Goal: Task Accomplishment & Management: Complete application form

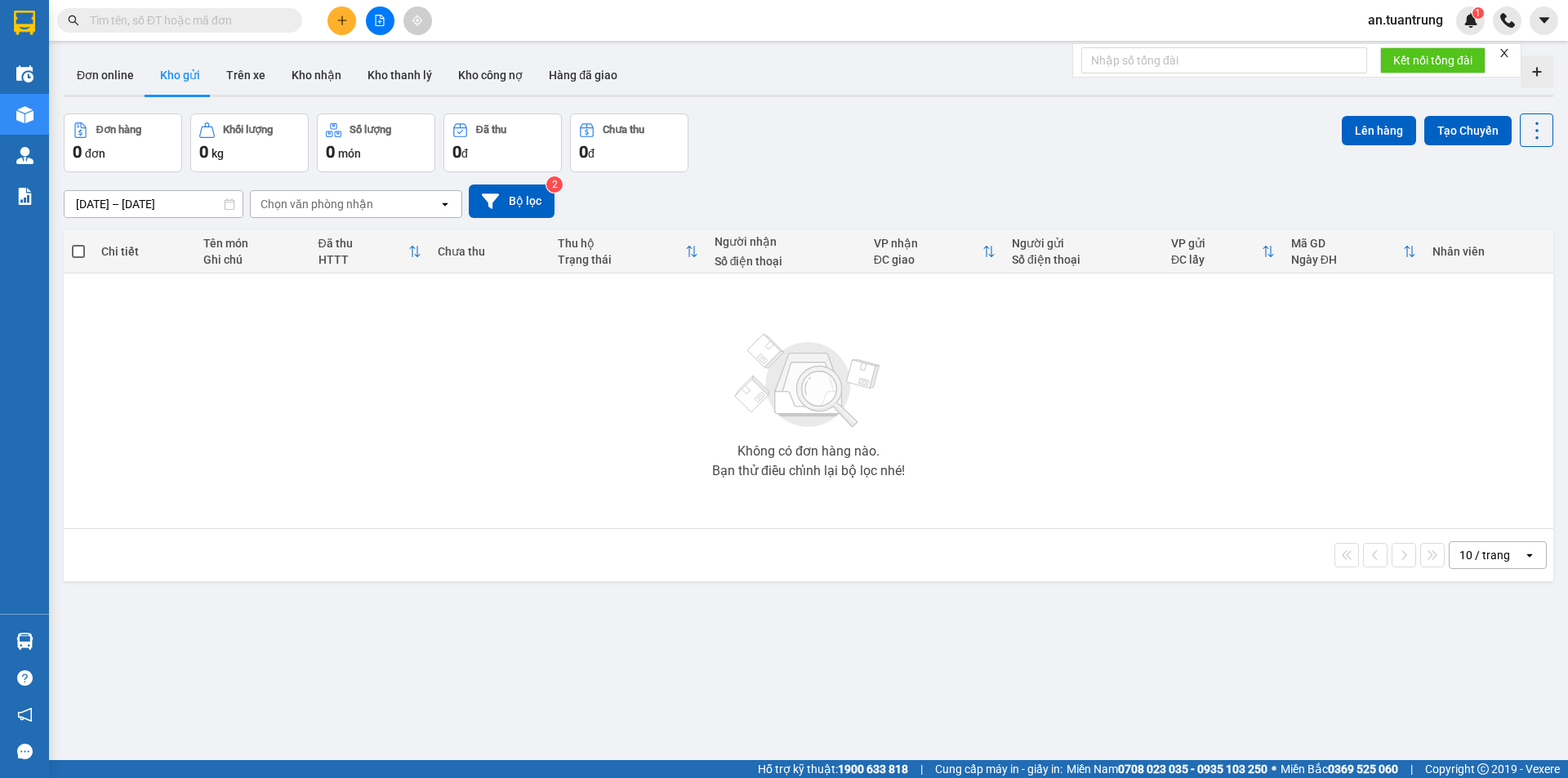
click at [340, 27] on button at bounding box center [341, 21] width 29 height 29
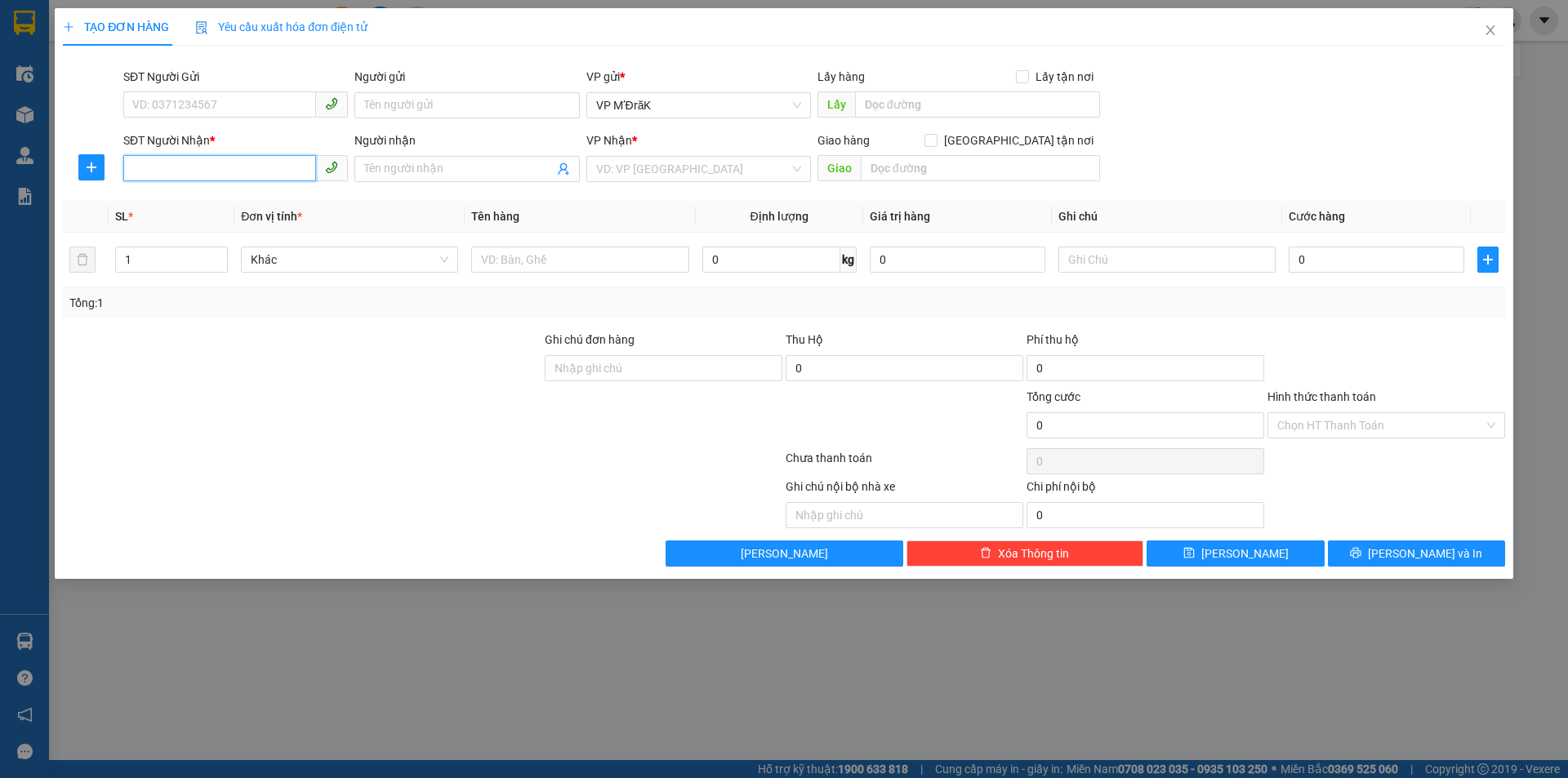
click at [240, 168] on input "SĐT Người Nhận *" at bounding box center [220, 168] width 193 height 26
type input "0981131360"
click at [784, 177] on input "search" at bounding box center [692, 169] width 194 height 25
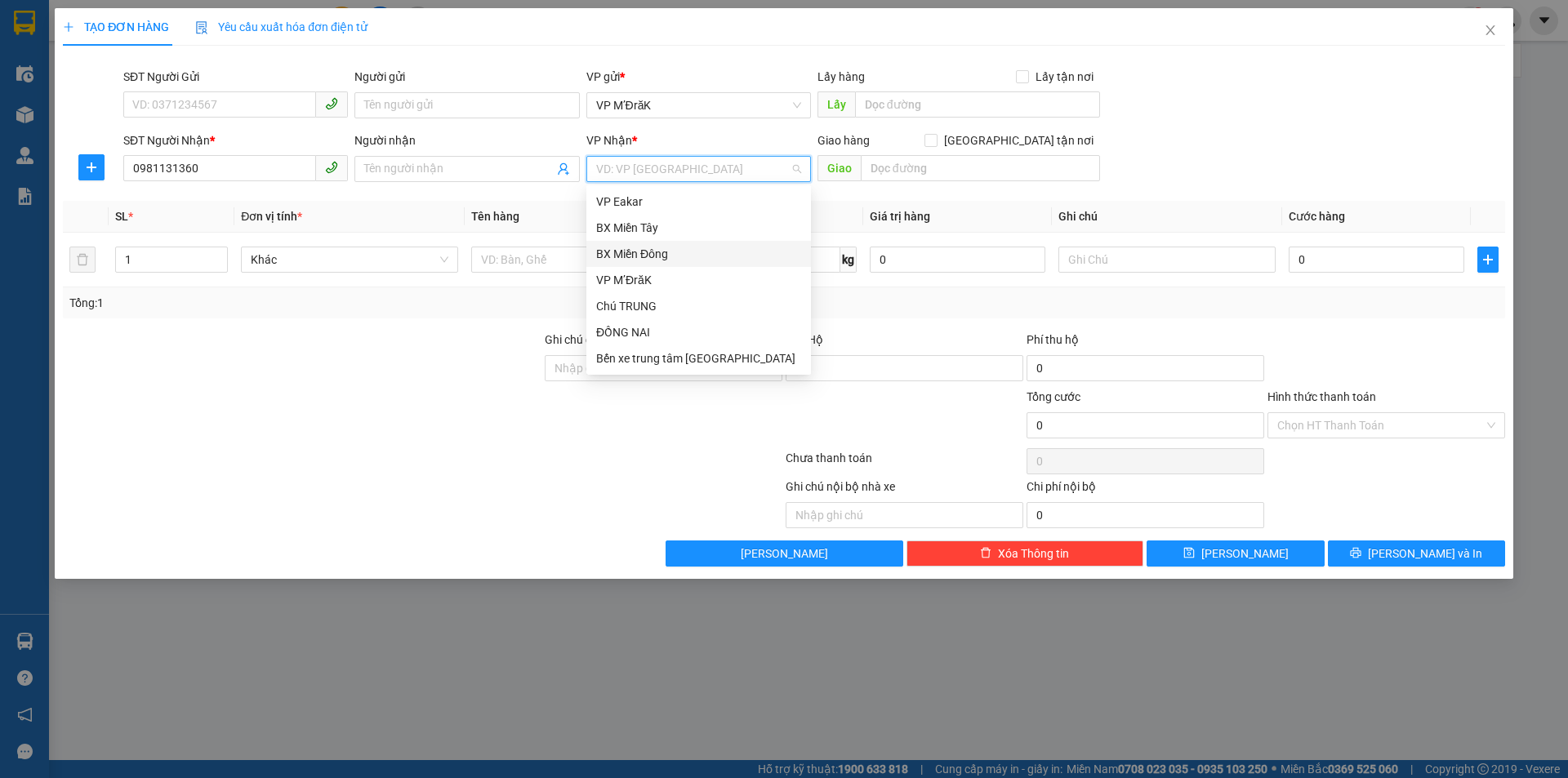
click at [669, 252] on div "BX Miền Đông" at bounding box center [698, 253] width 205 height 18
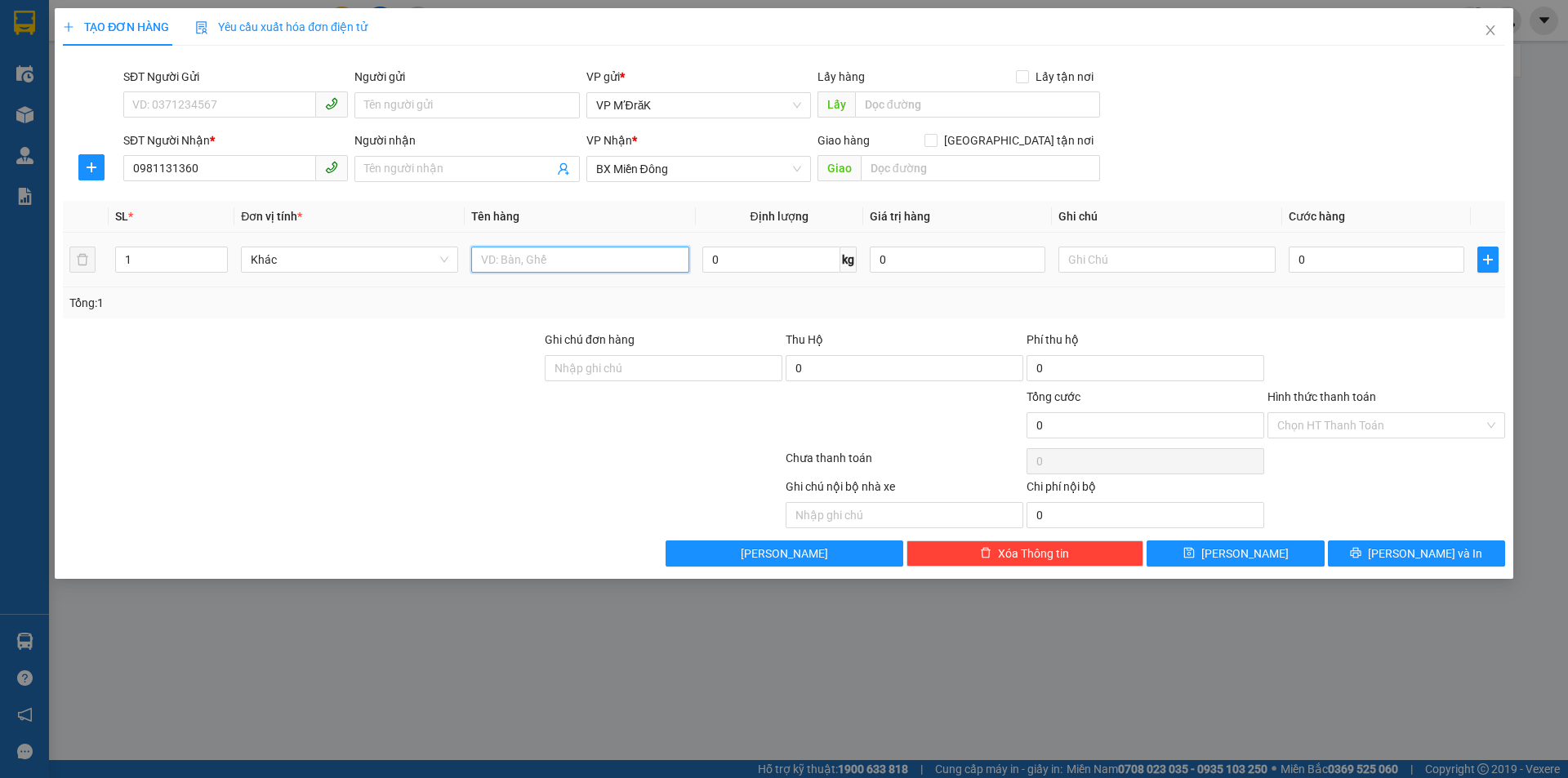
click at [568, 265] on input "text" at bounding box center [579, 259] width 217 height 26
type input "1t"
click at [1419, 269] on input "0" at bounding box center [1375, 259] width 176 height 26
type input "4"
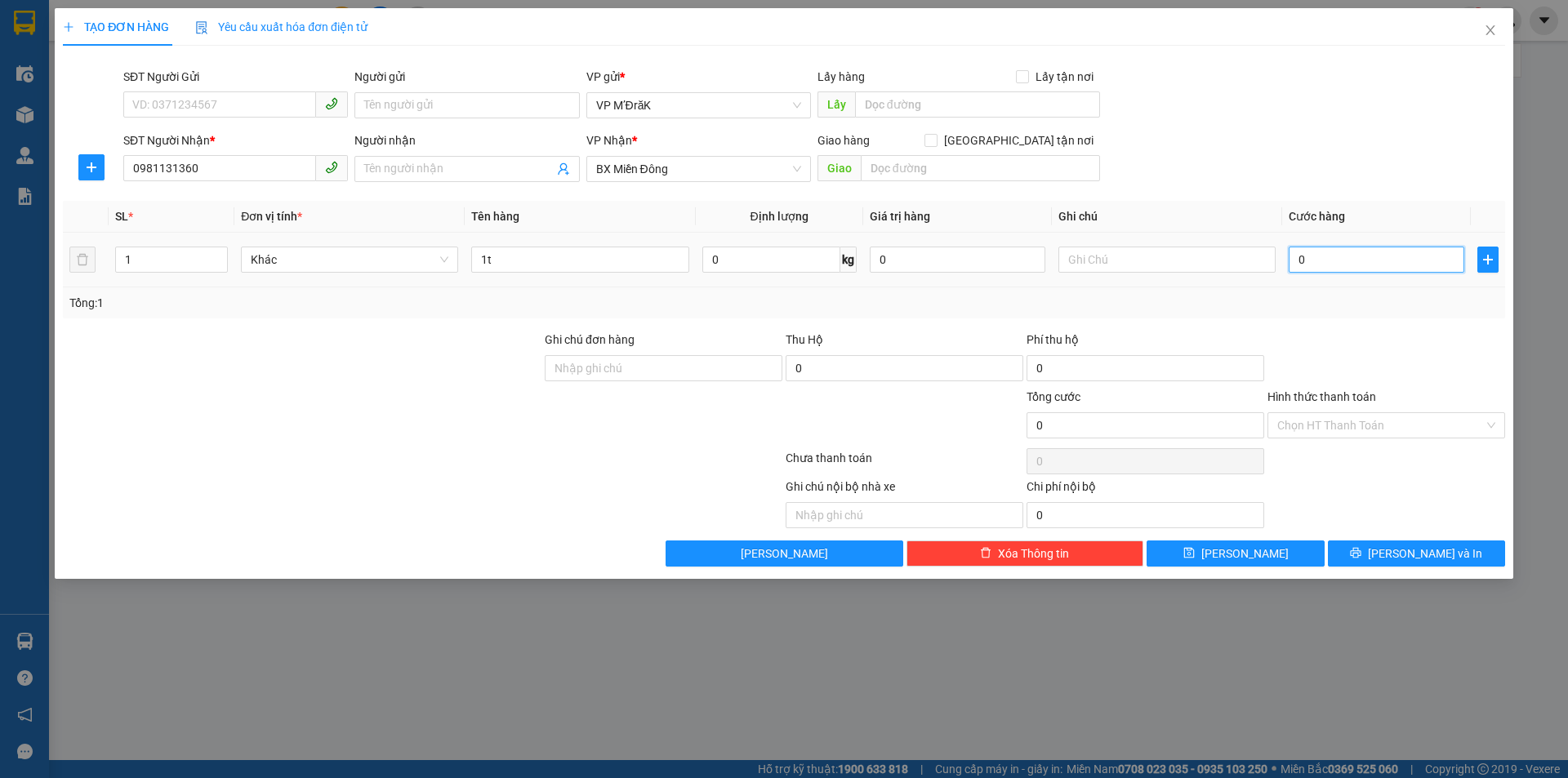
type input "4"
type input "40"
type input "400"
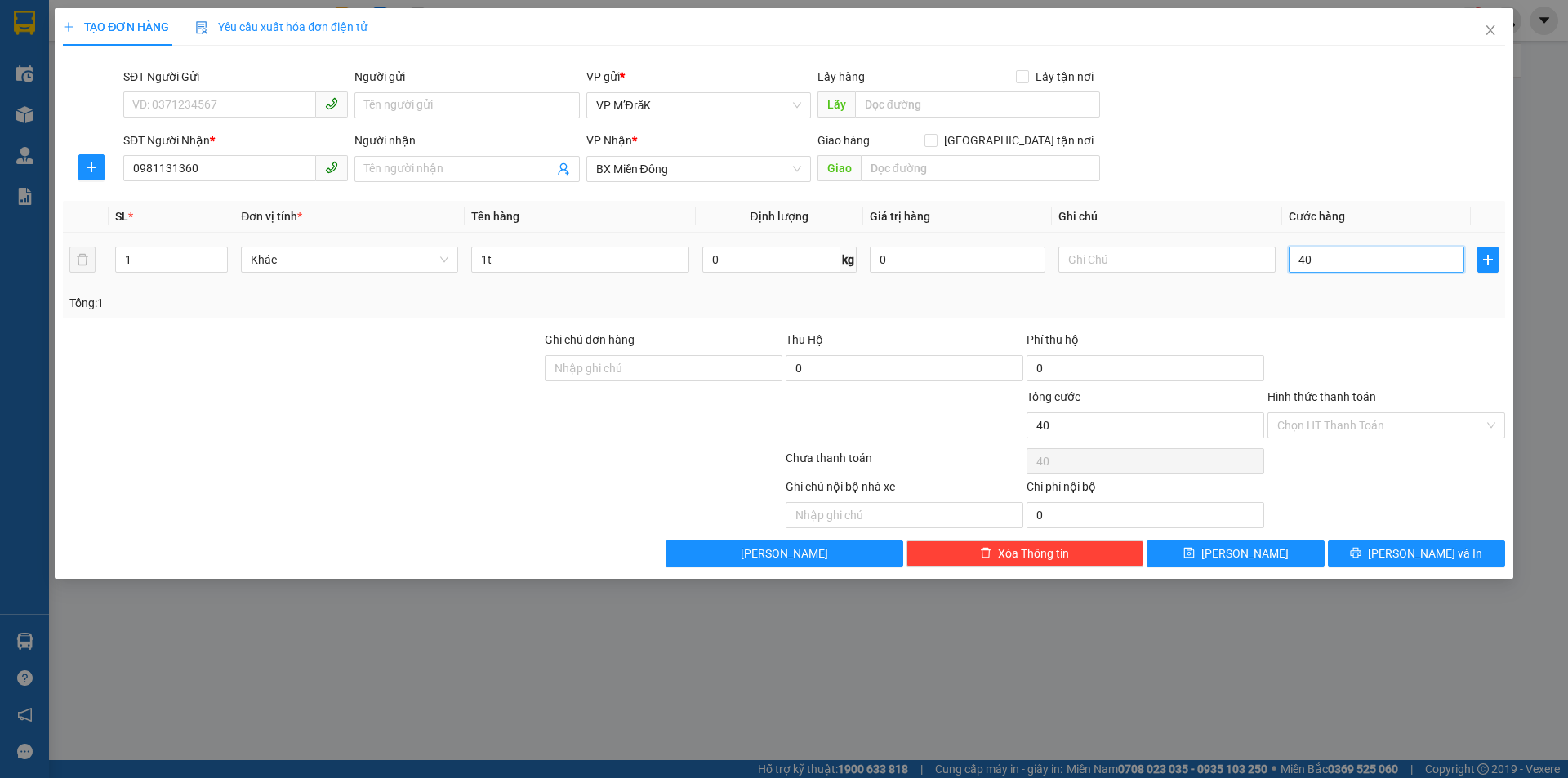
type input "400"
type input "4.000"
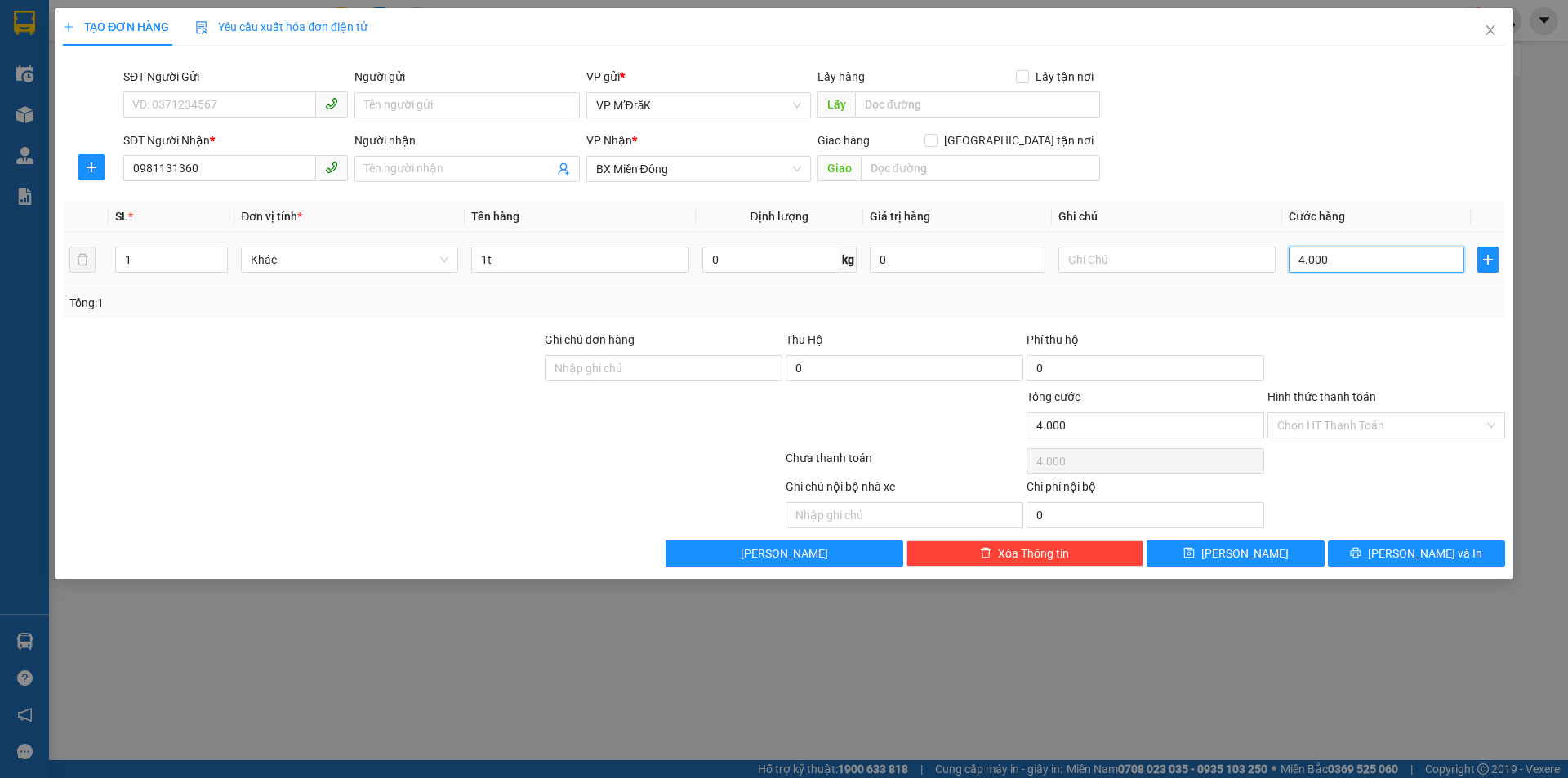
type input "40.000"
click at [1359, 554] on button "[PERSON_NAME] và In" at bounding box center [1416, 554] width 177 height 26
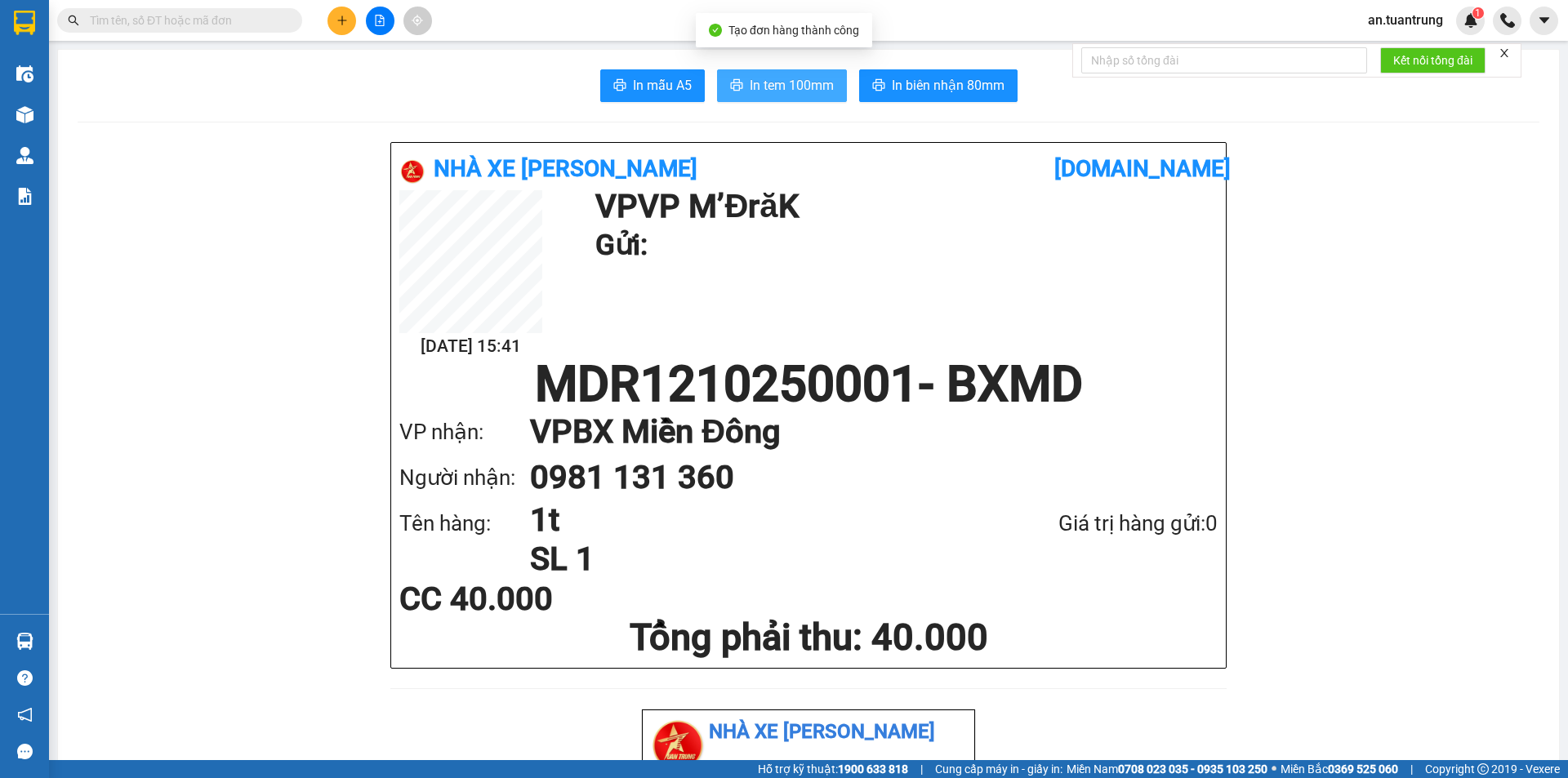
click at [797, 91] on span "In tem 100mm" at bounding box center [792, 84] width 84 height 20
click at [348, 22] on button at bounding box center [341, 21] width 29 height 29
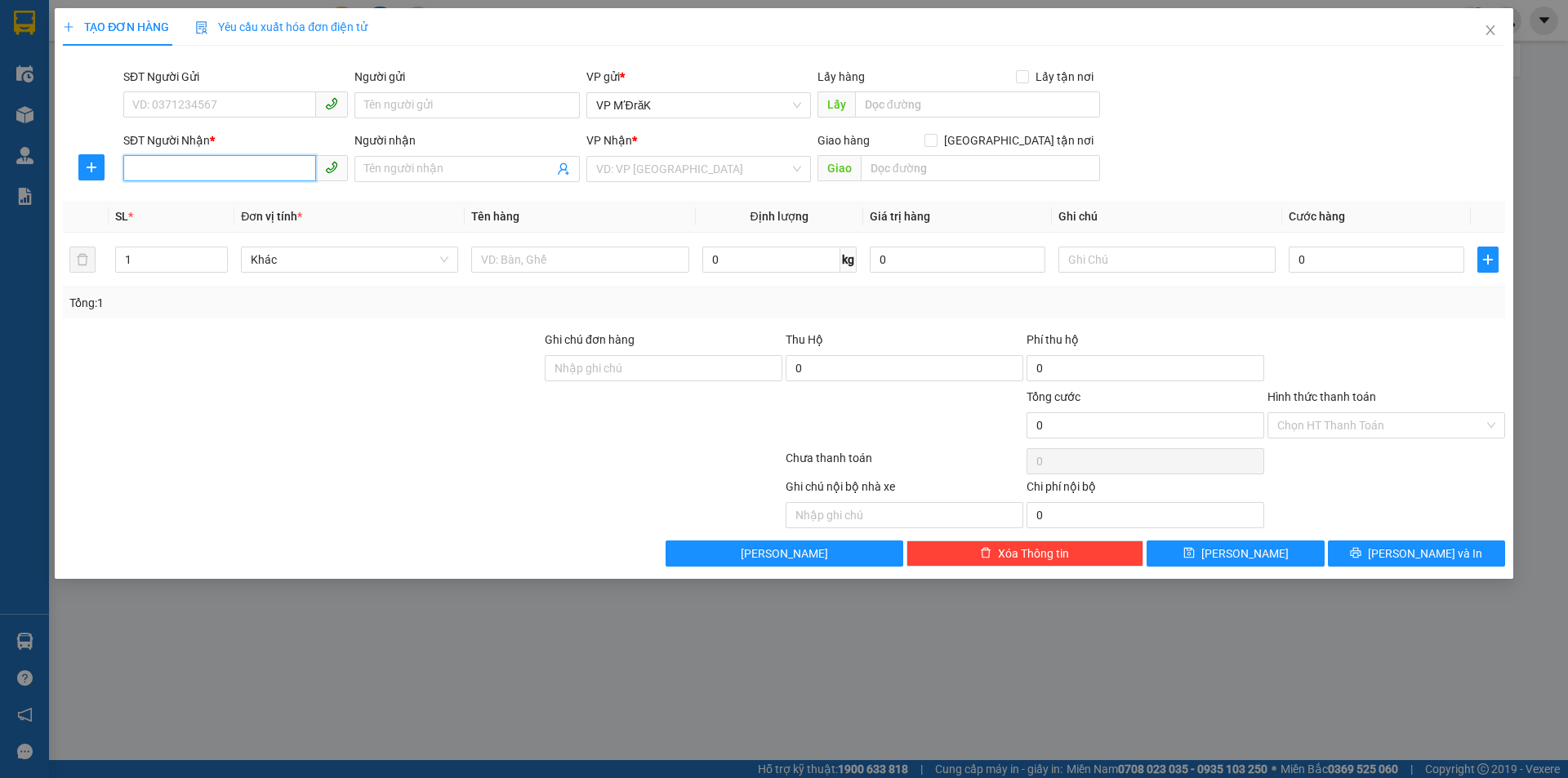
click at [236, 175] on input "SĐT Người Nhận *" at bounding box center [220, 168] width 193 height 26
type input "0945887270"
click at [684, 163] on input "search" at bounding box center [692, 169] width 194 height 25
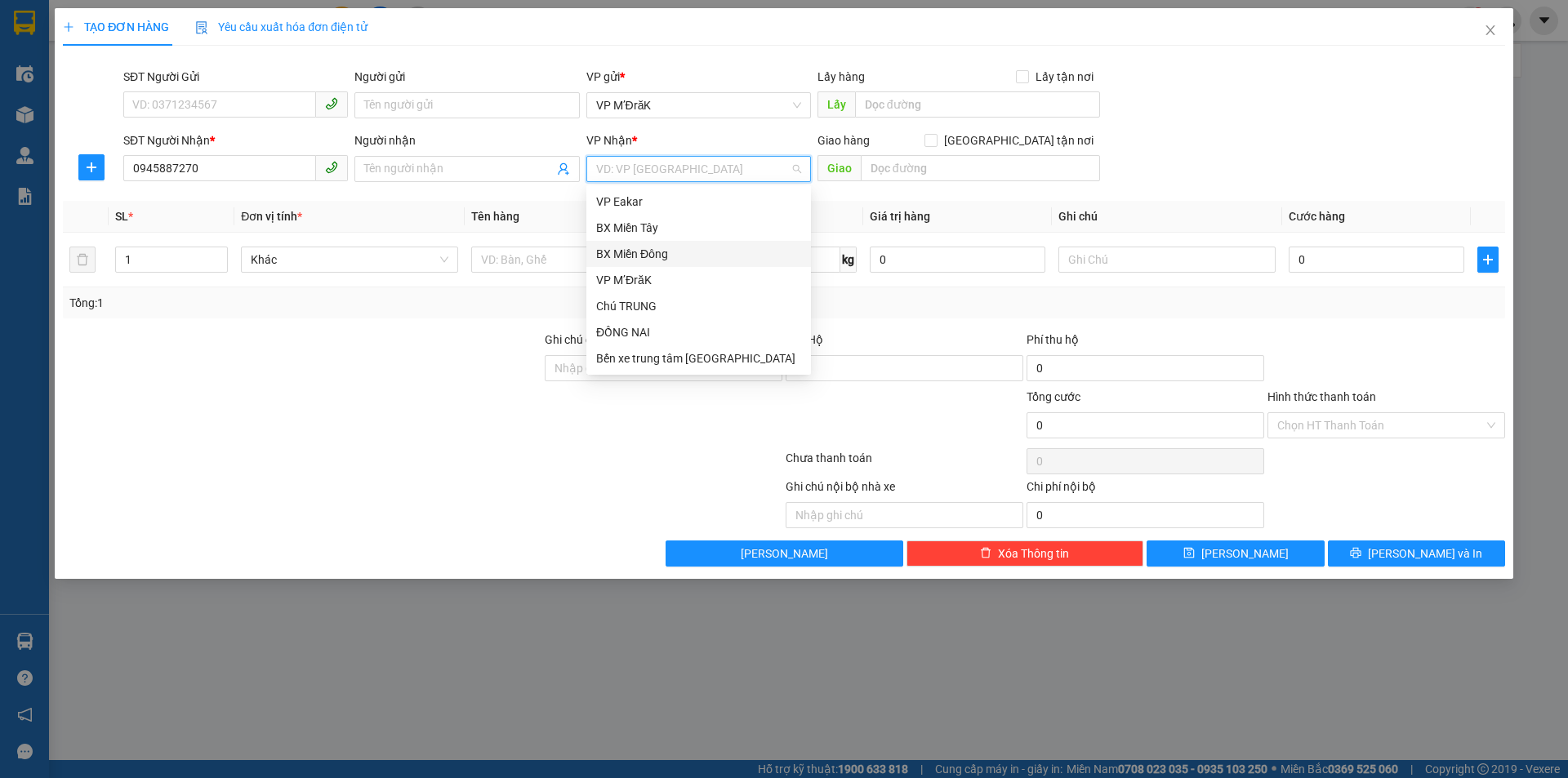
drag, startPoint x: 662, startPoint y: 255, endPoint x: 742, endPoint y: 224, distance: 85.8
click at [662, 255] on div "BX Miền Đông" at bounding box center [698, 253] width 205 height 18
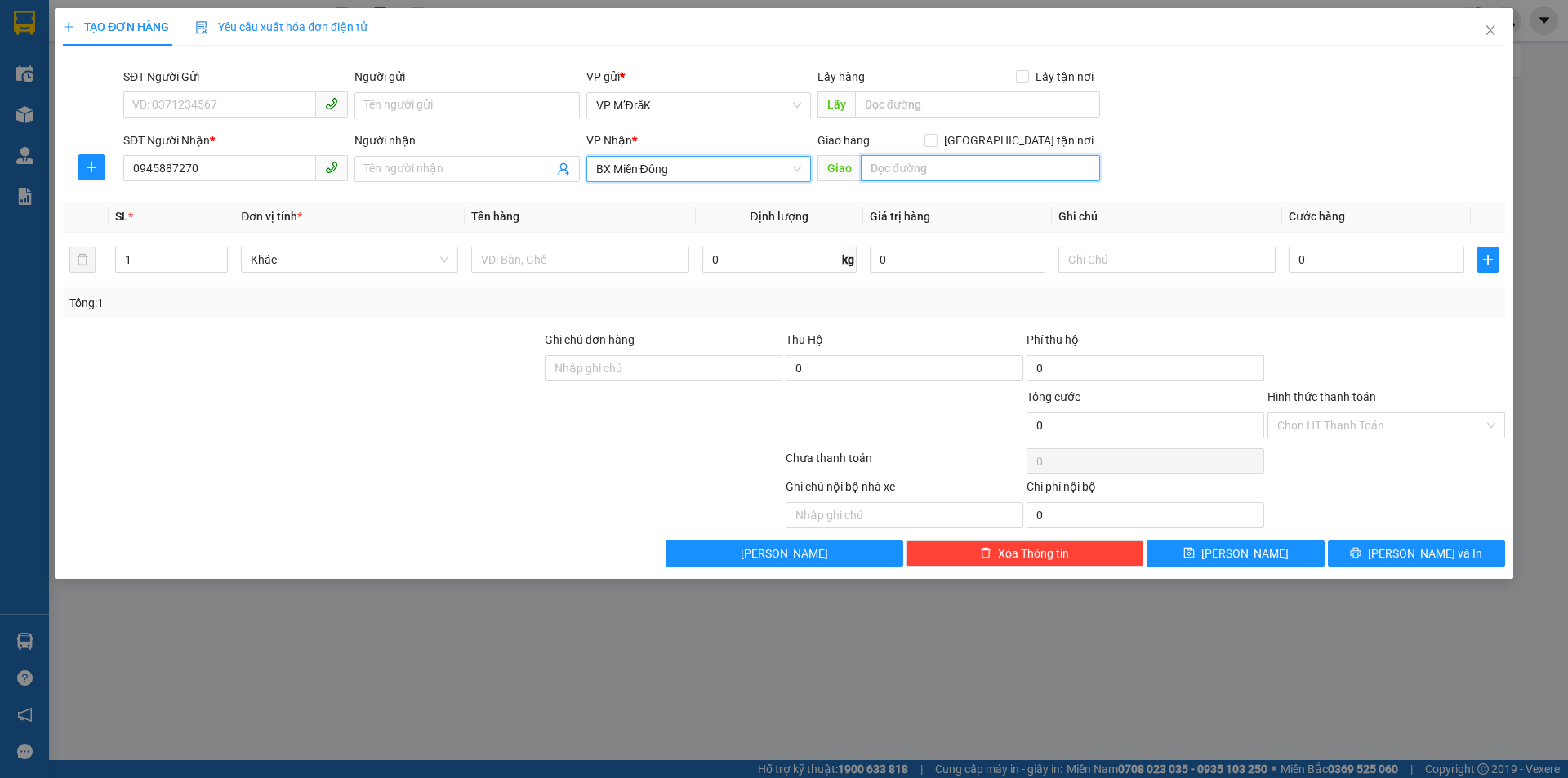
click at [904, 172] on input "text" at bounding box center [979, 168] width 239 height 26
type input "BẦU BÀNG"
click at [585, 259] on input "text" at bounding box center [579, 259] width 217 height 26
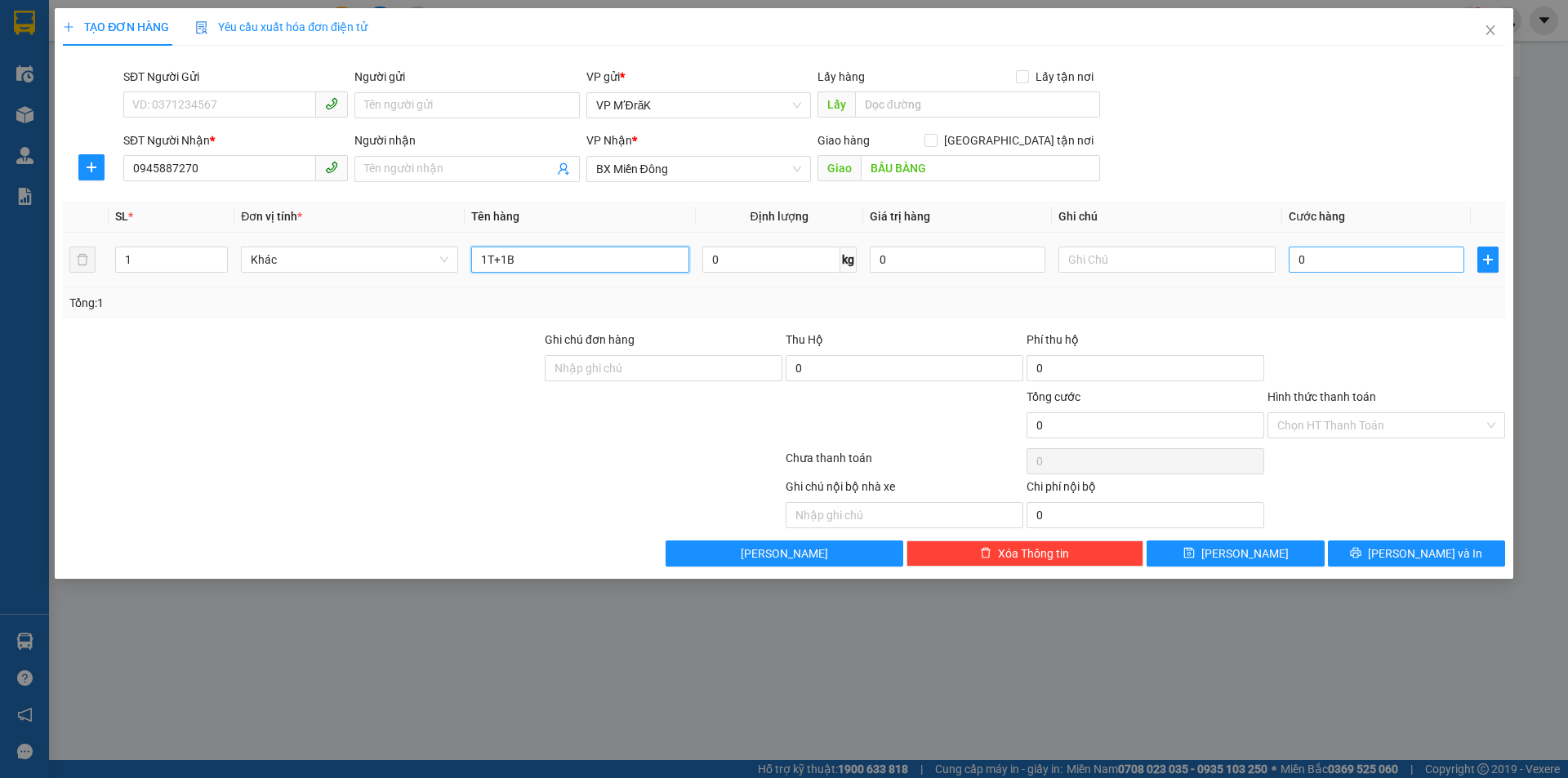
type input "1T+1B"
click at [1374, 263] on input "0" at bounding box center [1375, 259] width 176 height 26
type input "1"
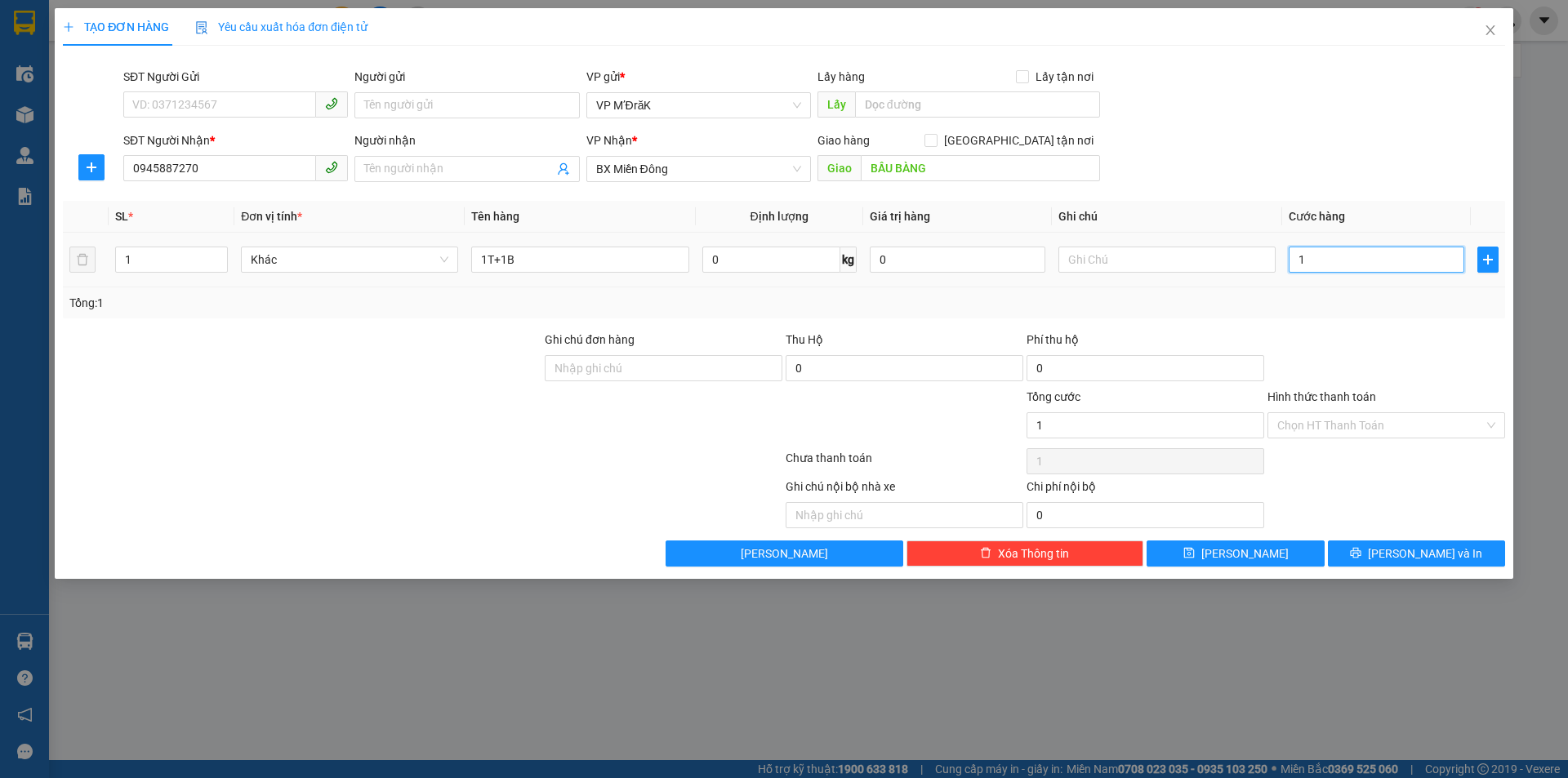
type input "10"
type input "100"
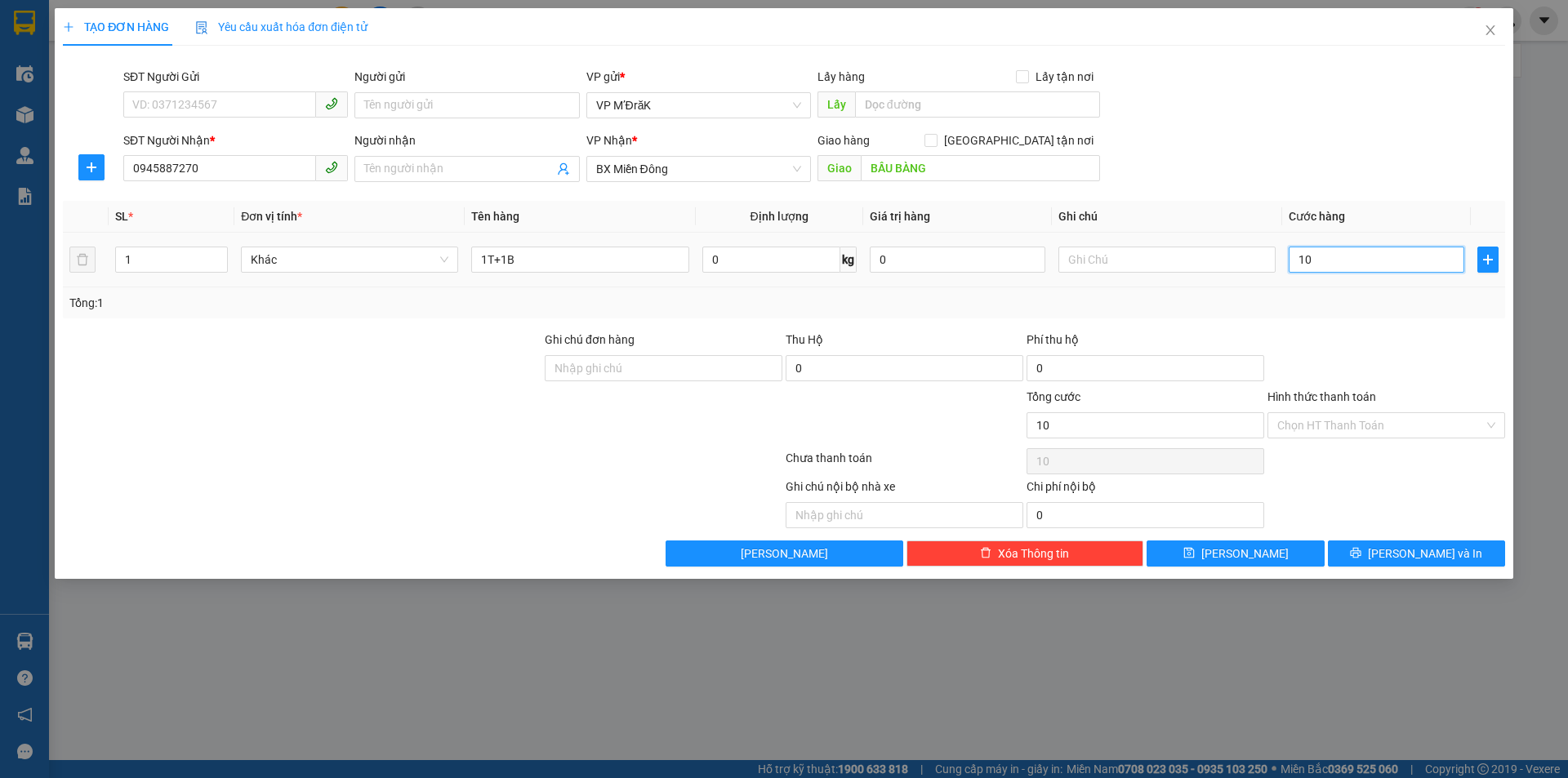
type input "100"
type input "1.000"
type input "10.000"
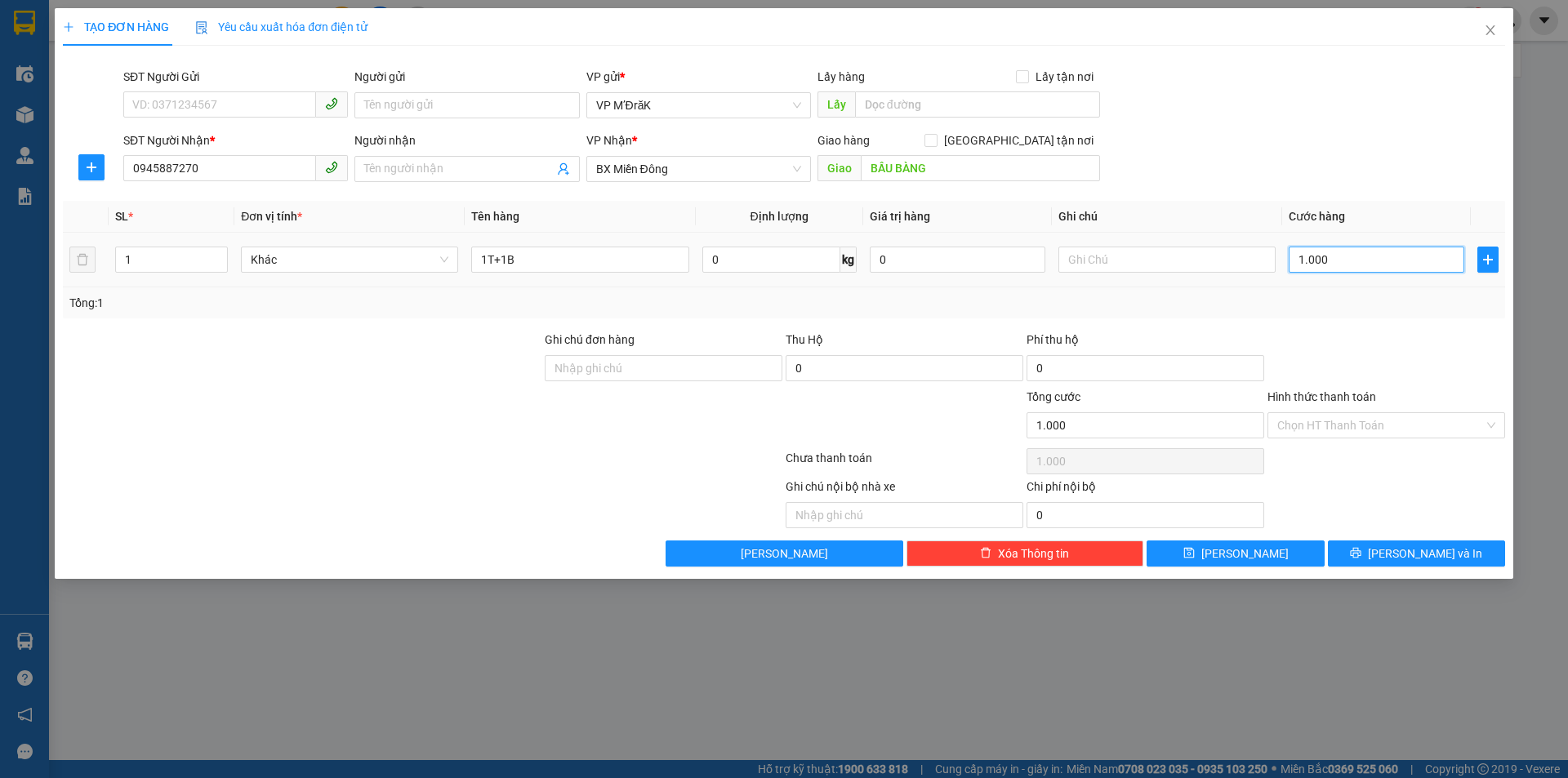
type input "10.000"
type input "100.000"
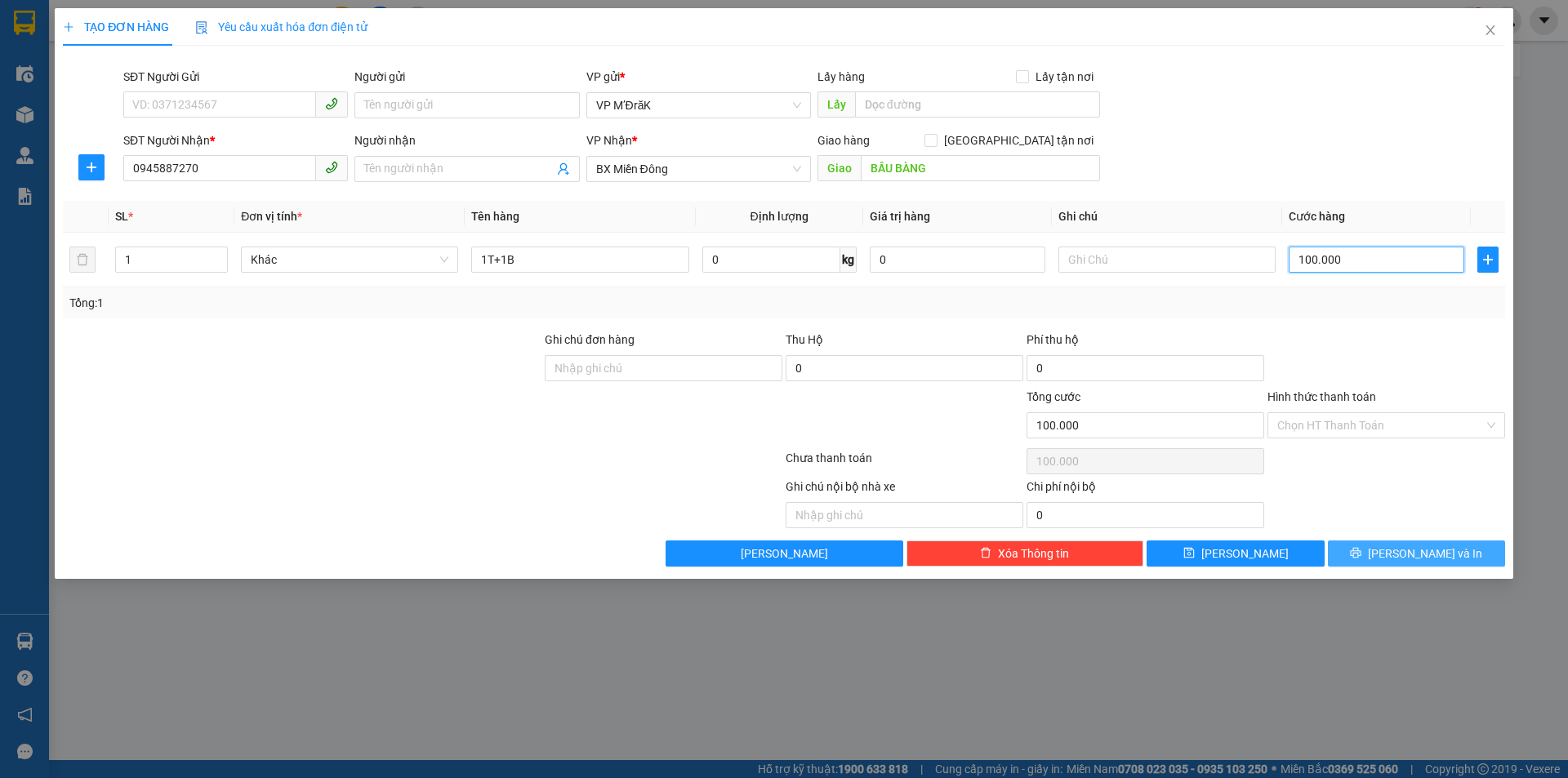
type input "100.000"
click at [1400, 542] on button "[PERSON_NAME] và In" at bounding box center [1416, 554] width 177 height 26
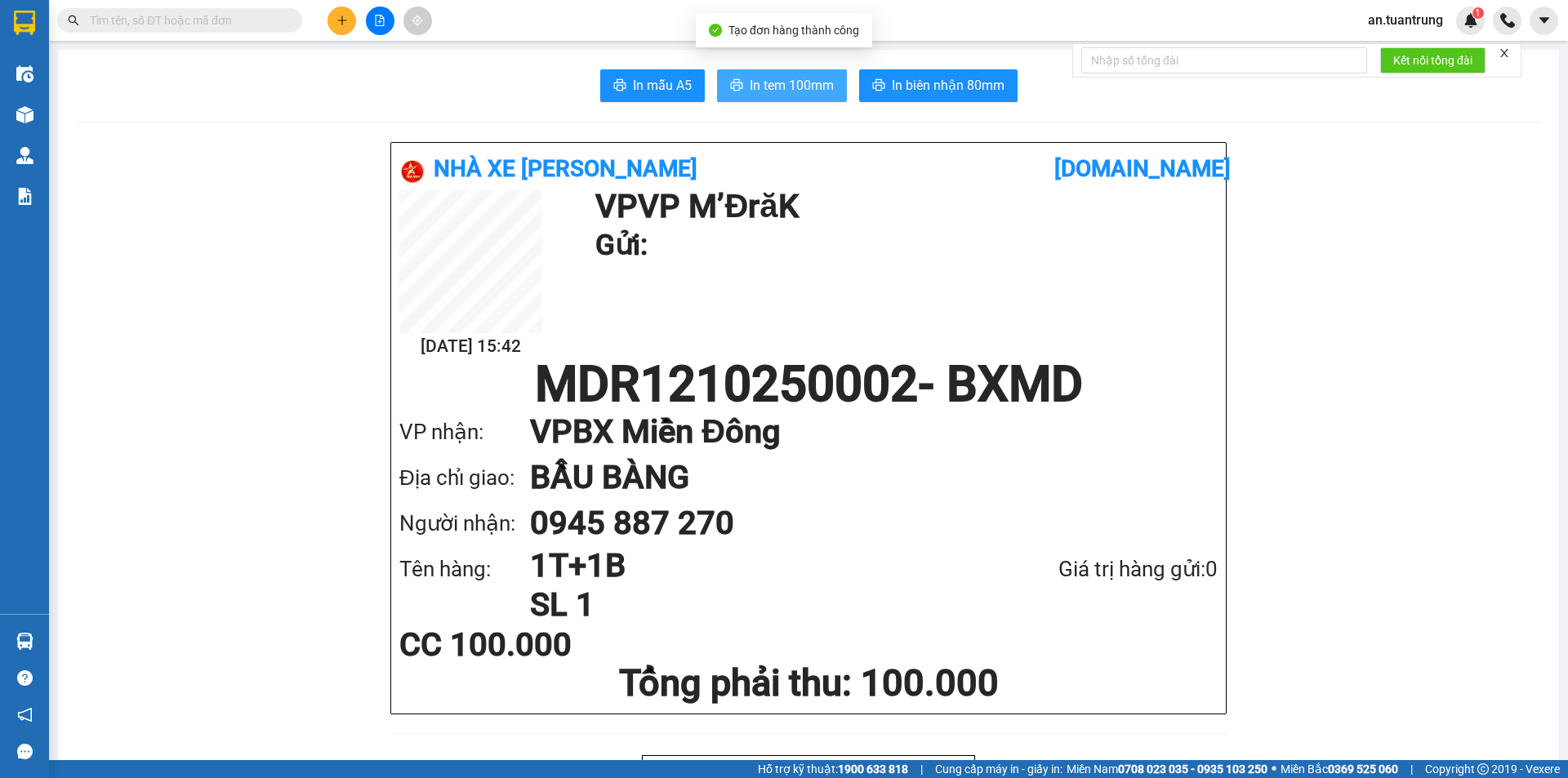
click at [776, 81] on span "In tem 100mm" at bounding box center [792, 84] width 84 height 20
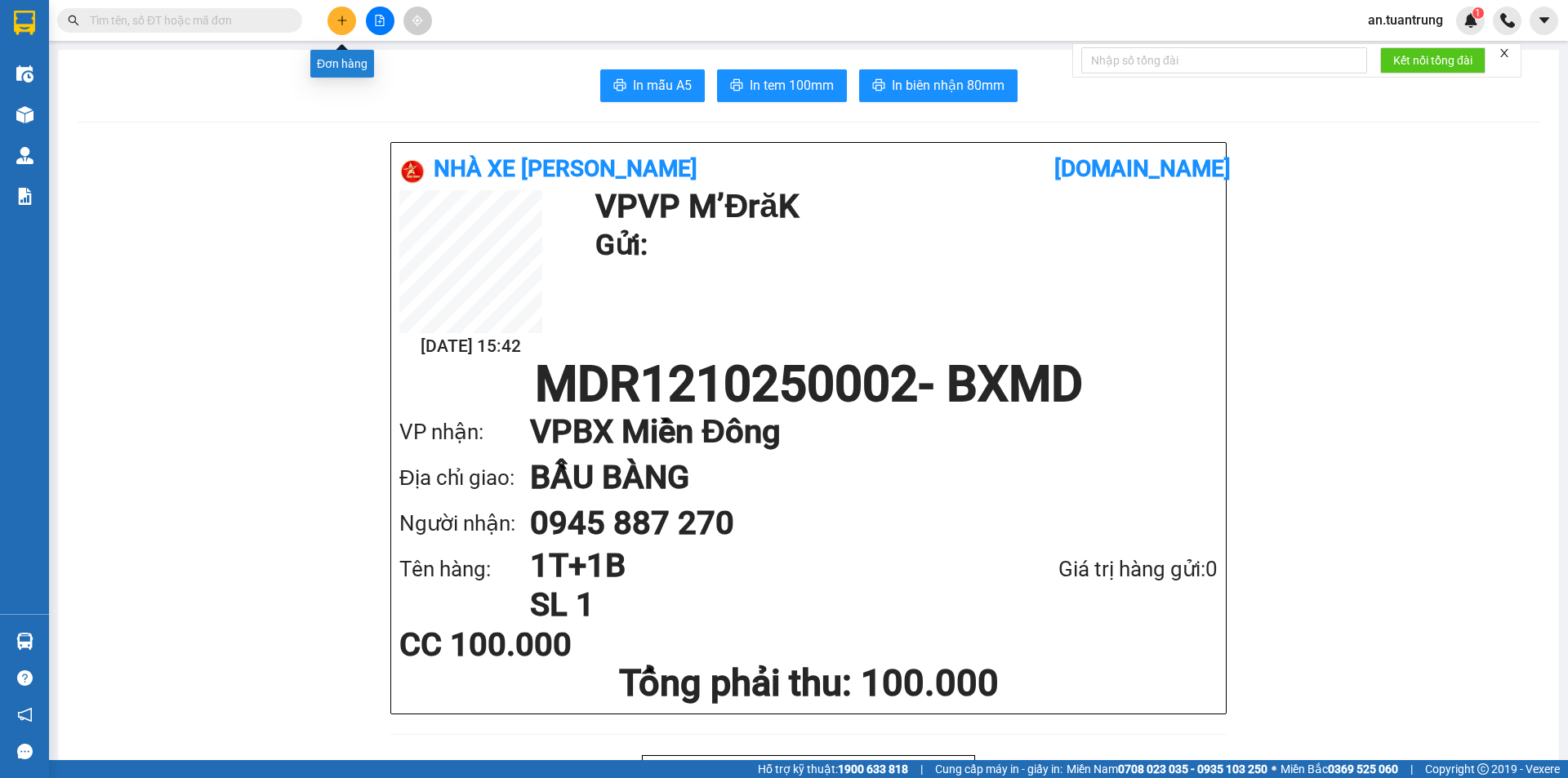
click at [340, 27] on button at bounding box center [341, 21] width 29 height 29
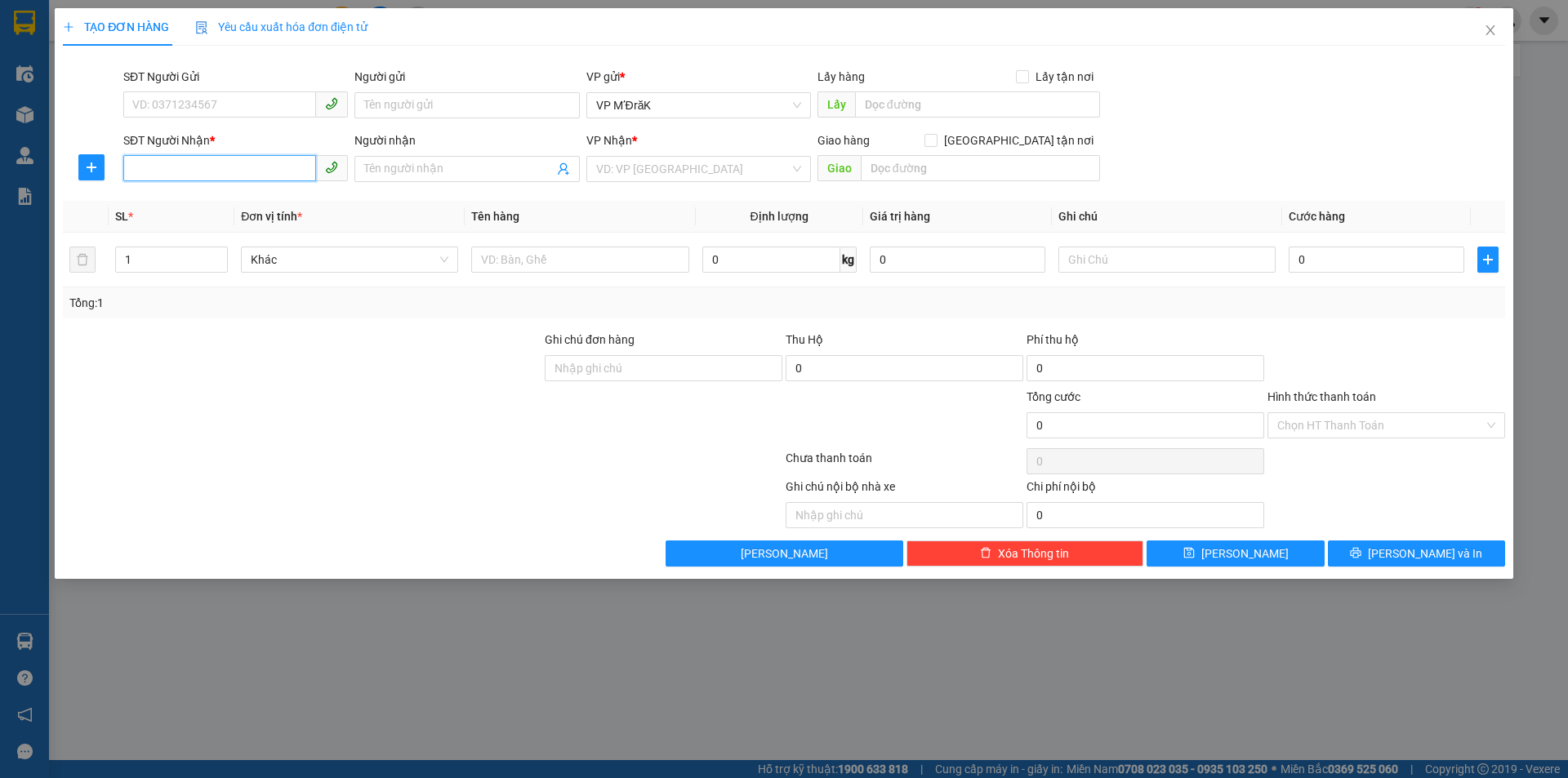
click at [212, 171] on input "SĐT Người Nhận *" at bounding box center [220, 168] width 193 height 26
click at [176, 172] on input "SĐT Người Nhận *" at bounding box center [220, 168] width 193 height 26
click at [176, 174] on input "SĐT Người Nhận *" at bounding box center [220, 168] width 193 height 26
click at [168, 157] on input "0981" at bounding box center [220, 168] width 193 height 26
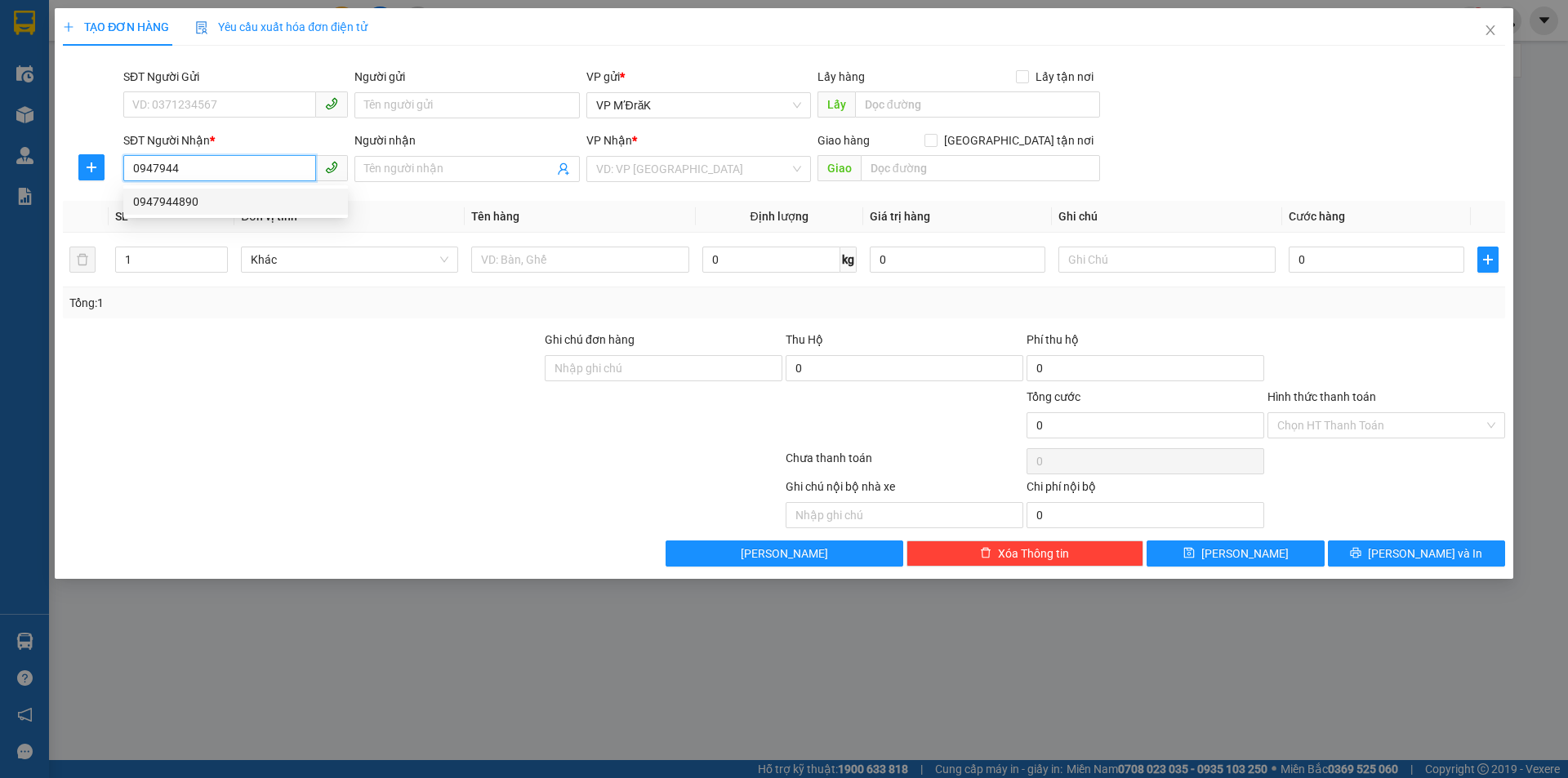
click at [178, 199] on div "0947944890" at bounding box center [236, 201] width 205 height 18
type input "0947944890"
type input "HÒA LÂN"
type input "100.000"
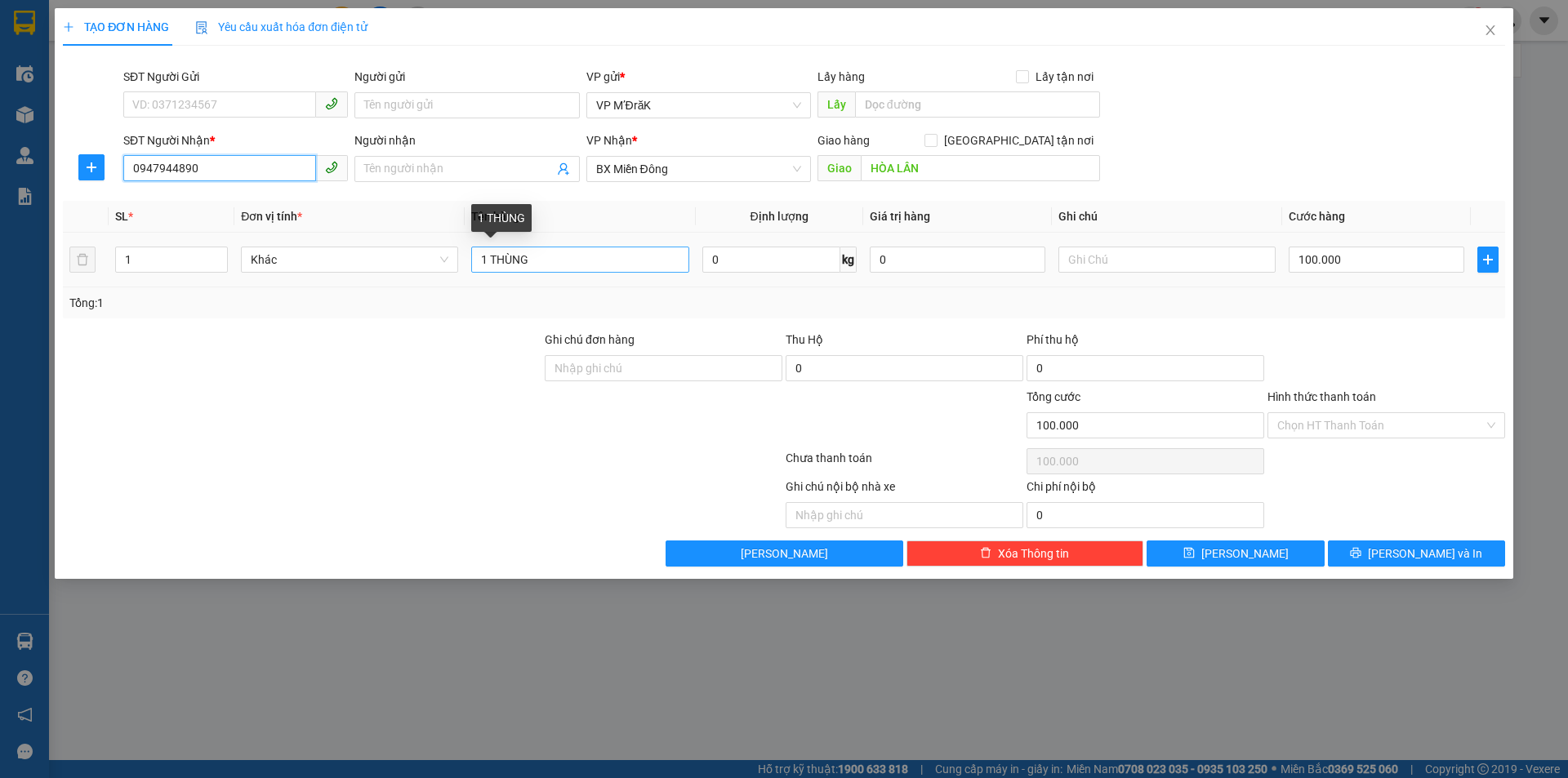
type input "0947944890"
click at [539, 258] on input "1 THÙNG" at bounding box center [579, 259] width 217 height 26
type input "1 THÙNG + 1LAP"
click at [1375, 250] on input "100.000" at bounding box center [1375, 259] width 176 height 26
type input "1"
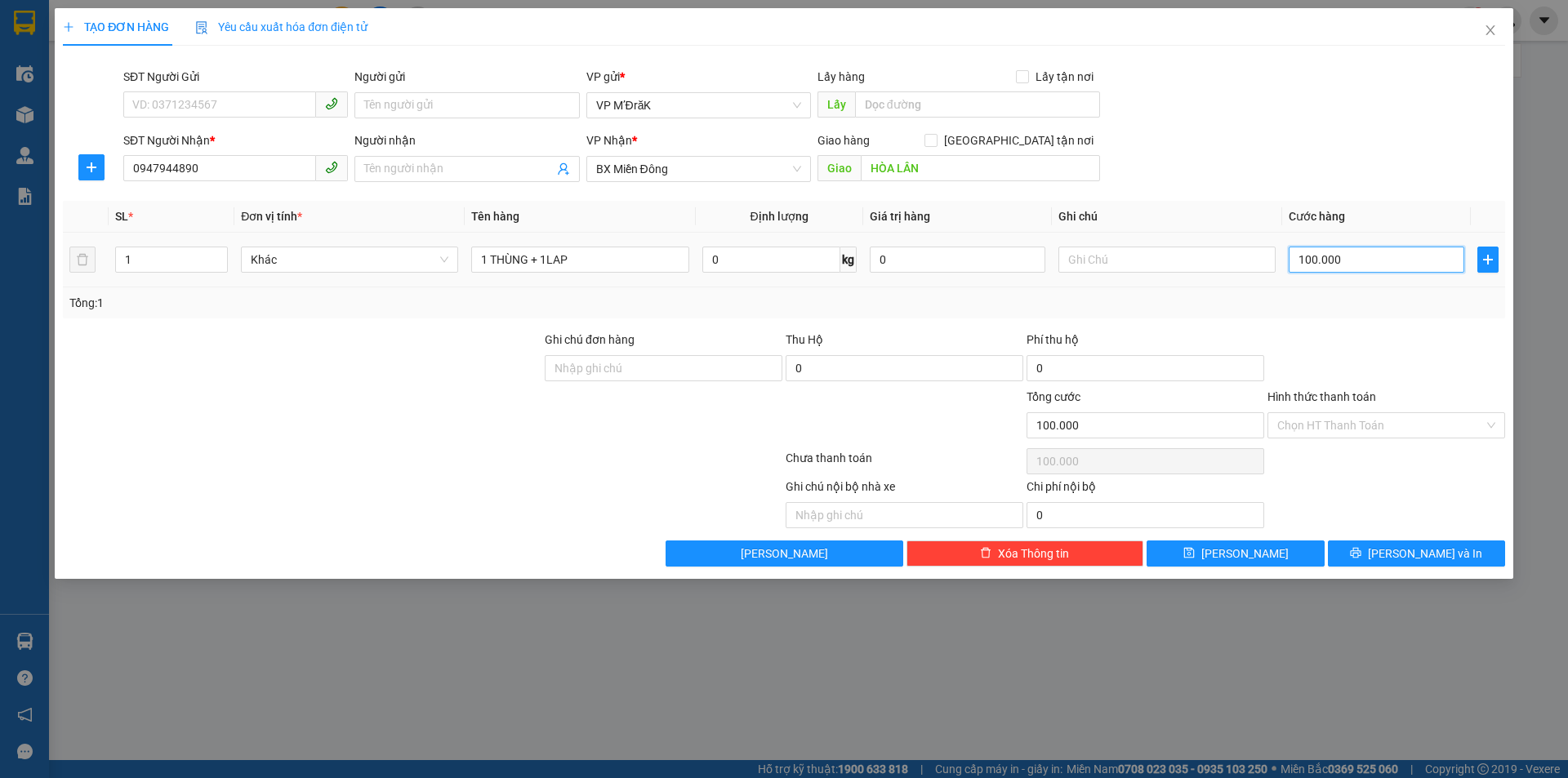
type input "1"
type input "15"
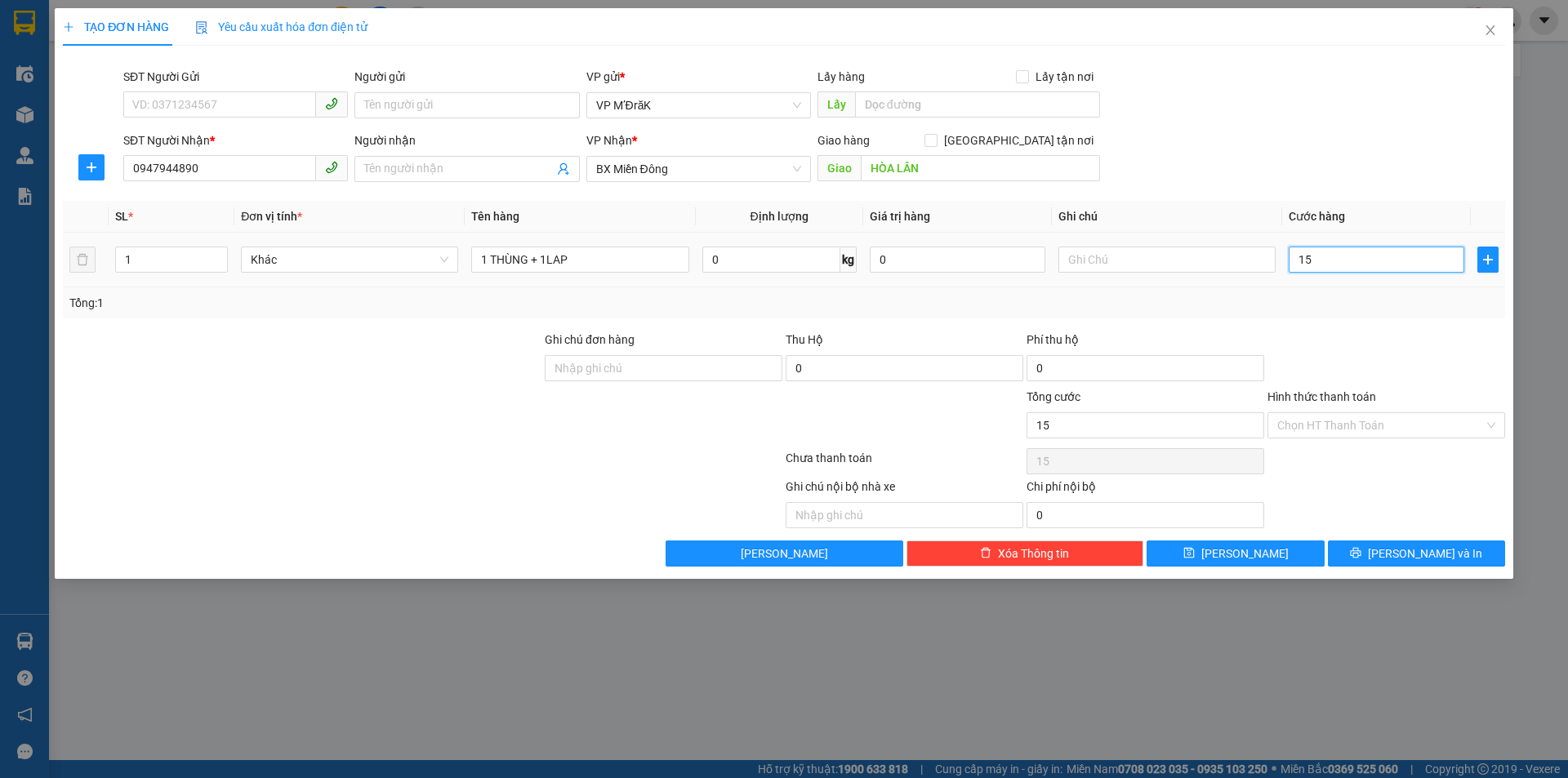
type input "150"
type input "1.500"
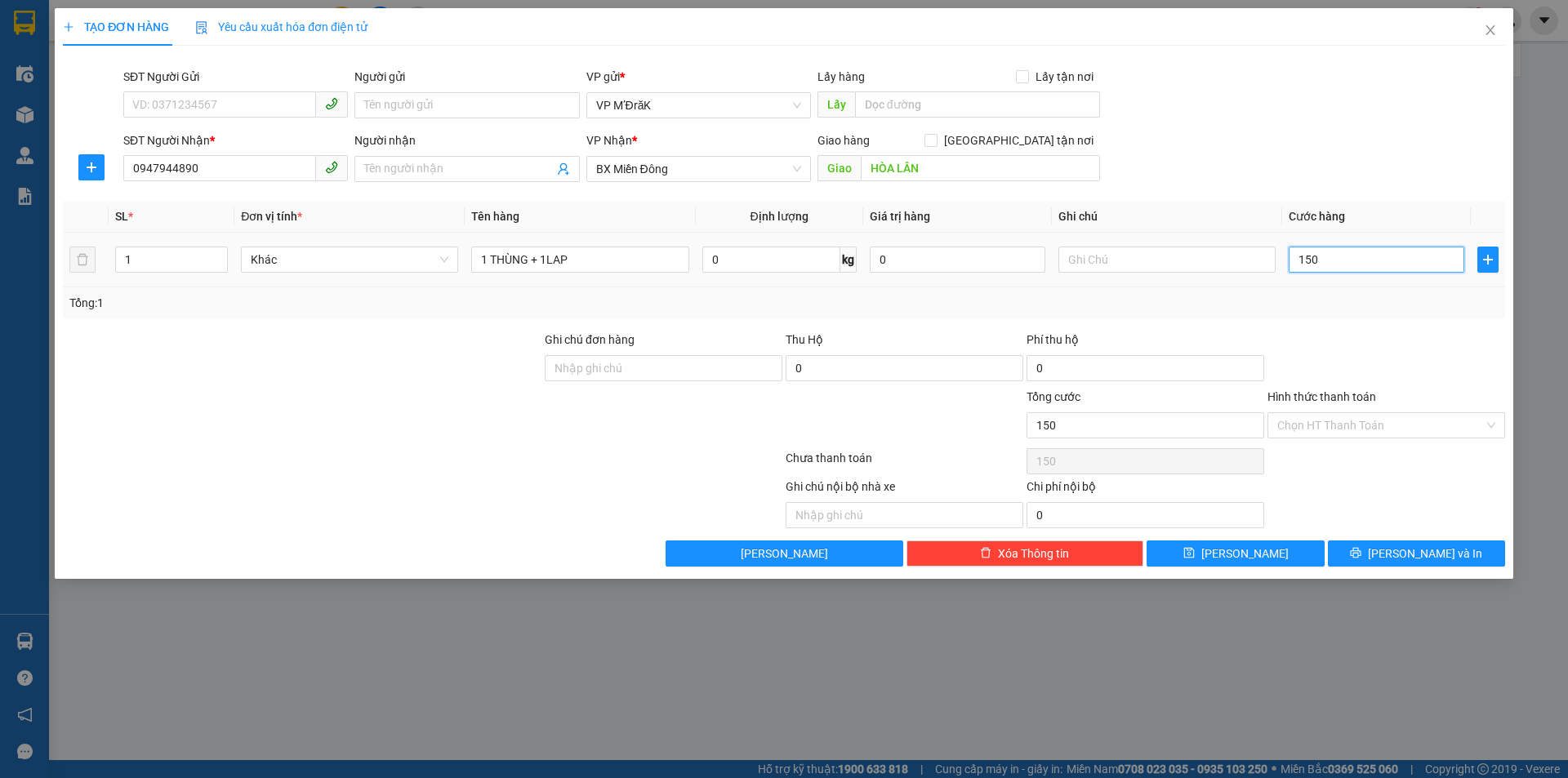
type input "1.500"
type input "15.000"
type input "150.000"
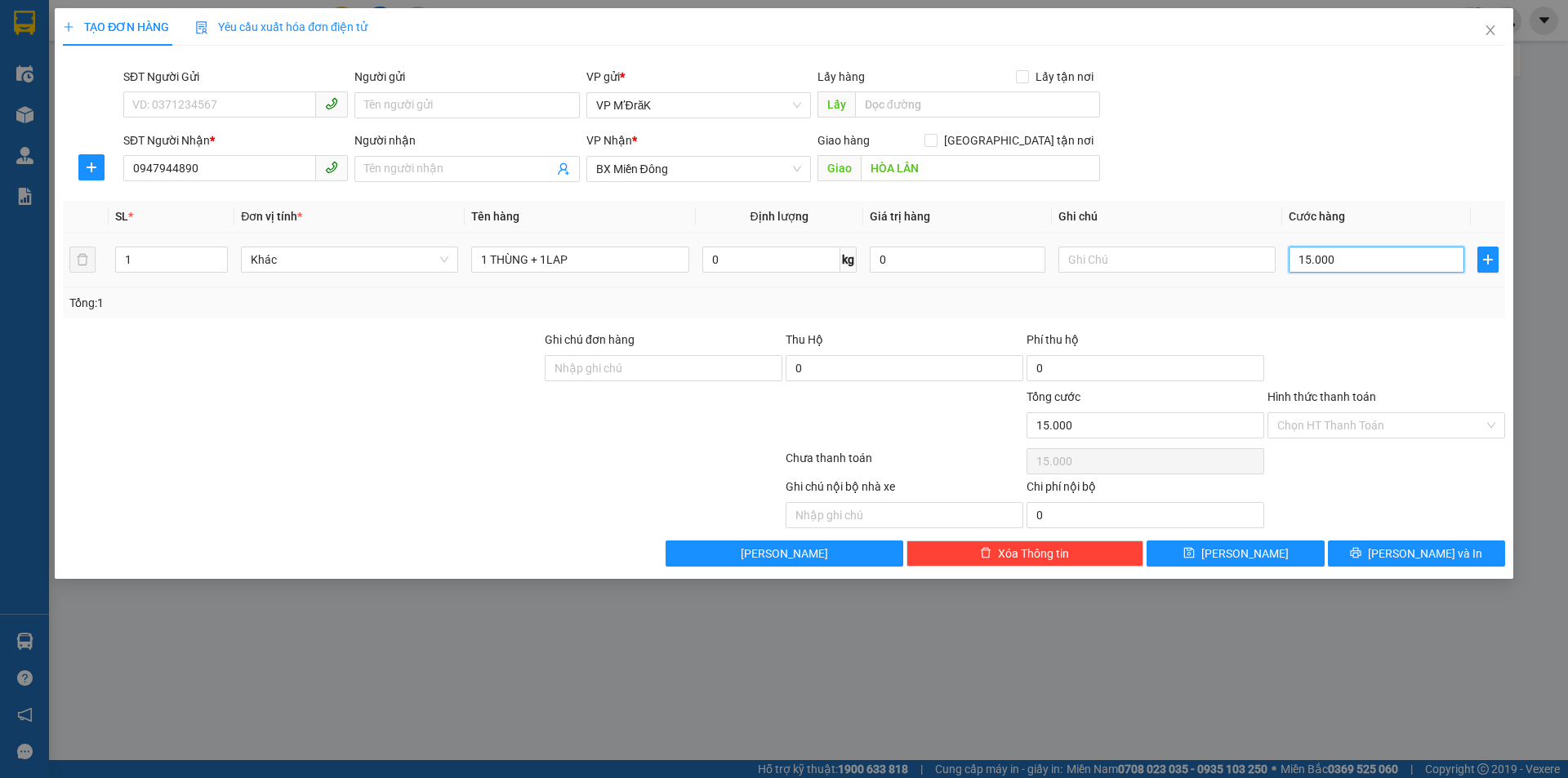
type input "150.000"
click at [1342, 430] on input "Hình thức thanh toán" at bounding box center [1379, 426] width 206 height 25
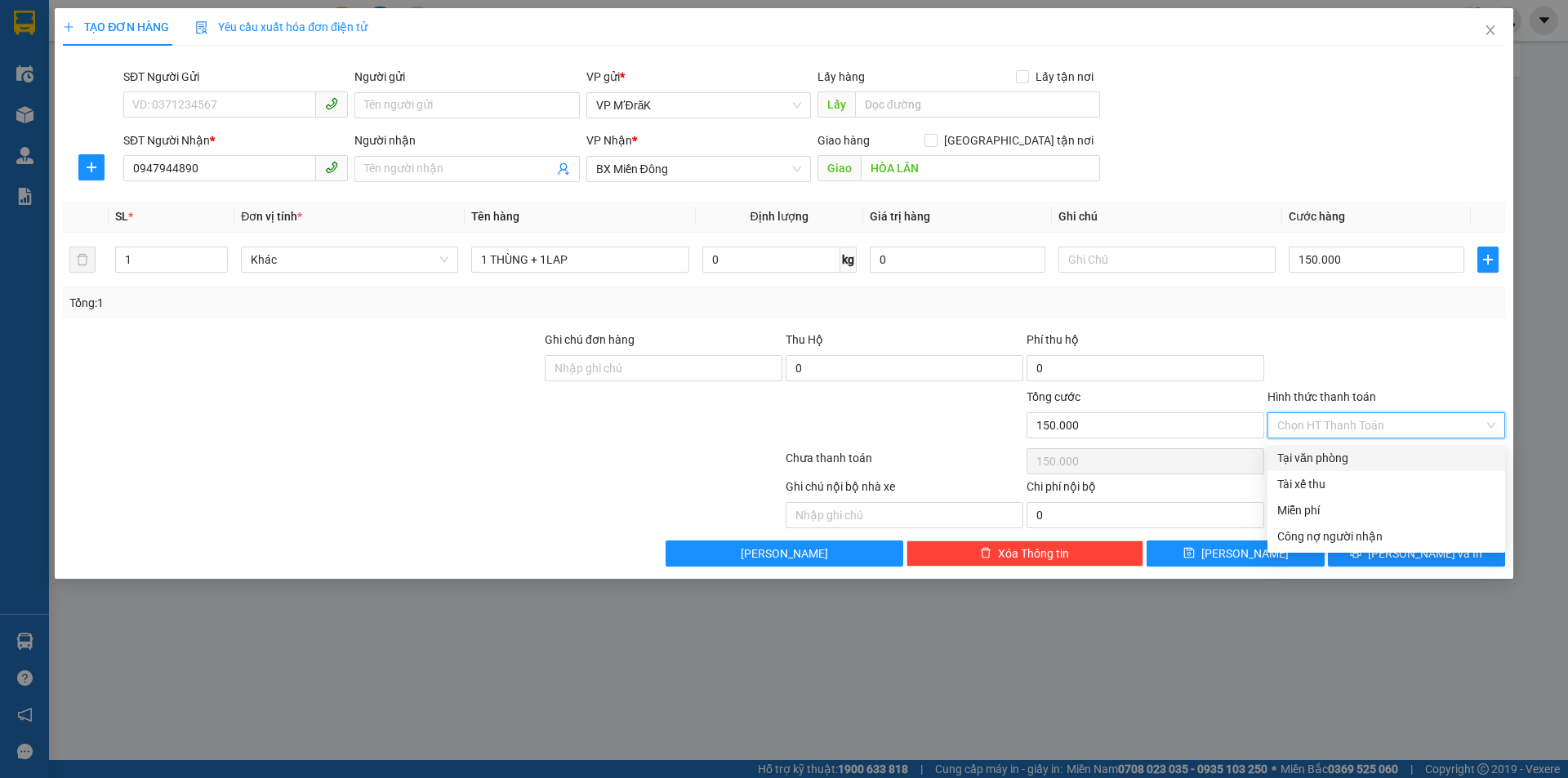
click at [1331, 460] on div "Tại văn phòng" at bounding box center [1385, 458] width 218 height 18
type input "0"
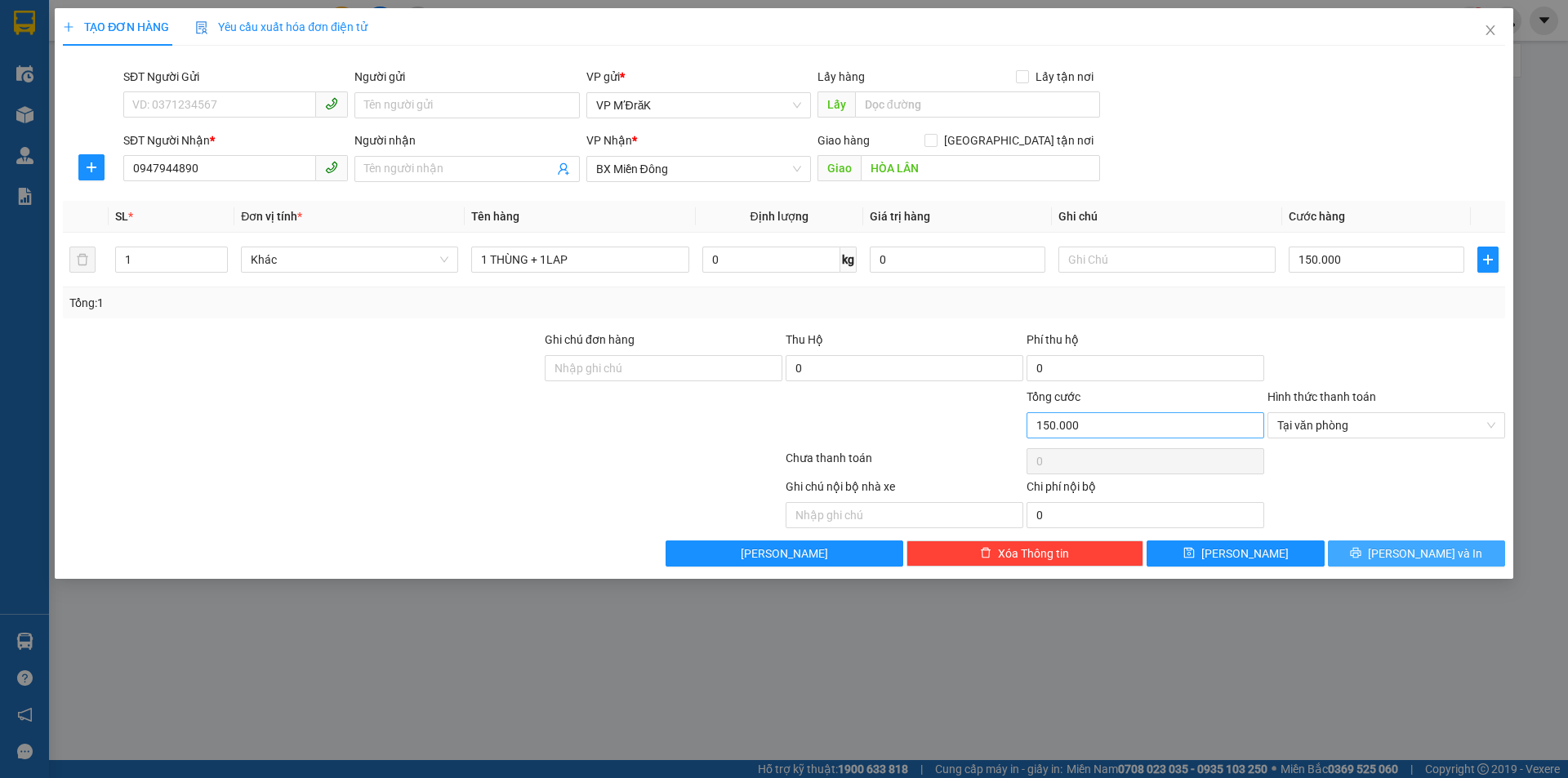
drag, startPoint x: 1375, startPoint y: 557, endPoint x: 1255, endPoint y: 412, distance: 188.2
click at [1373, 557] on button "[PERSON_NAME] và In" at bounding box center [1416, 554] width 177 height 26
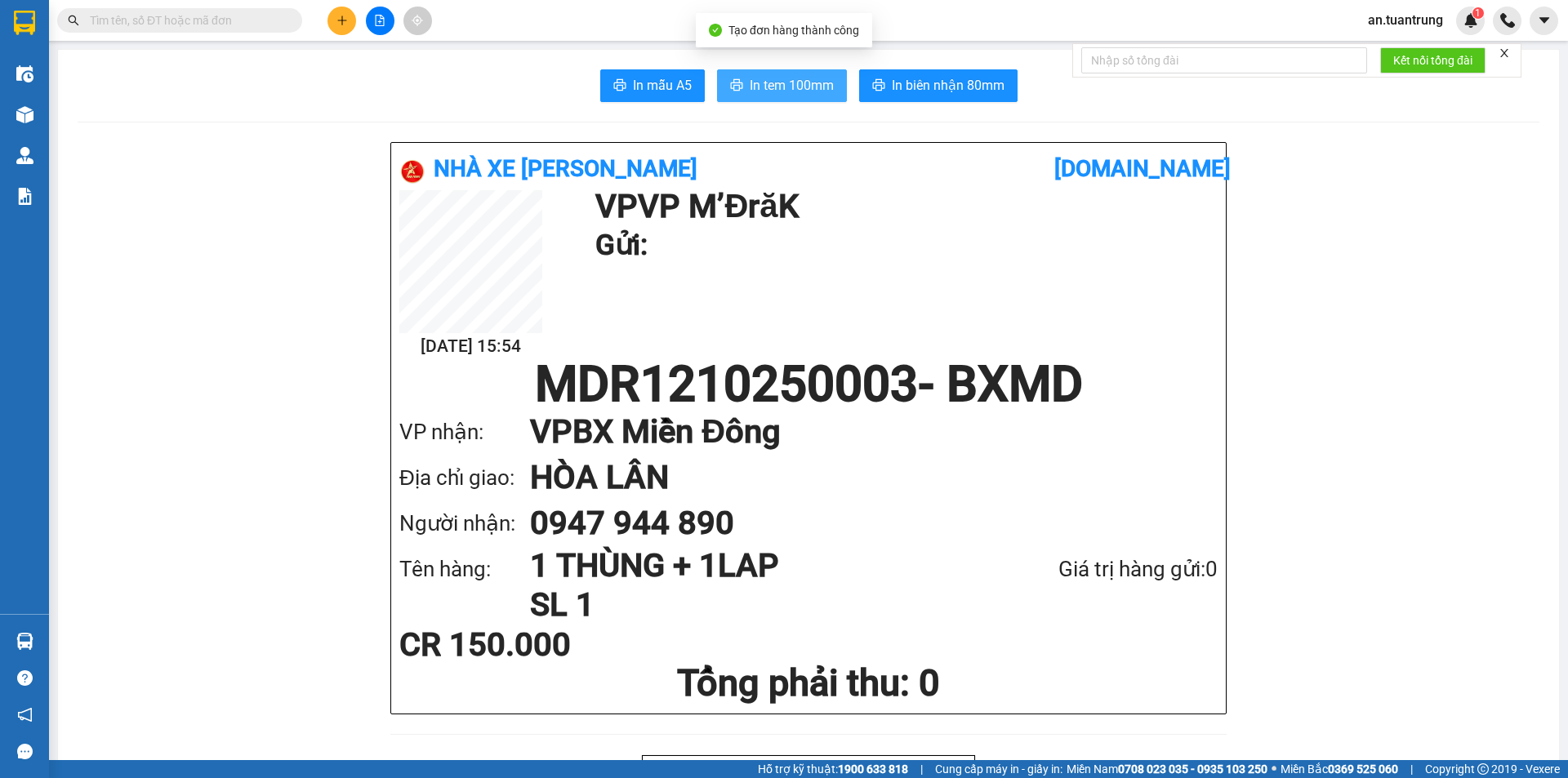
click at [732, 83] on icon "printer" at bounding box center [737, 85] width 13 height 13
click at [343, 23] on icon "plus" at bounding box center [342, 20] width 12 height 12
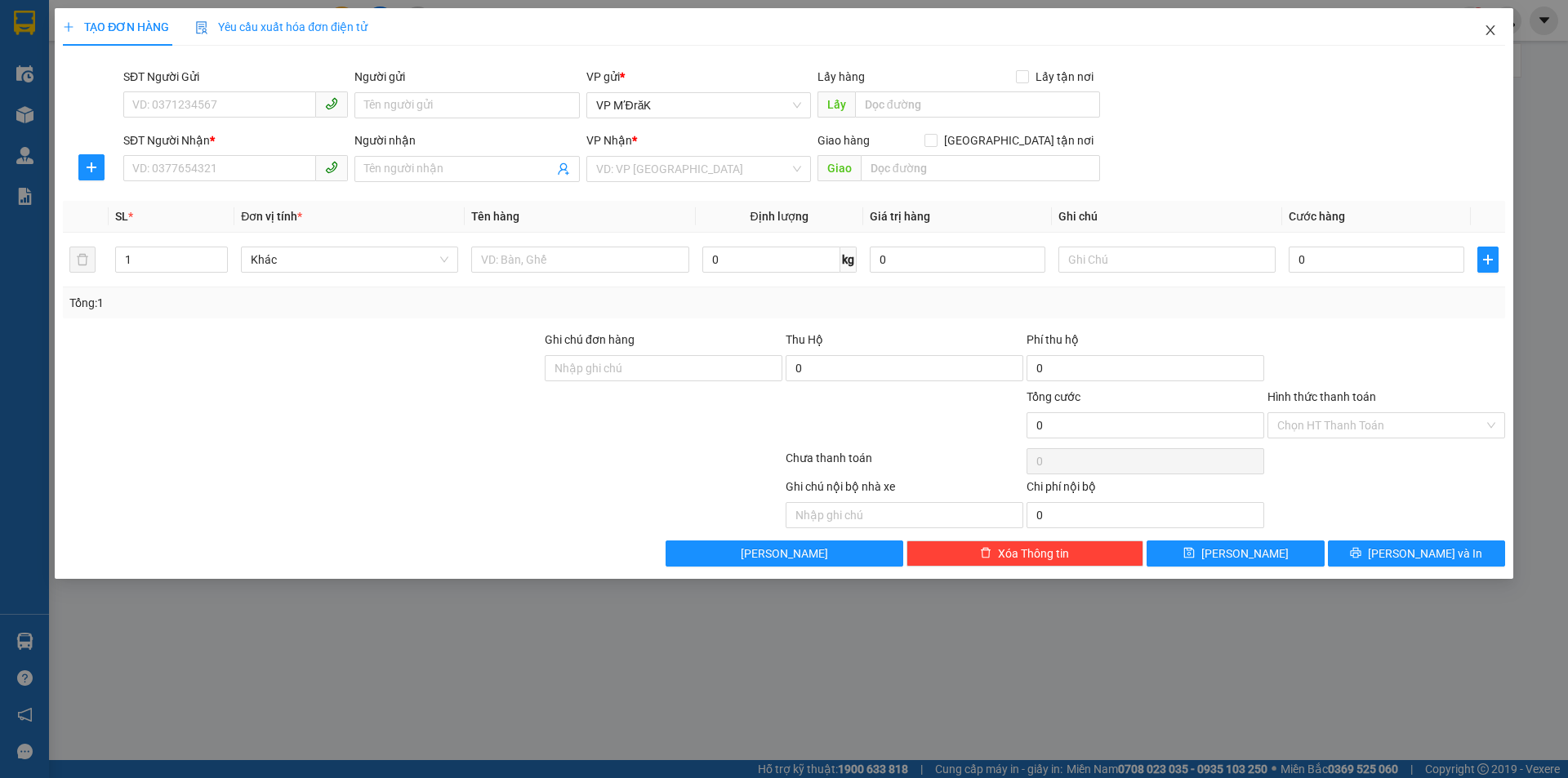
click at [1493, 30] on icon "close" at bounding box center [1490, 31] width 13 height 13
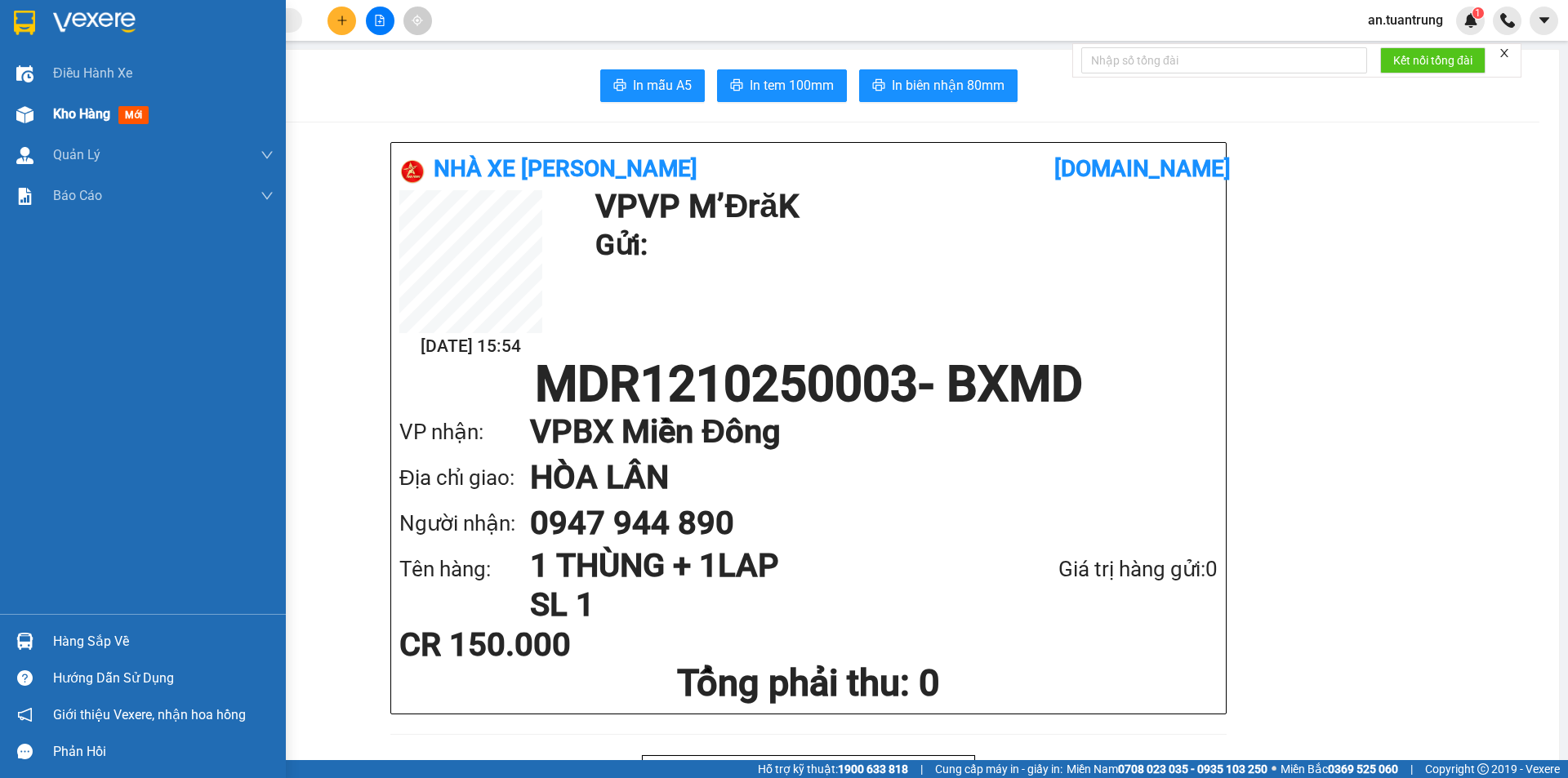
click at [72, 112] on span "Kho hàng" at bounding box center [82, 114] width 58 height 15
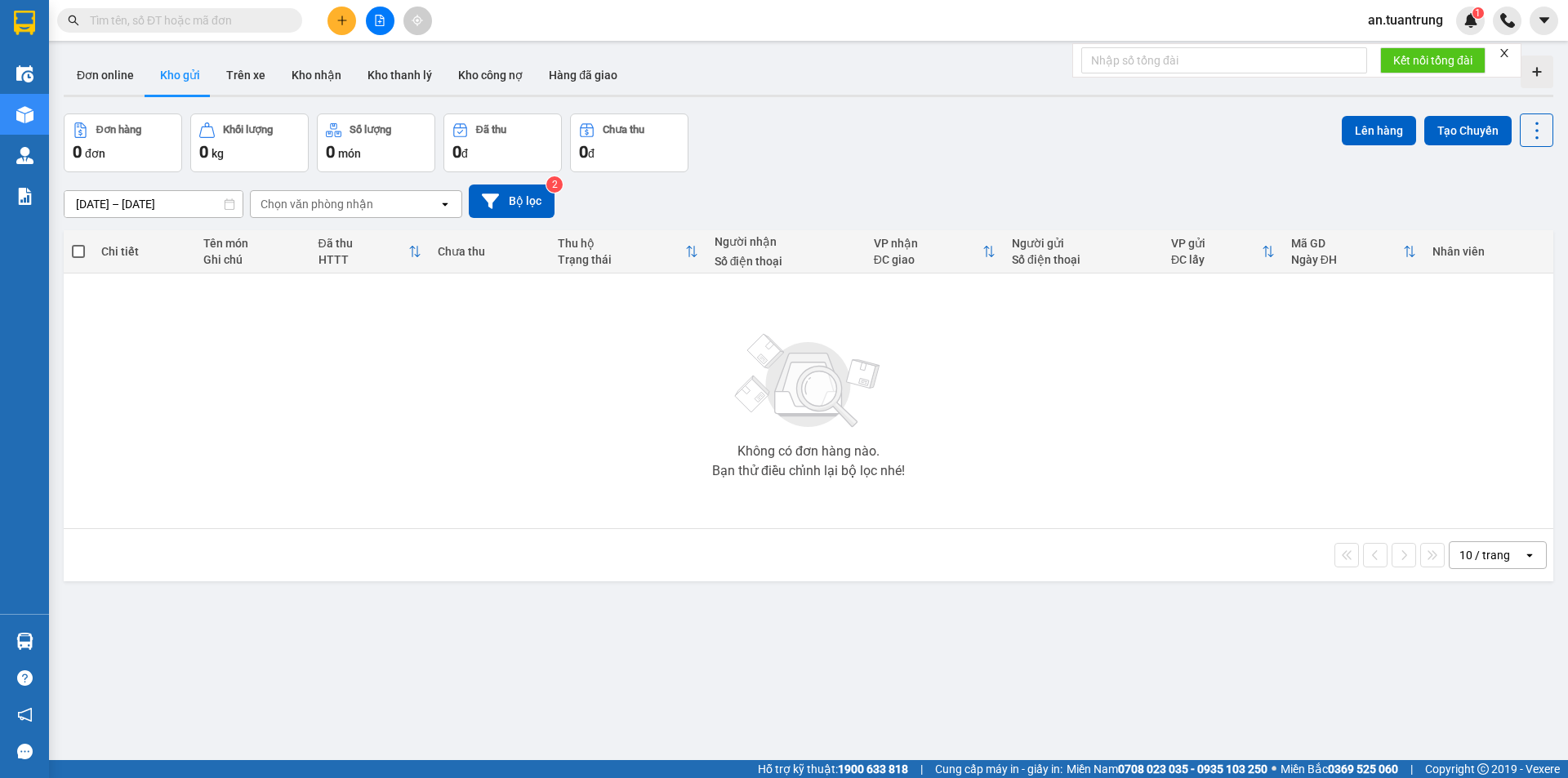
click at [186, 70] on button "Kho gửi" at bounding box center [179, 75] width 66 height 39
click at [185, 75] on button "Kho gửi" at bounding box center [179, 75] width 66 height 39
click at [106, 211] on div "ver 1.8.146 Đơn online Kho gửi Trên xe Kho nhận Kho thanh lý Kho công nợ Hàng đ…" at bounding box center [808, 437] width 1502 height 778
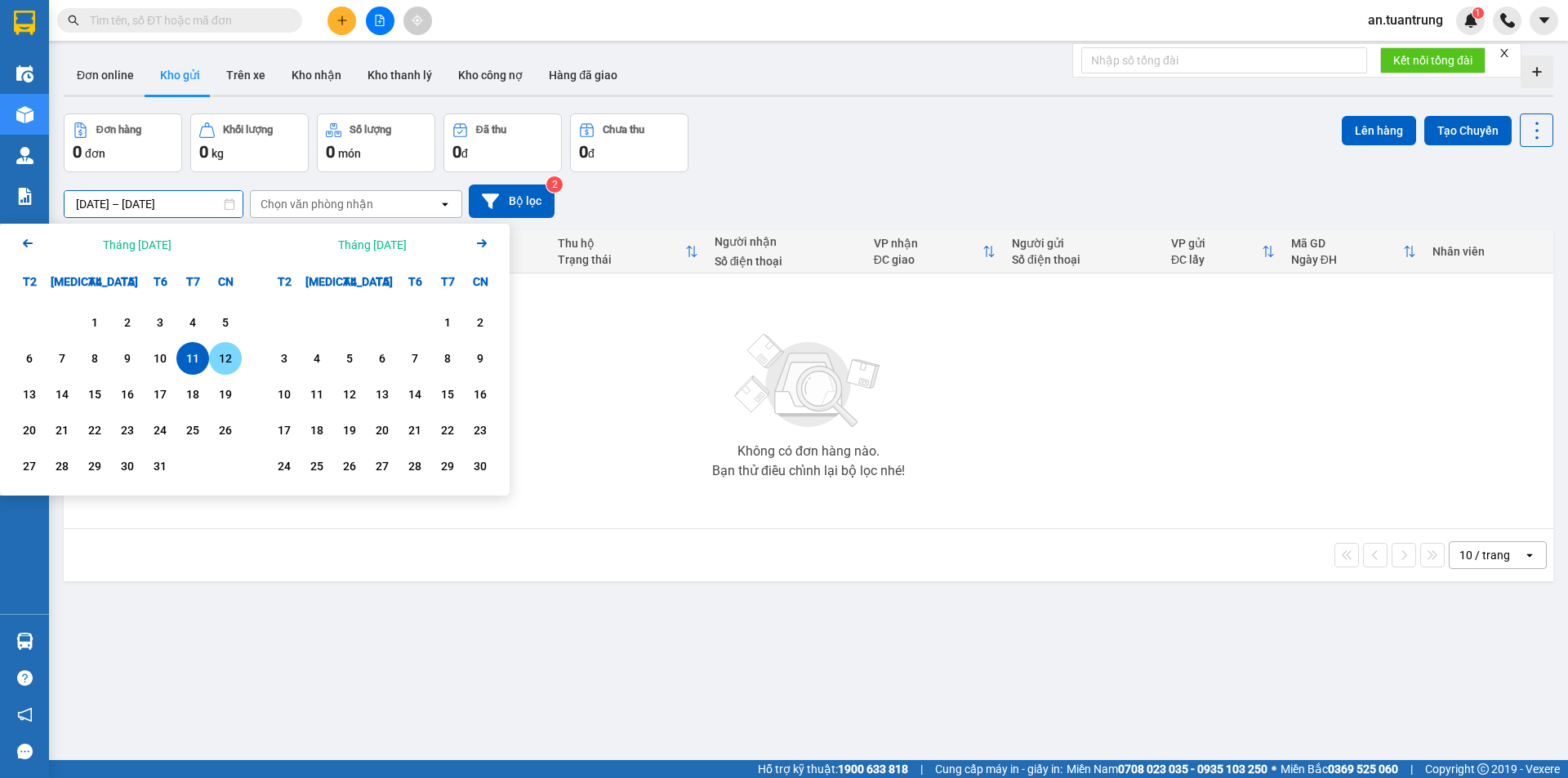
click at [225, 368] on div "12" at bounding box center [225, 359] width 23 height 19
type input "[DATE] – [DATE]"
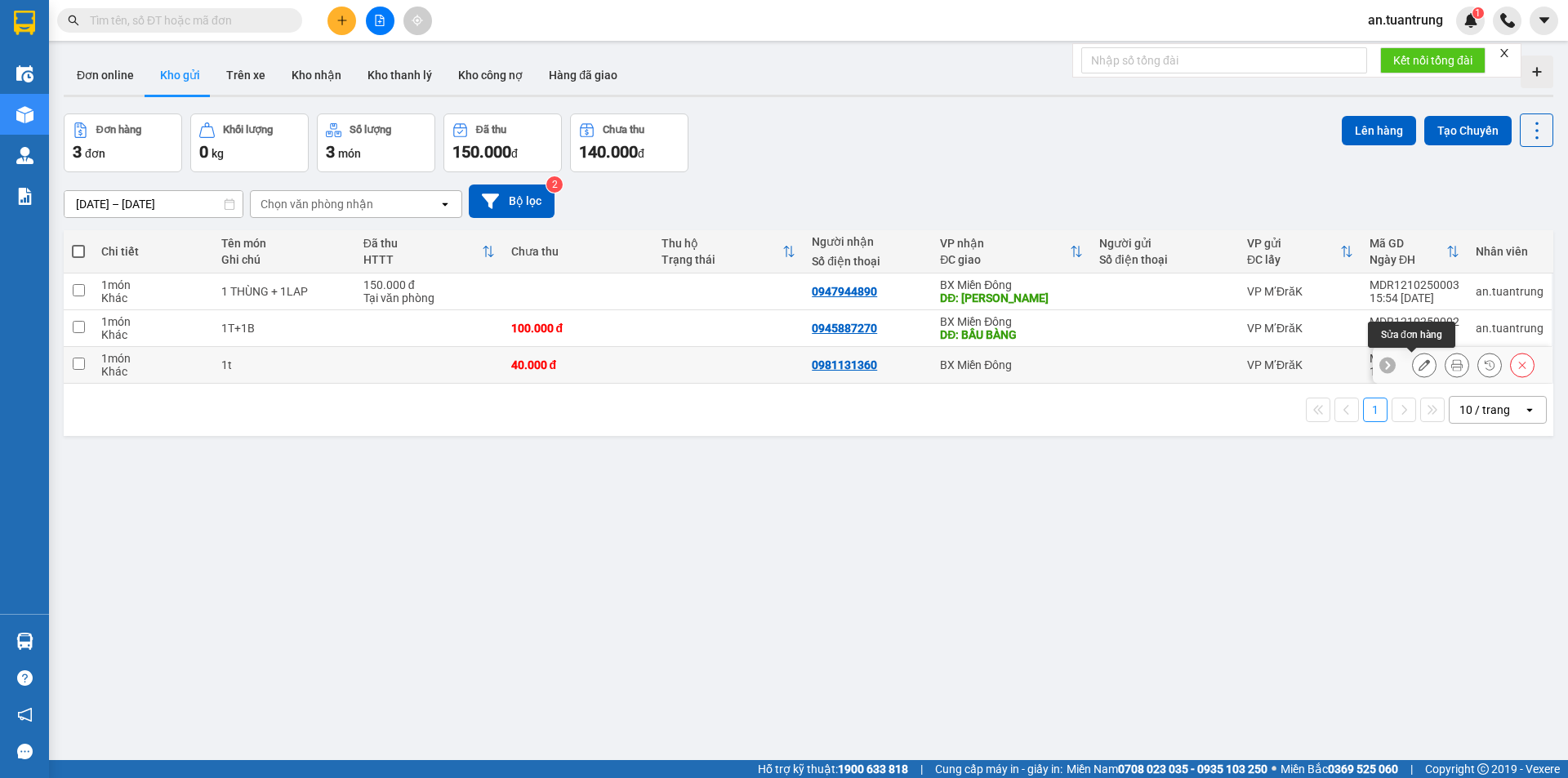
click at [1417, 370] on button at bounding box center [1424, 365] width 23 height 29
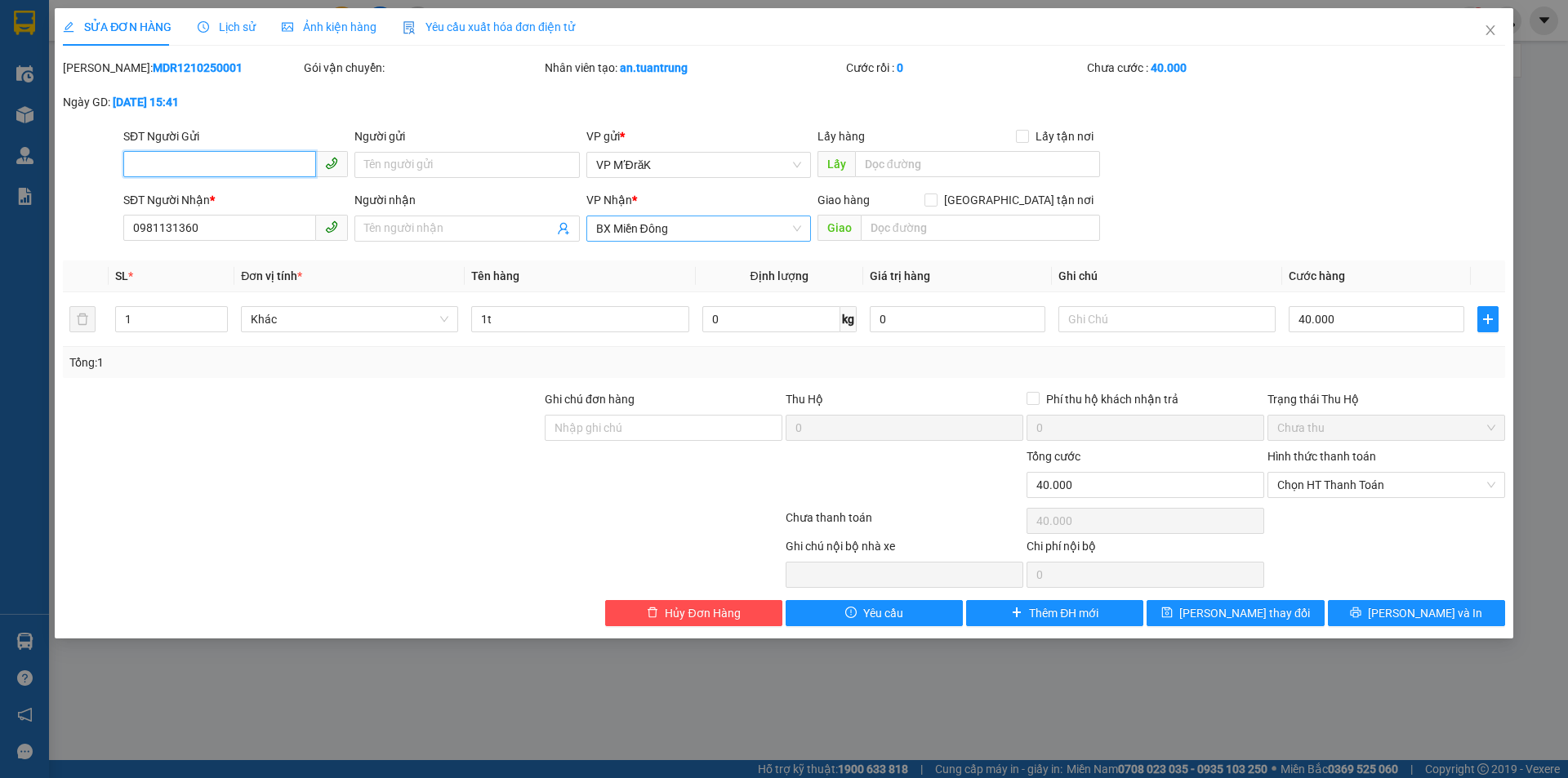
click at [718, 237] on span "BX Miền Đông" at bounding box center [698, 229] width 205 height 25
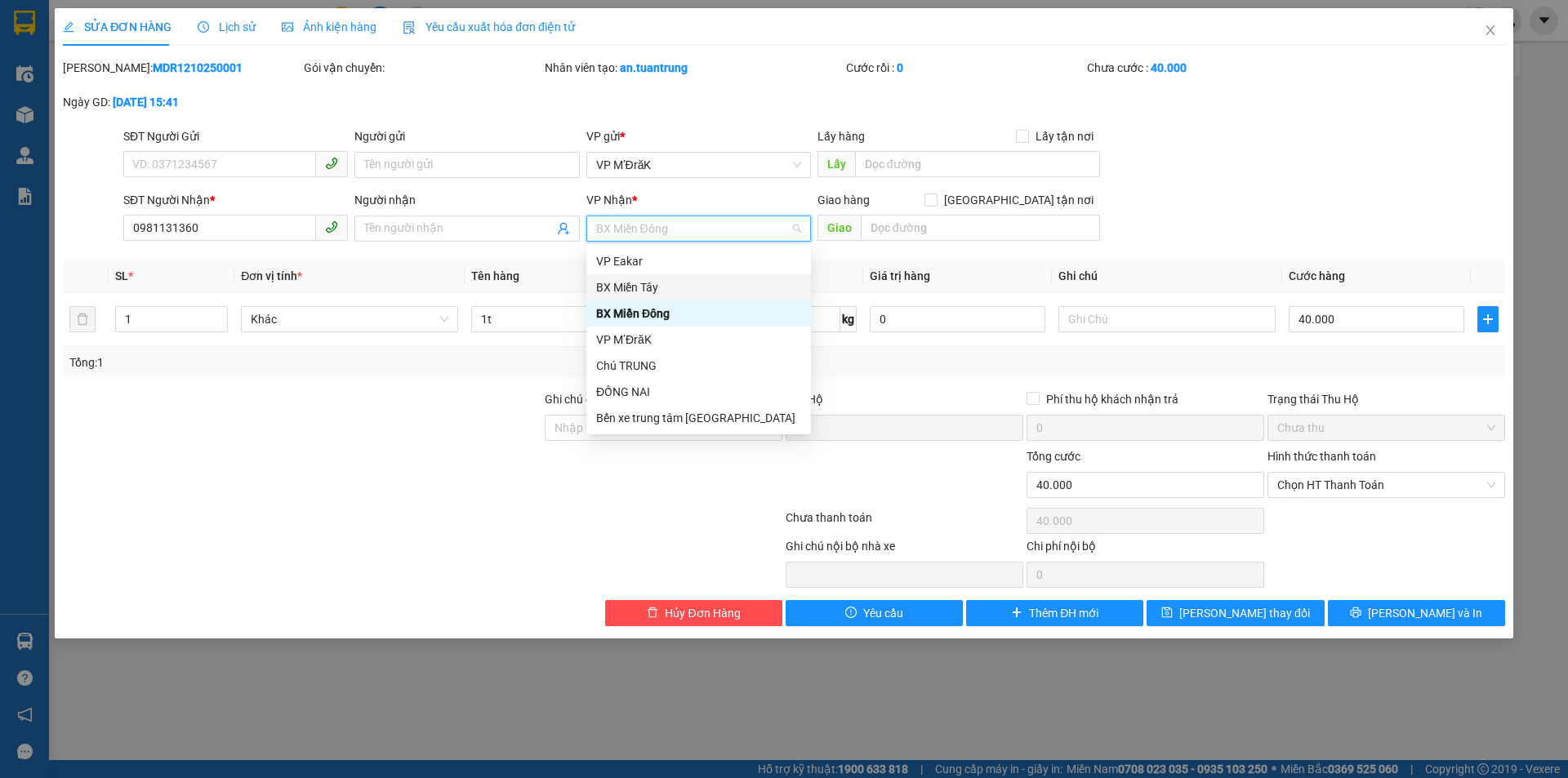
click at [658, 283] on div "BX Miền Tây" at bounding box center [698, 287] width 205 height 18
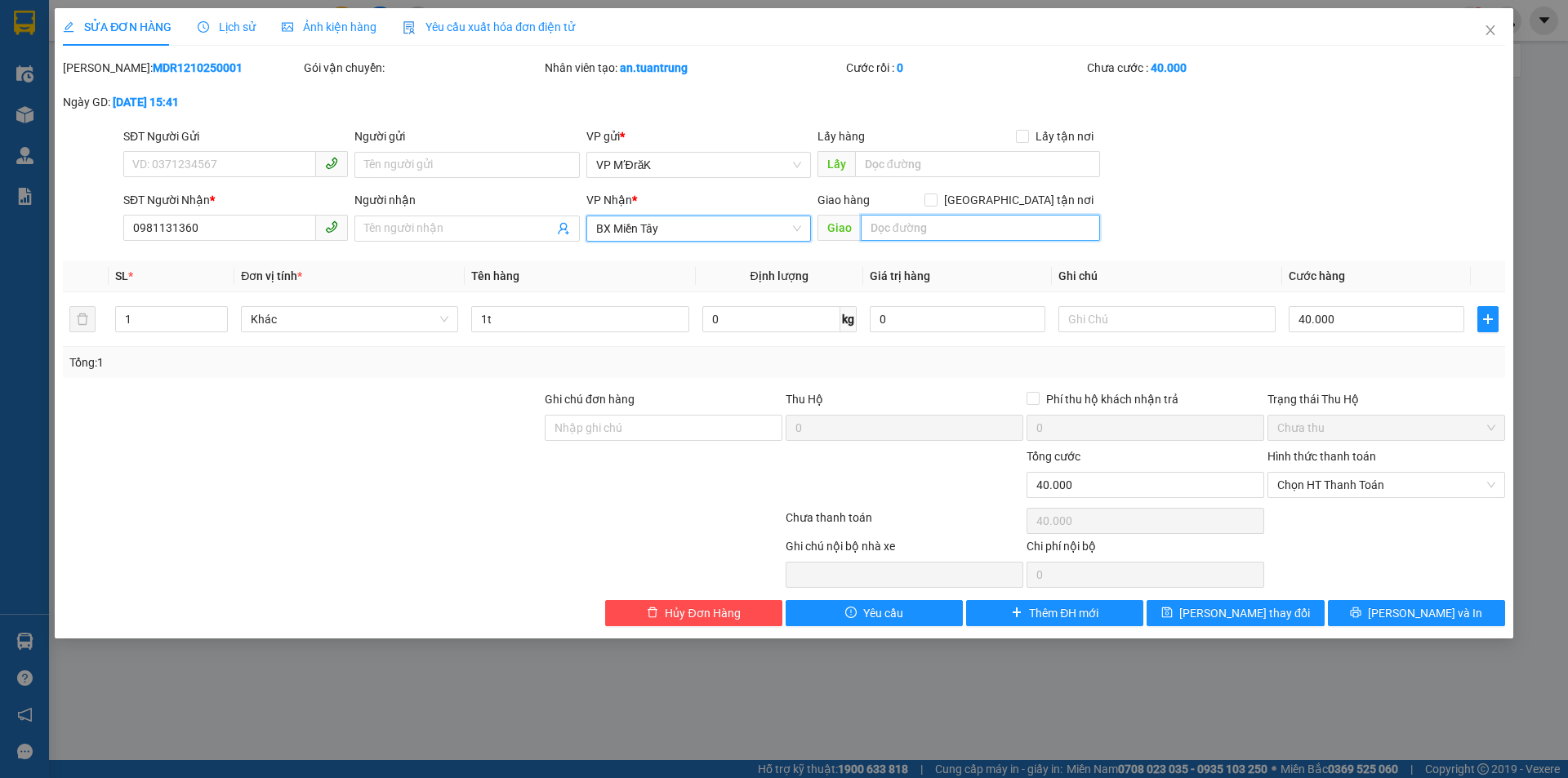
click at [977, 230] on input "text" at bounding box center [979, 227] width 239 height 26
type input "AN SƯƠNG"
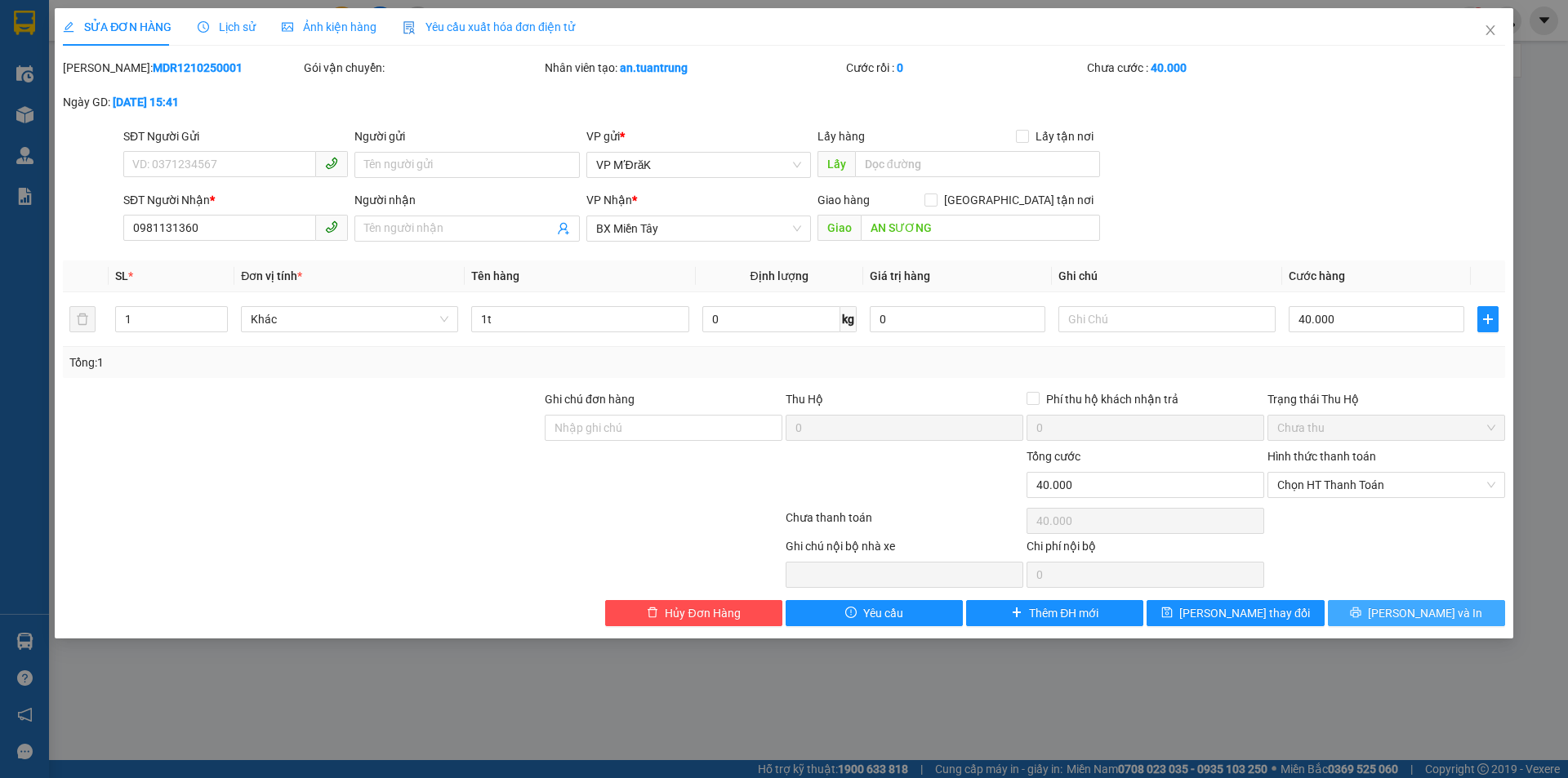
click at [1441, 618] on span "[PERSON_NAME] và In" at bounding box center [1424, 613] width 114 height 18
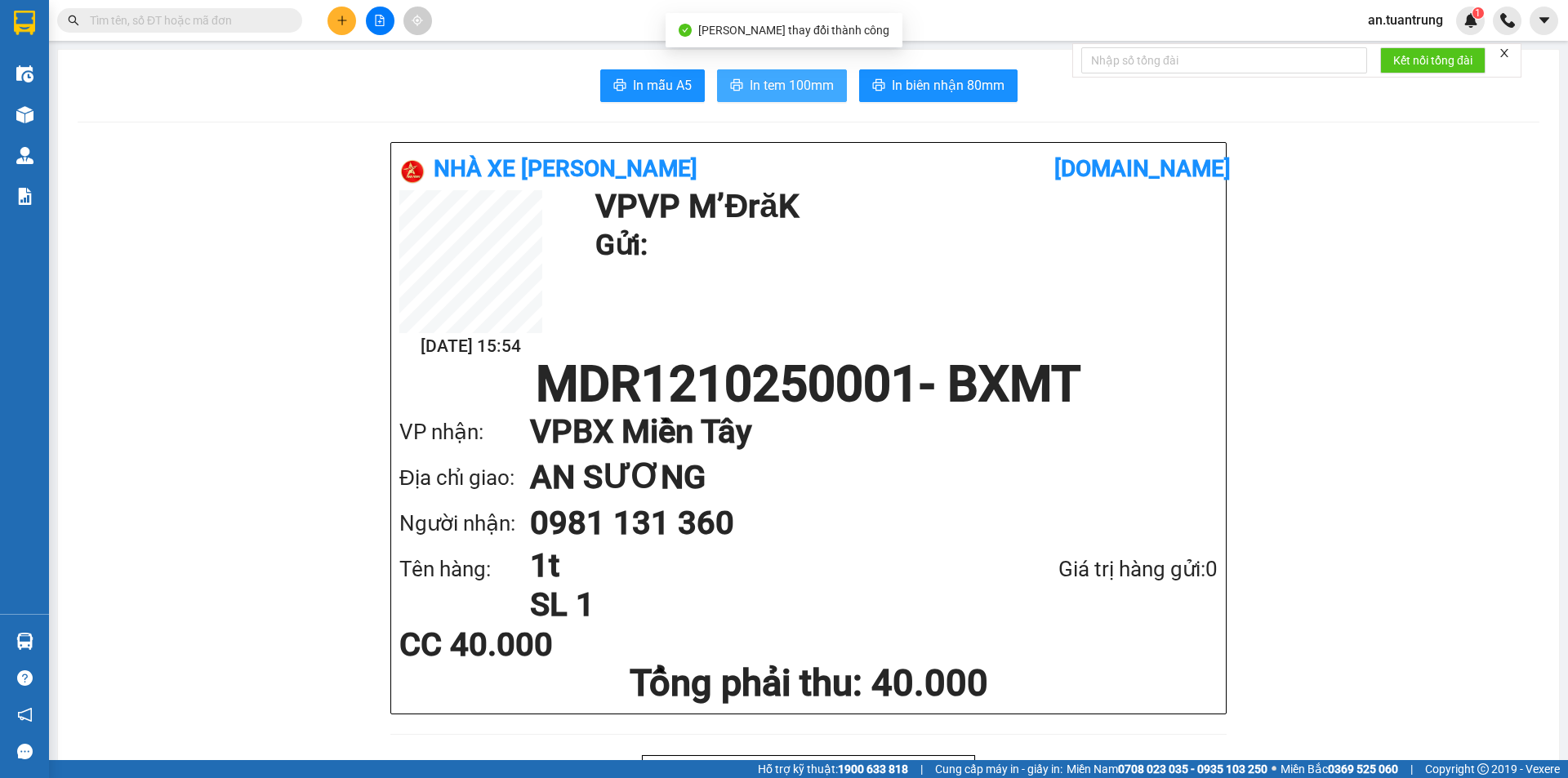
drag, startPoint x: 747, startPoint y: 86, endPoint x: 756, endPoint y: 109, distance: 24.7
click at [750, 89] on span "In tem 100mm" at bounding box center [792, 84] width 84 height 20
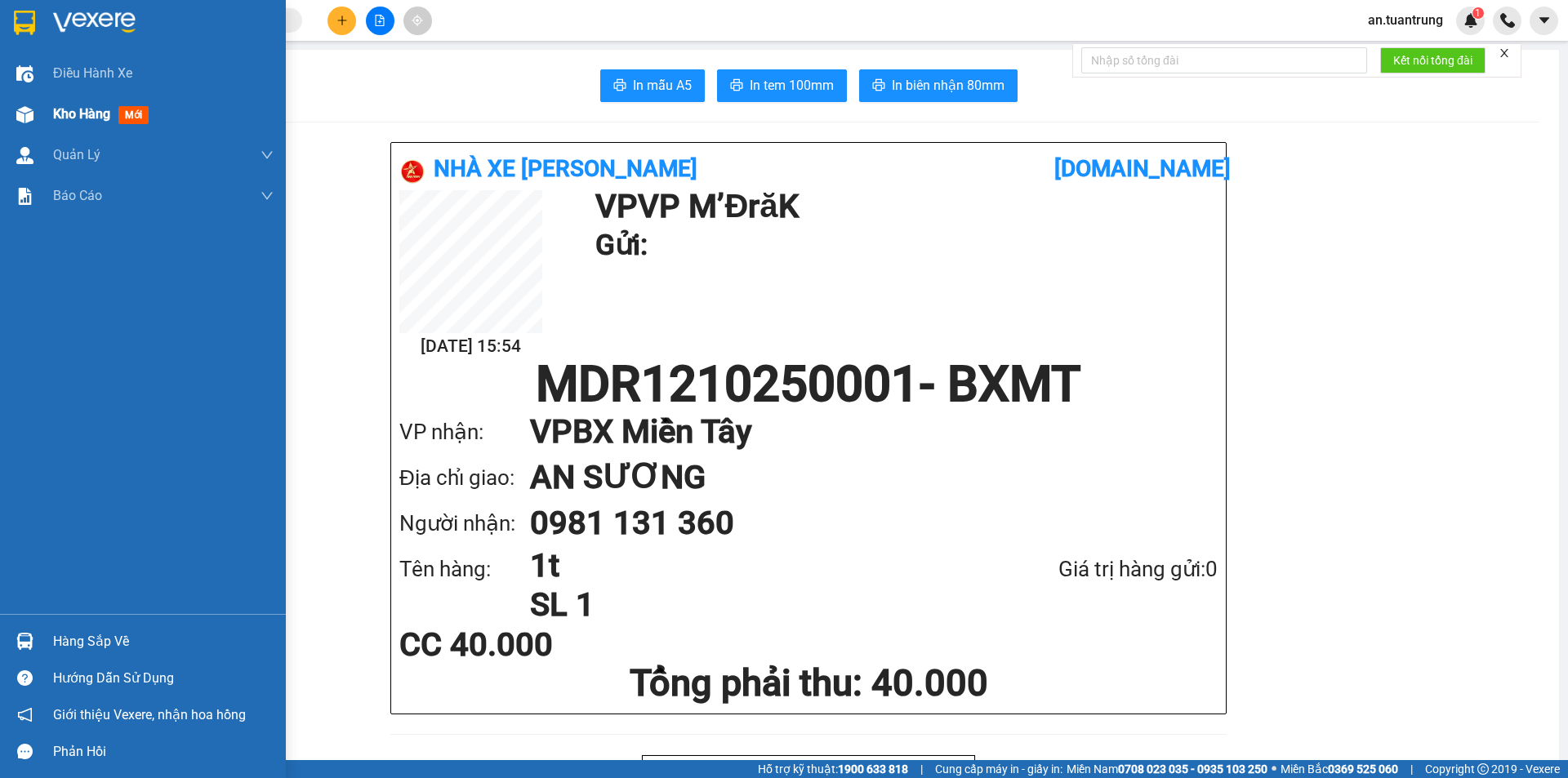
click at [79, 117] on span "Kho hàng" at bounding box center [82, 114] width 58 height 15
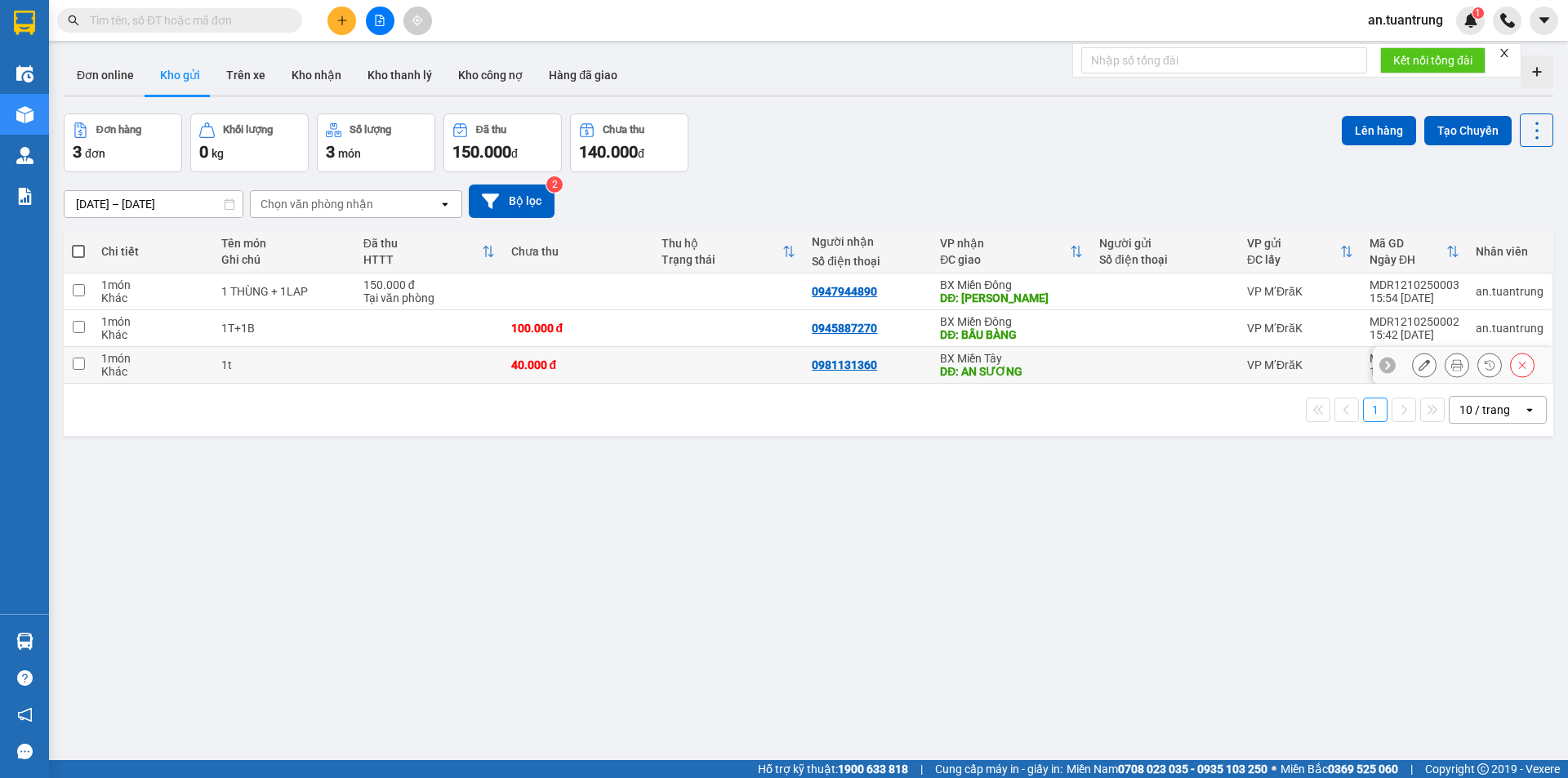
click at [1418, 368] on icon at bounding box center [1424, 365] width 12 height 12
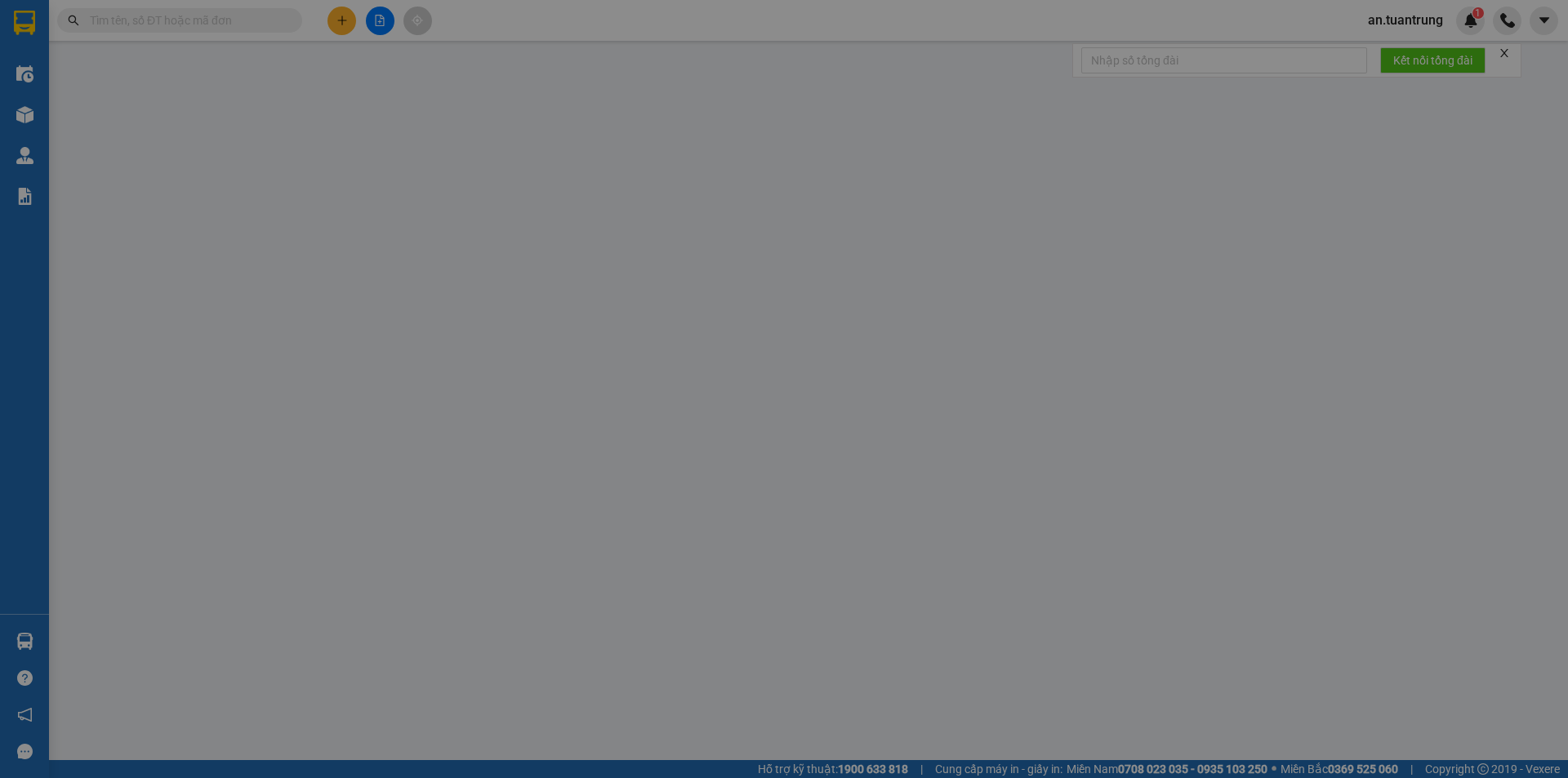
type input "0981131360"
type input "AN SƯƠNG"
type input "0"
type input "40.000"
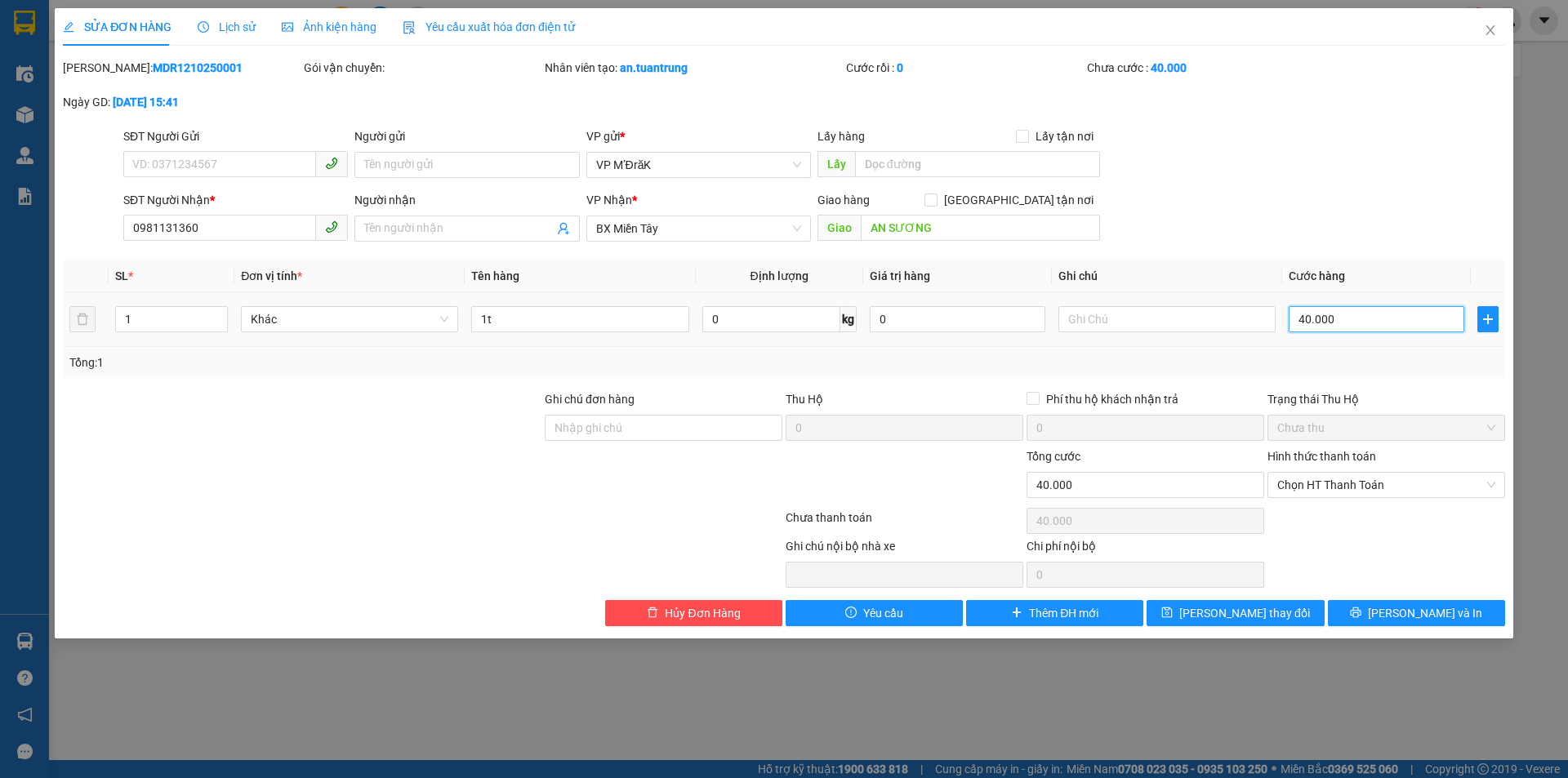
click at [1377, 323] on input "40.000" at bounding box center [1375, 318] width 176 height 26
type input "7"
type input "70"
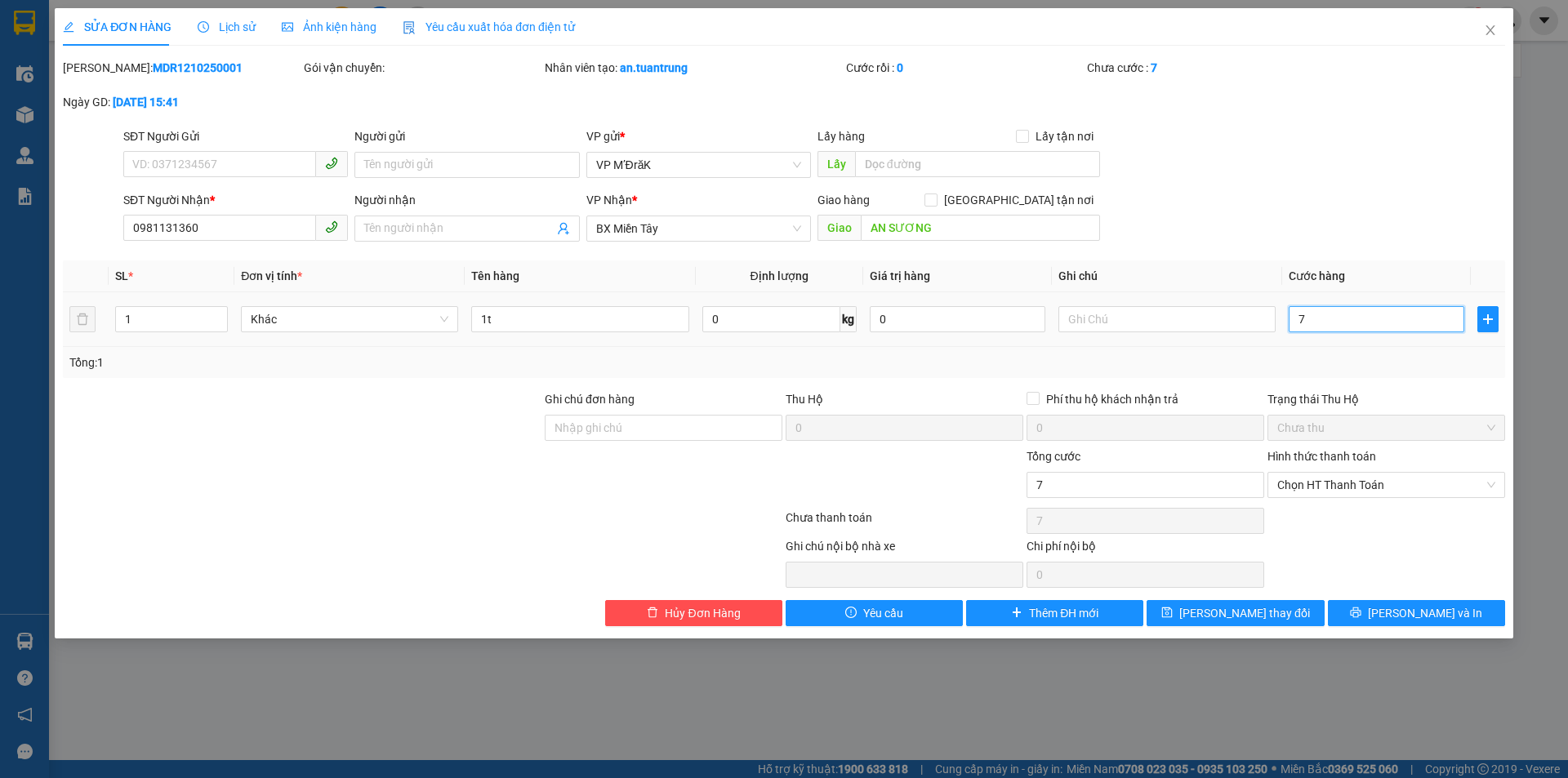
type input "70"
type input "700"
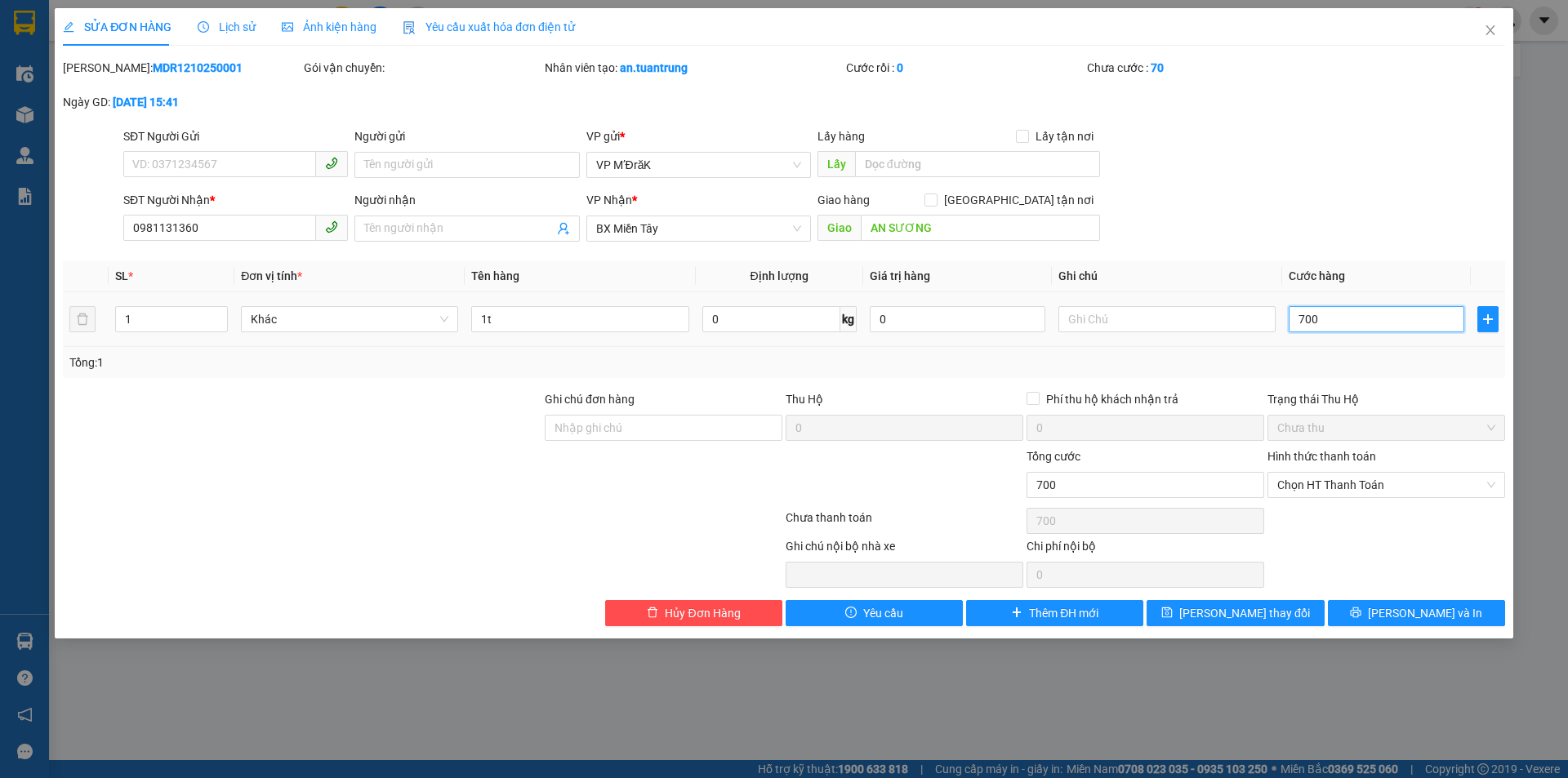
type input "7.000"
type input "70.000"
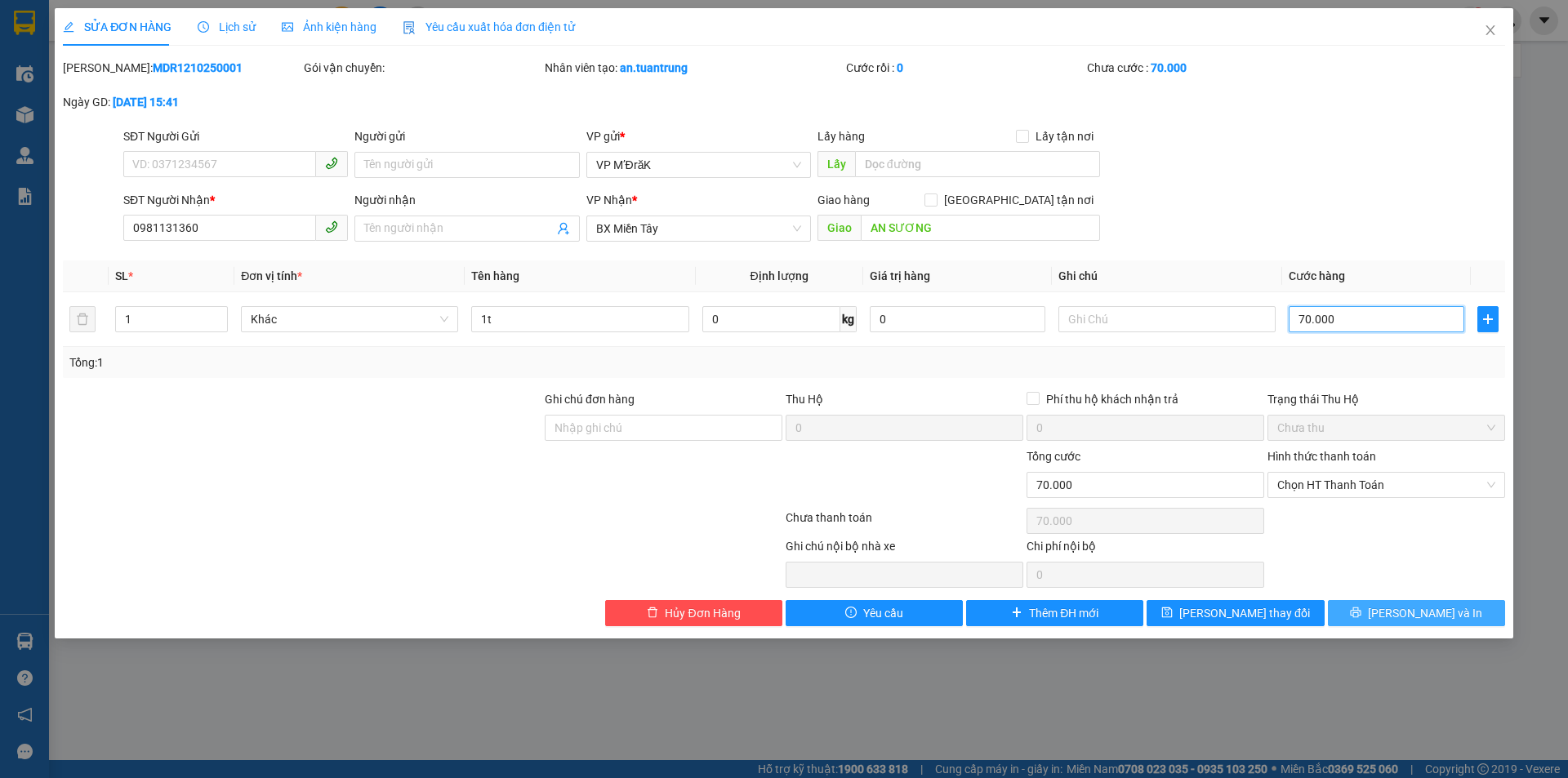
type input "70.000"
click at [1403, 612] on span "[PERSON_NAME] và In" at bounding box center [1424, 613] width 114 height 18
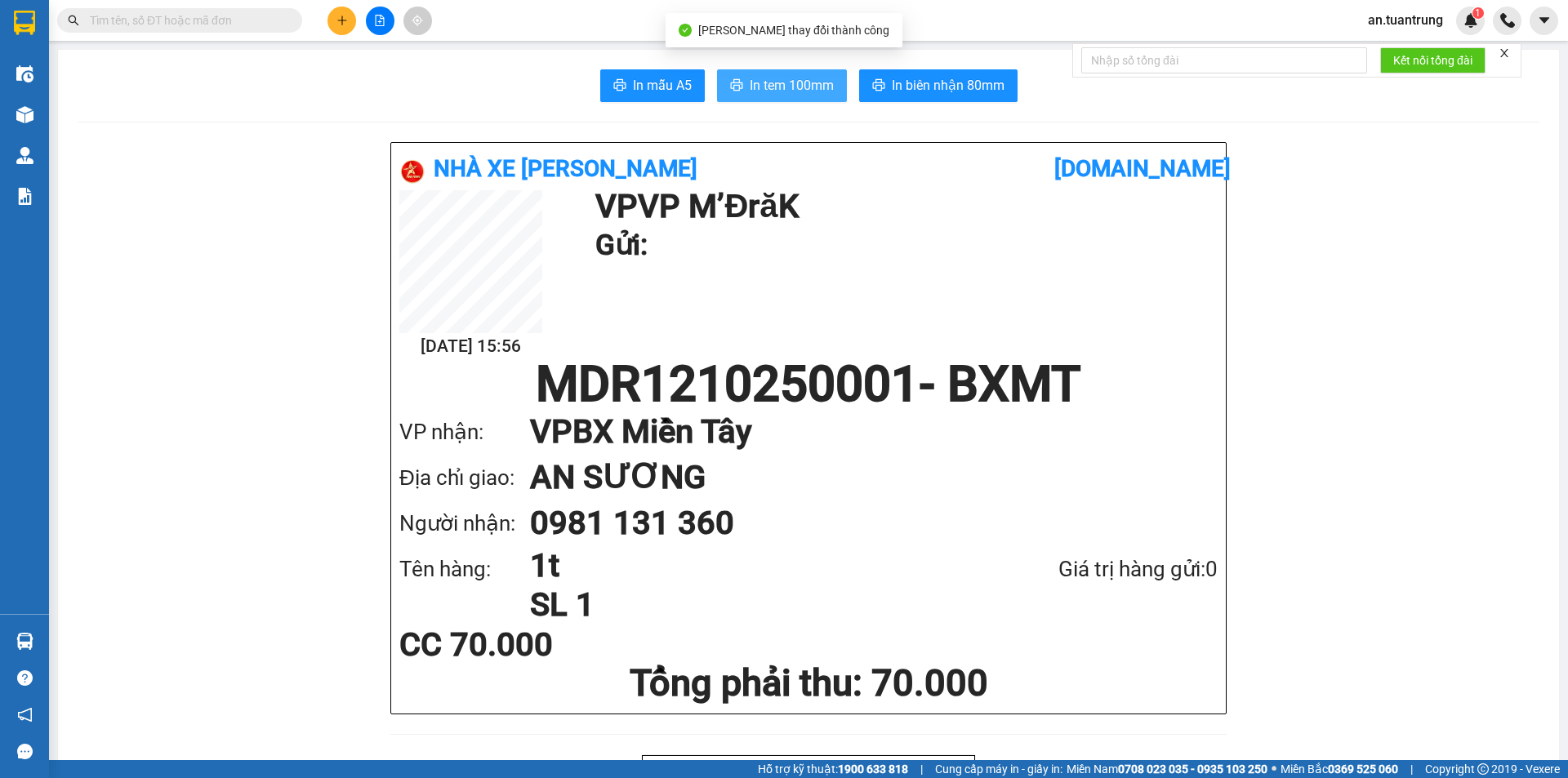
click at [786, 80] on span "In tem 100mm" at bounding box center [792, 84] width 84 height 20
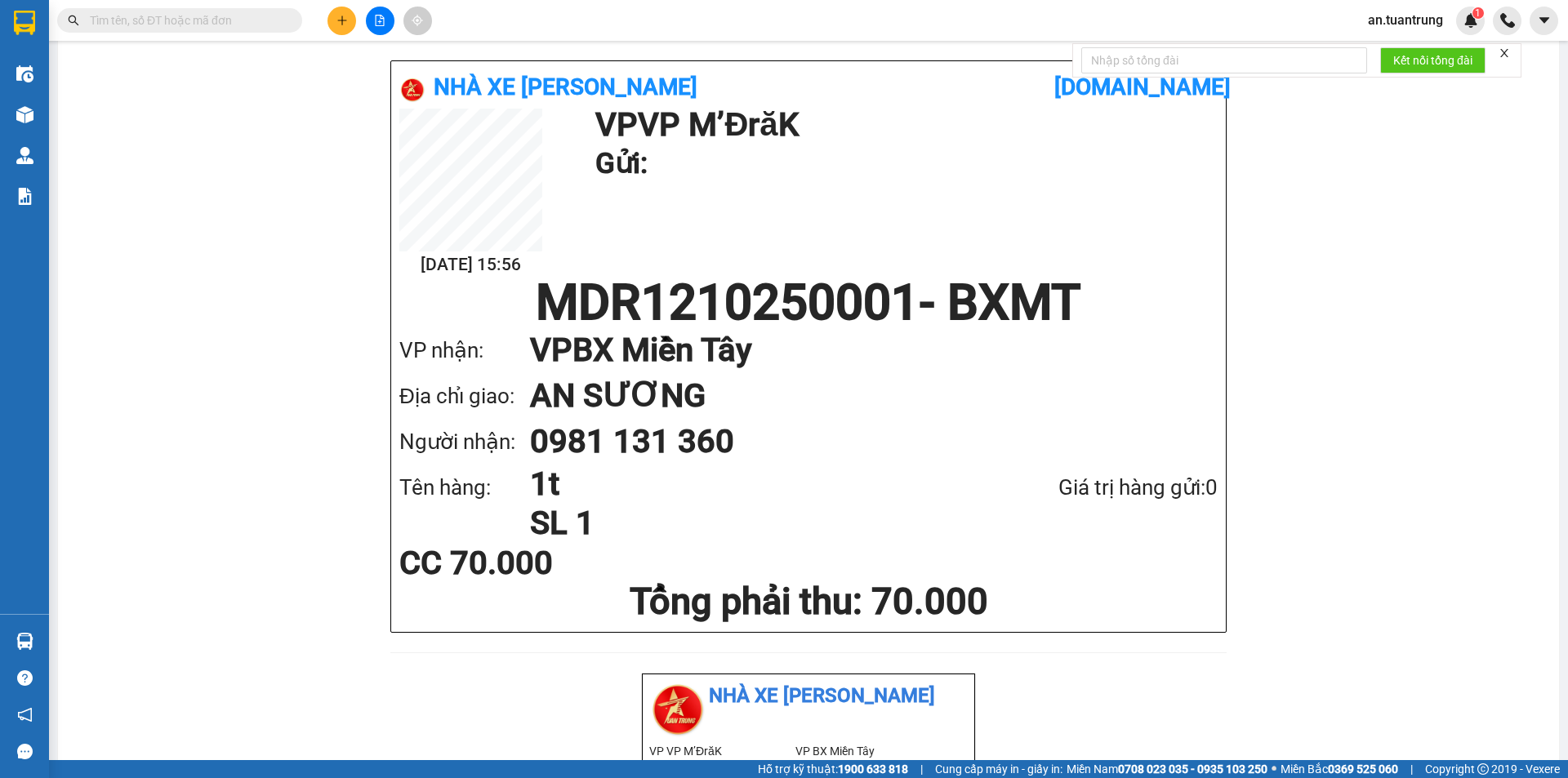
click at [333, 24] on button at bounding box center [341, 21] width 29 height 29
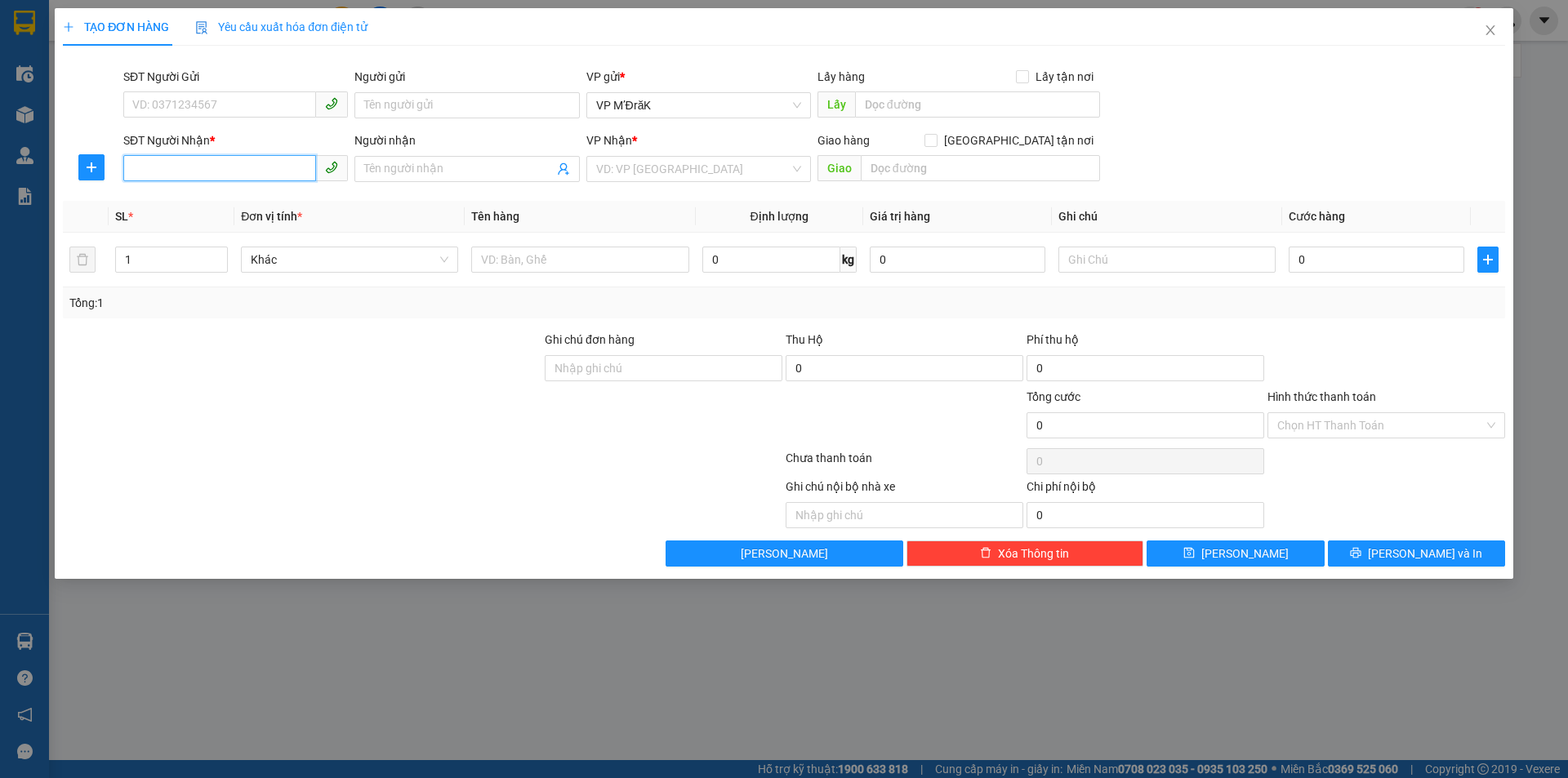
click at [250, 168] on input "SĐT Người Nhận *" at bounding box center [220, 168] width 193 height 26
click at [236, 168] on input "0336873" at bounding box center [220, 168] width 193 height 26
type input "0336873693"
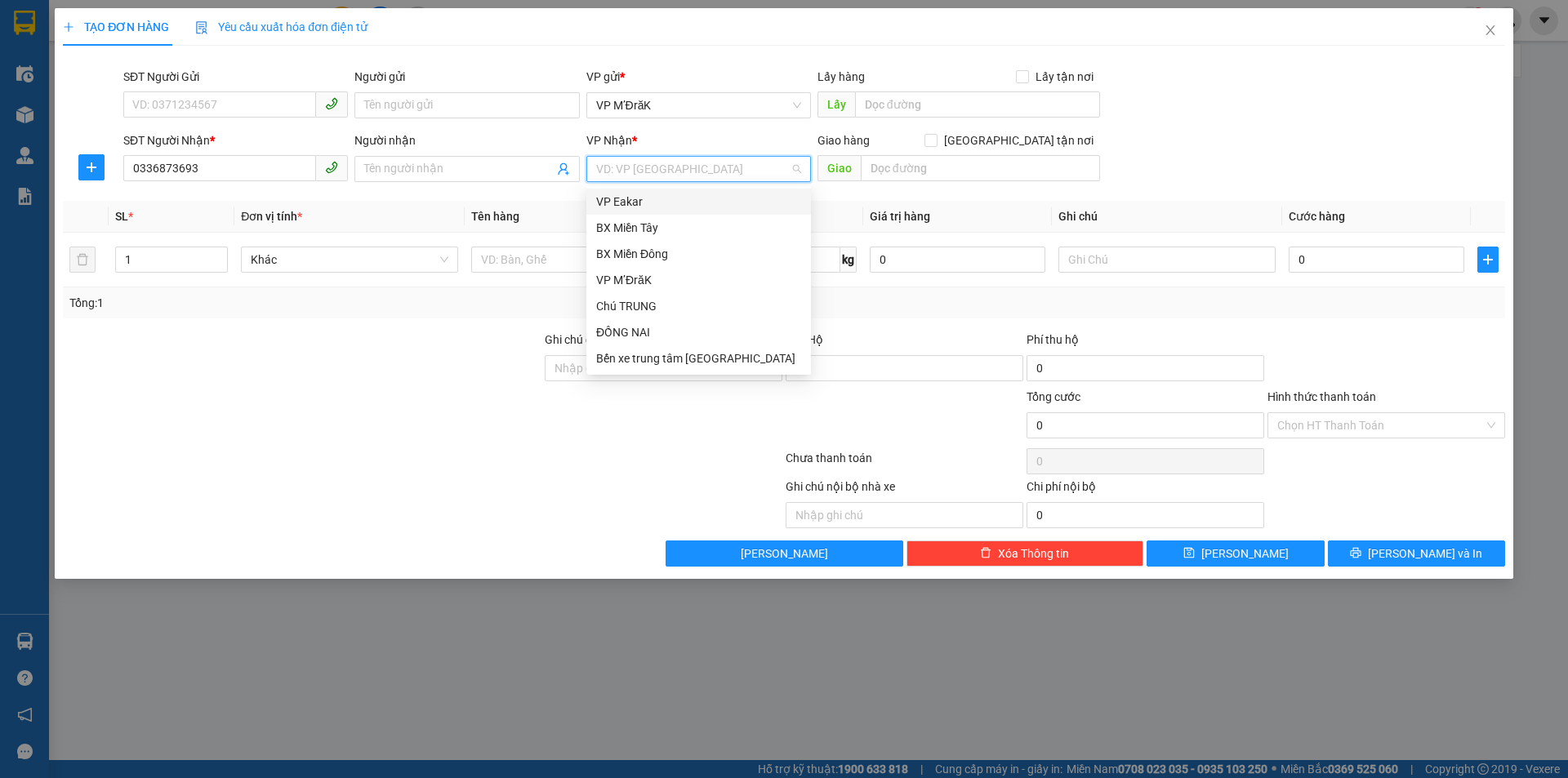
click at [678, 170] on input "search" at bounding box center [692, 169] width 194 height 25
drag, startPoint x: 636, startPoint y: 255, endPoint x: 893, endPoint y: 154, distance: 276.1
click at [636, 255] on div "BX Miền Đông" at bounding box center [698, 253] width 205 height 18
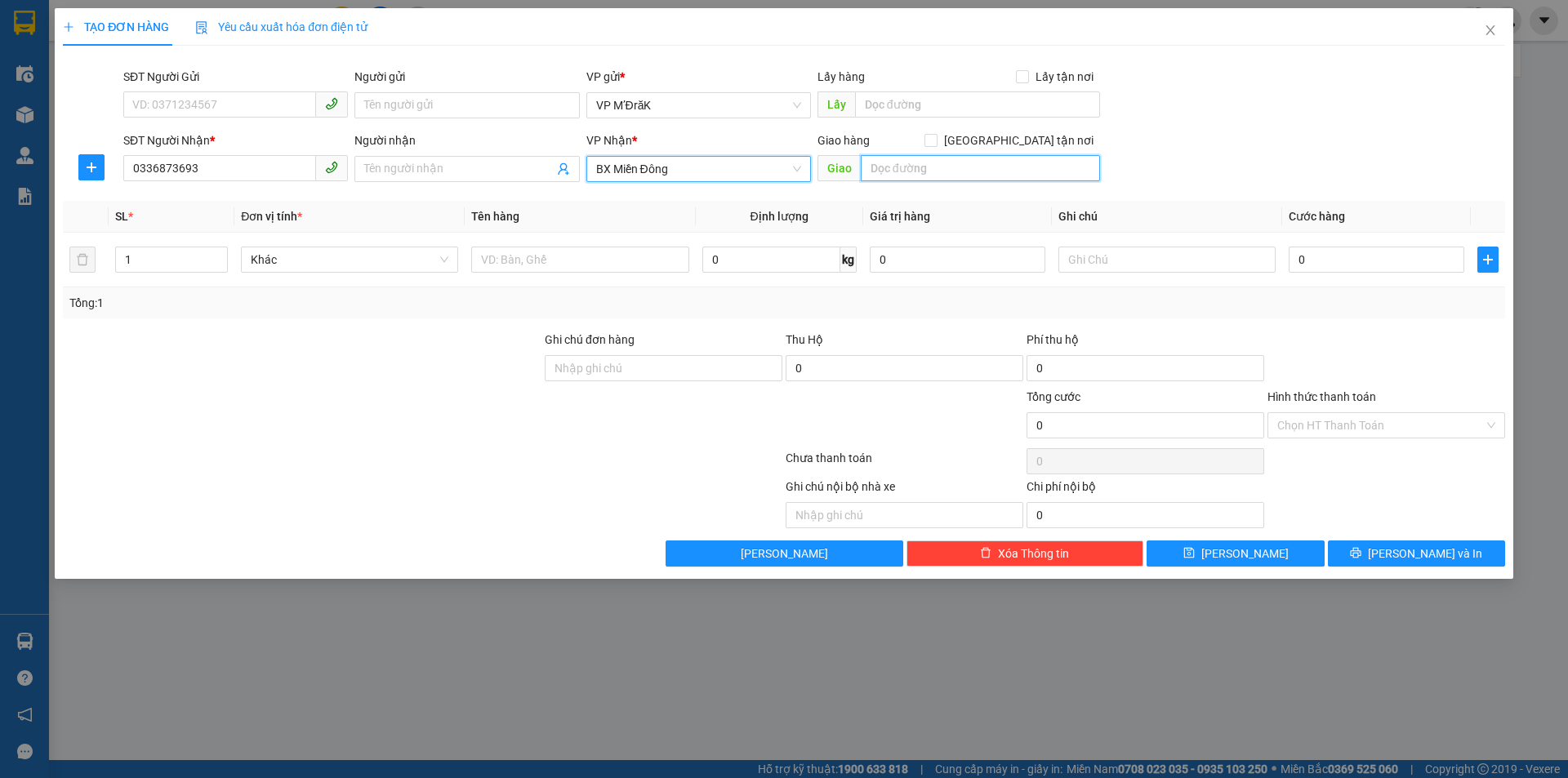
click at [898, 178] on input "text" at bounding box center [979, 168] width 239 height 26
type input "NHA BÍCH"
click at [626, 271] on input "text" at bounding box center [579, 259] width 217 height 26
type input "1T"
click at [1303, 258] on input "0" at bounding box center [1375, 259] width 176 height 26
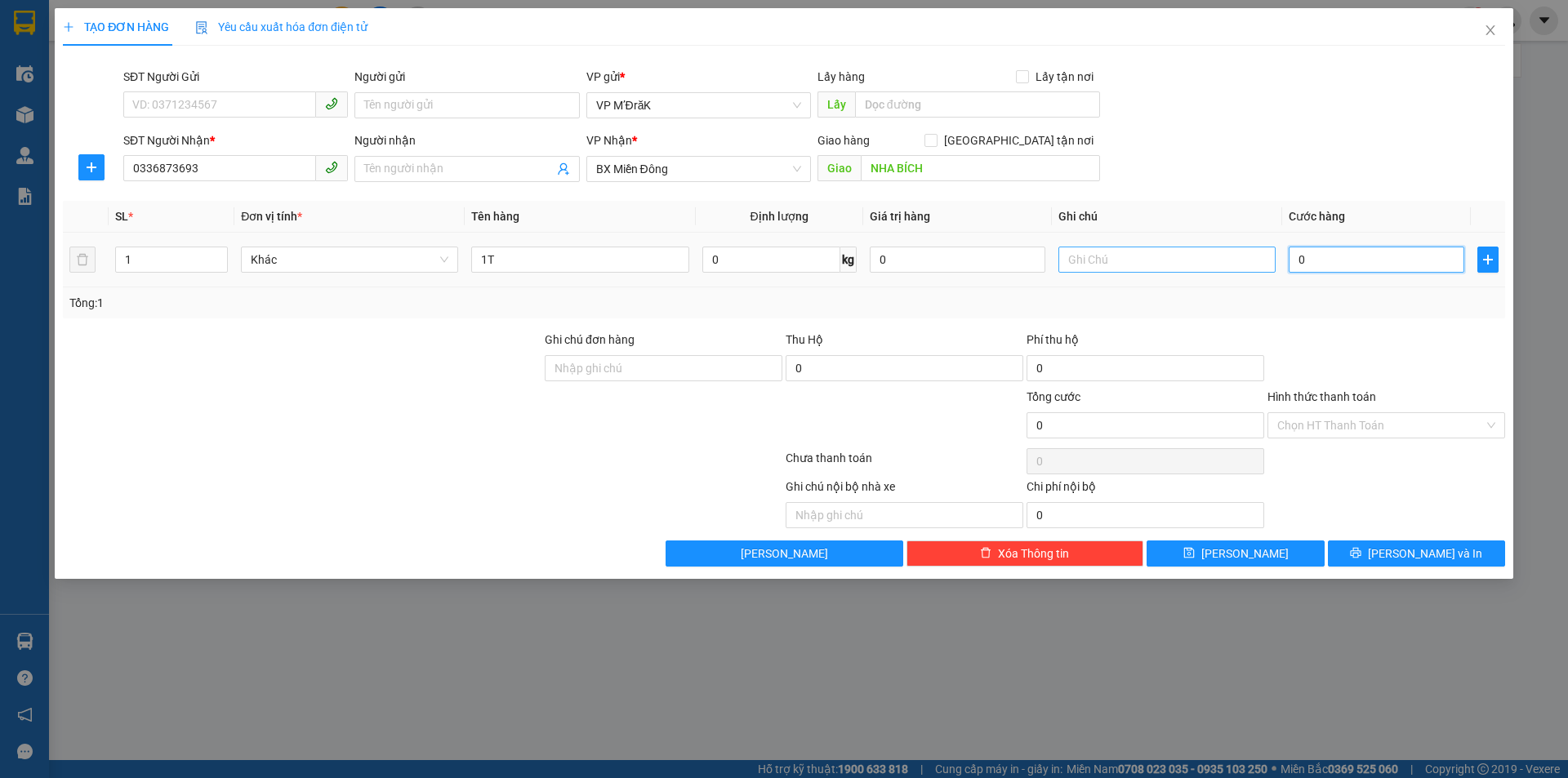
type input "5"
type input "50"
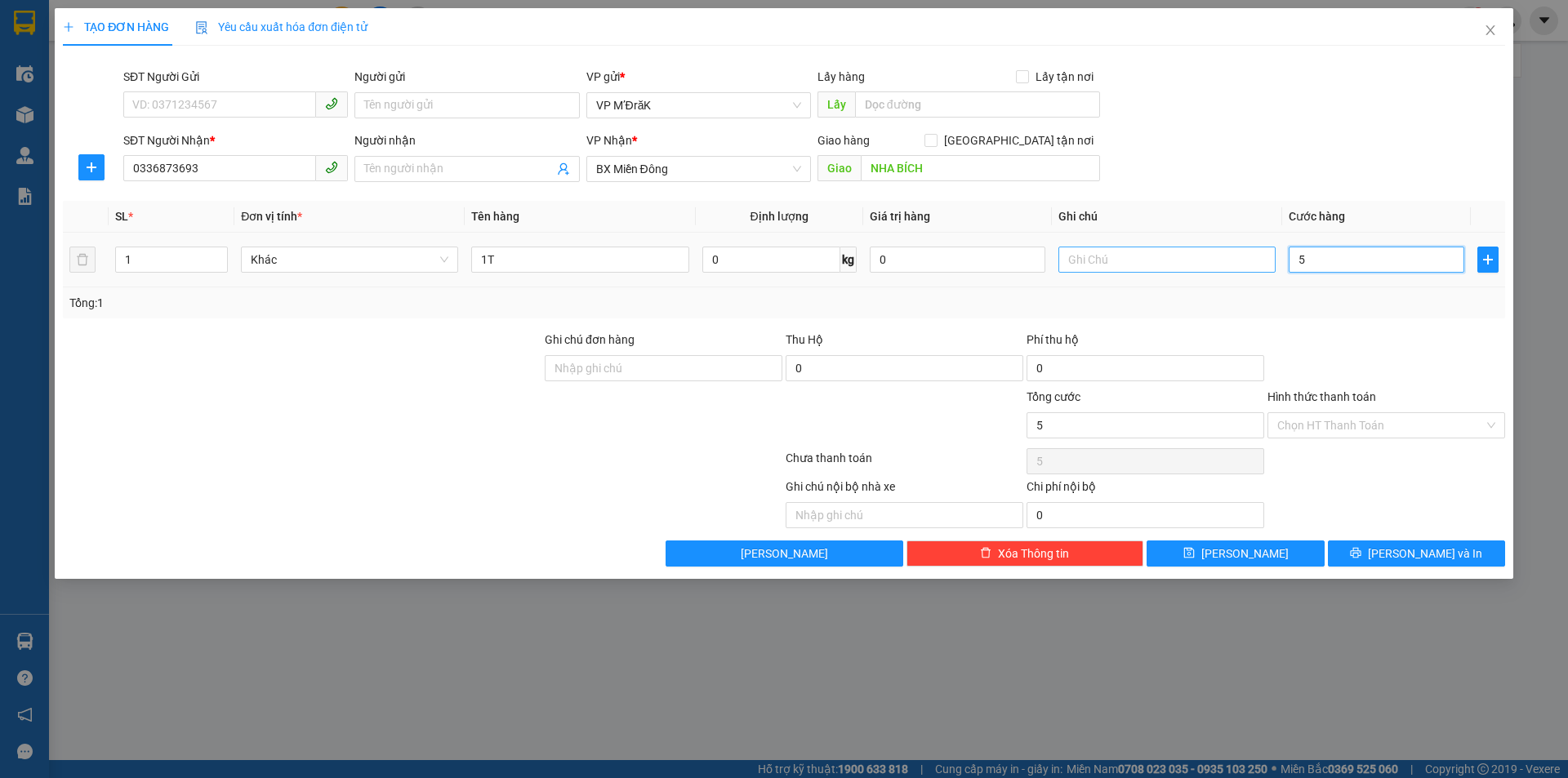
type input "50"
type input "500"
type input "5.000"
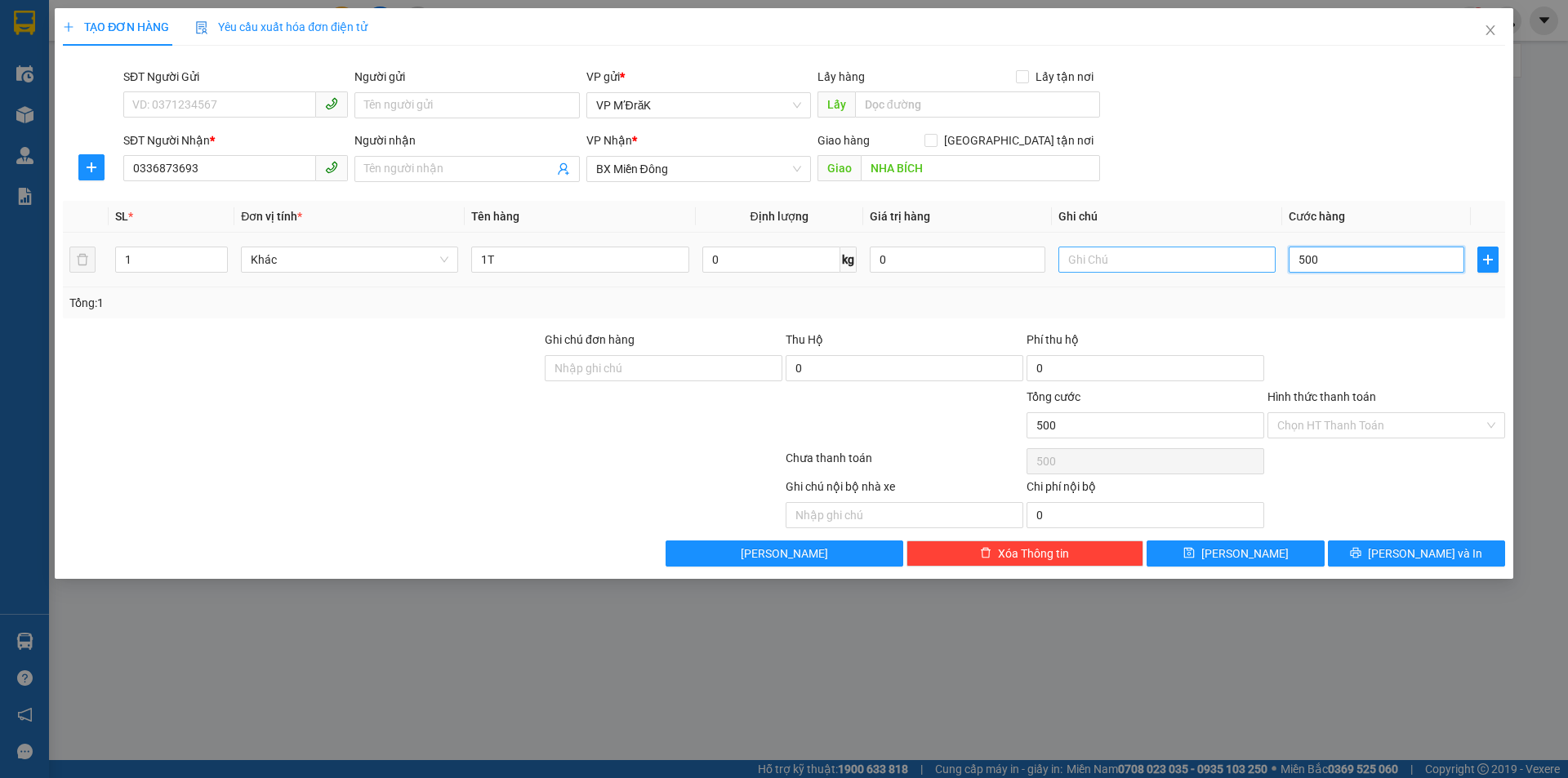
type input "5.000"
type input "50.000"
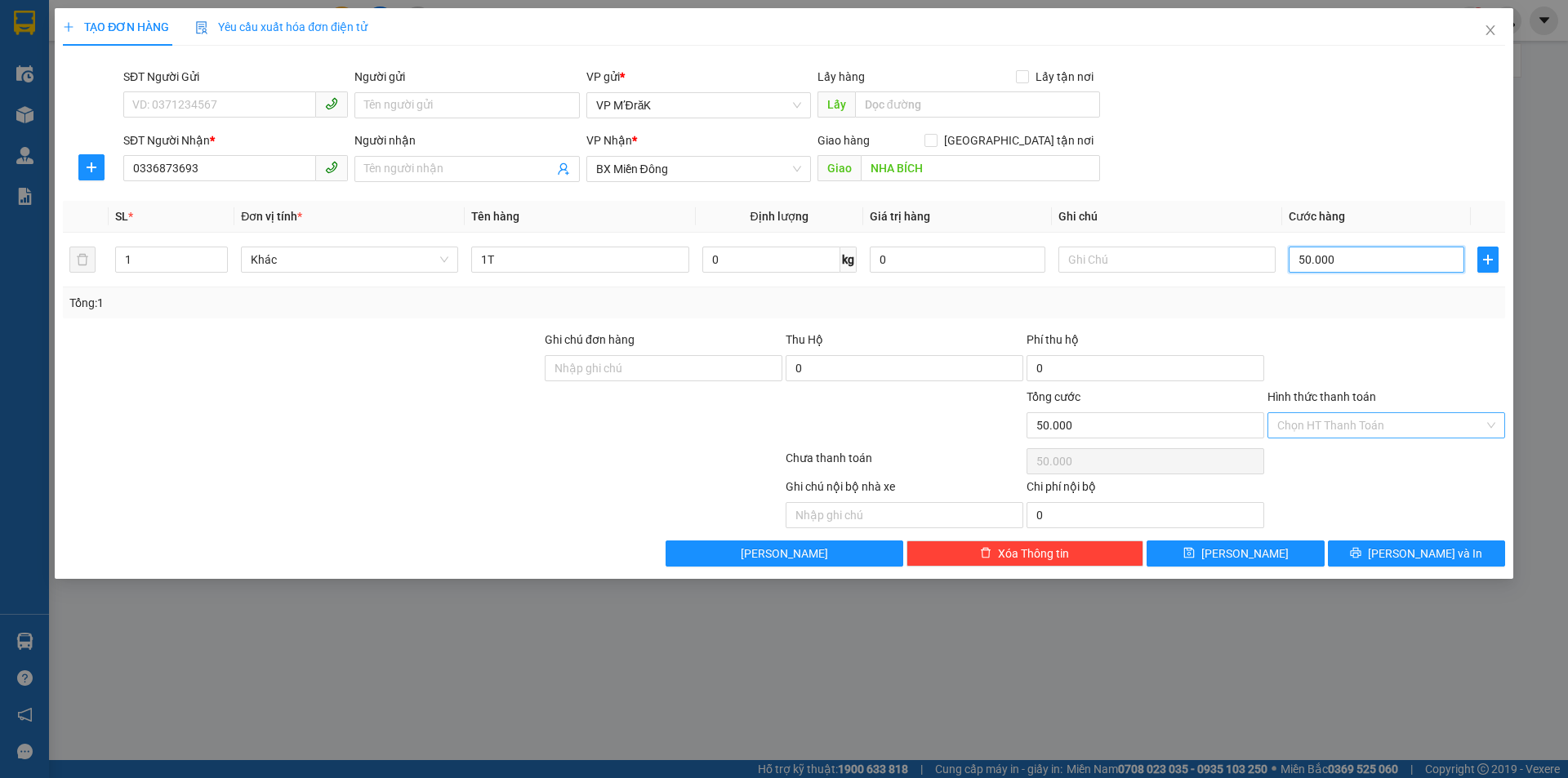
type input "50.000"
click at [1430, 425] on input "Hình thức thanh toán" at bounding box center [1379, 426] width 206 height 25
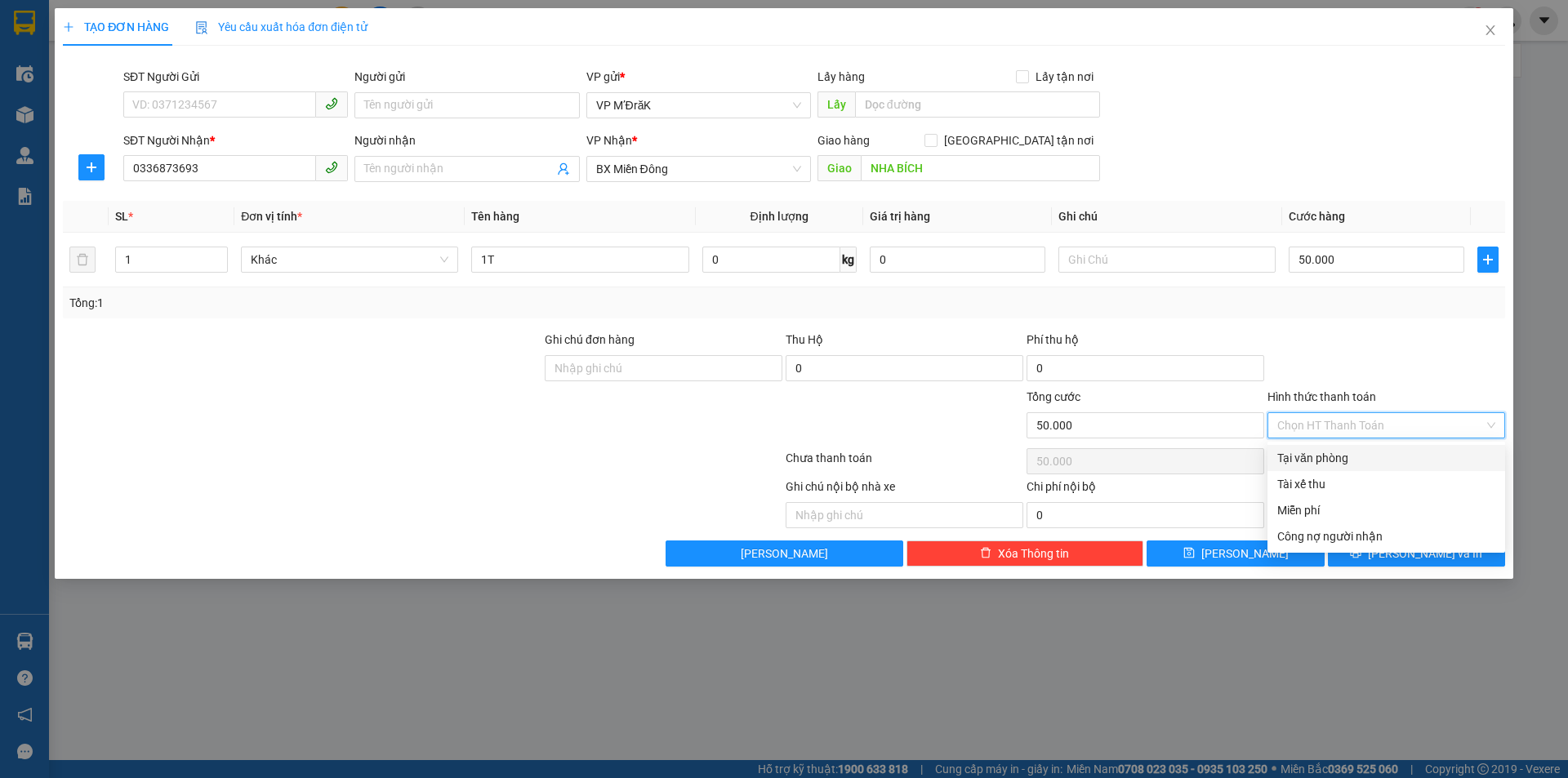
drag, startPoint x: 1391, startPoint y: 467, endPoint x: 1370, endPoint y: 443, distance: 31.9
click at [1390, 467] on div "Tại văn phòng" at bounding box center [1386, 458] width 238 height 26
type input "0"
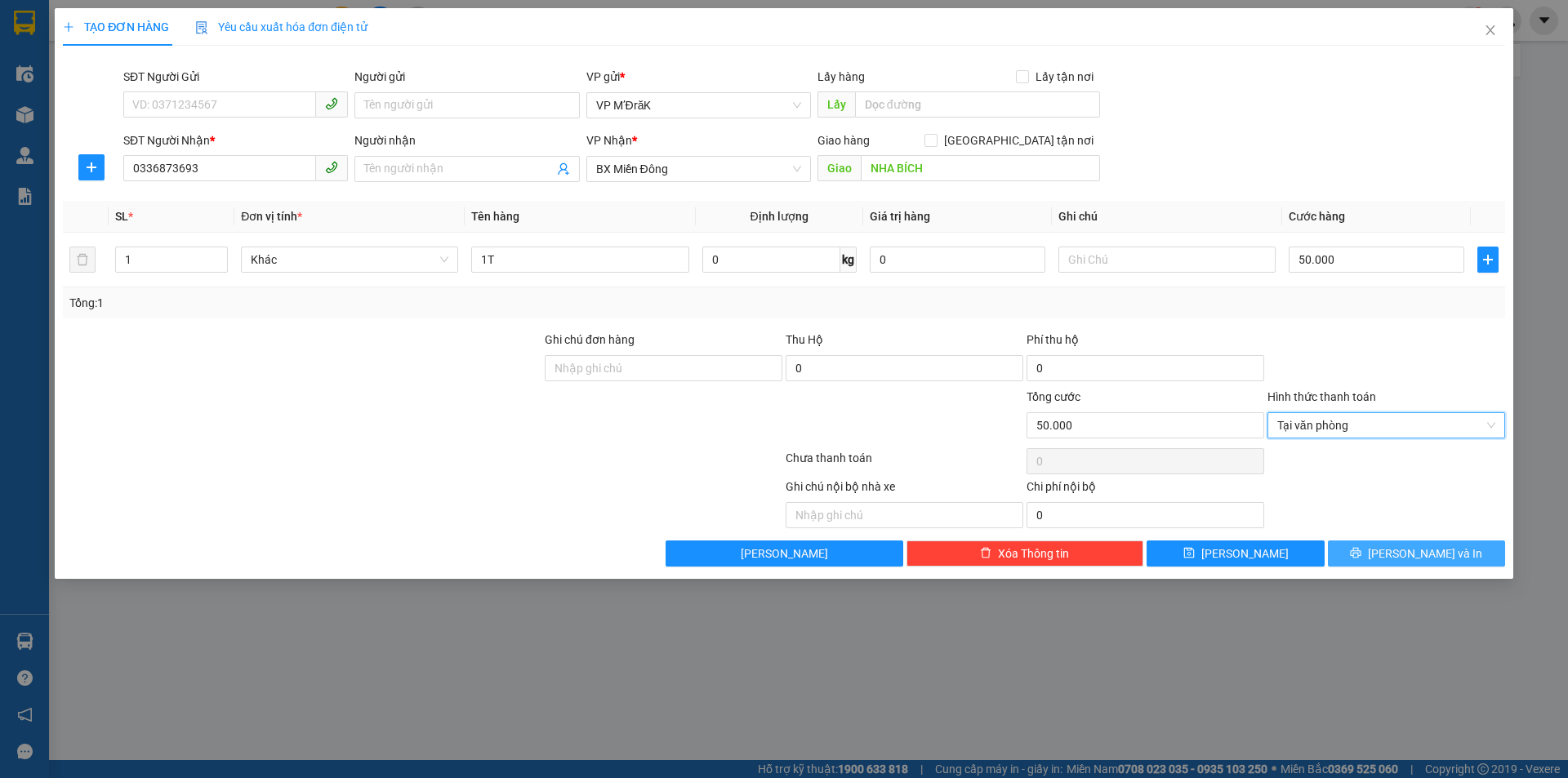
click at [1414, 556] on span "[PERSON_NAME] và In" at bounding box center [1424, 554] width 114 height 18
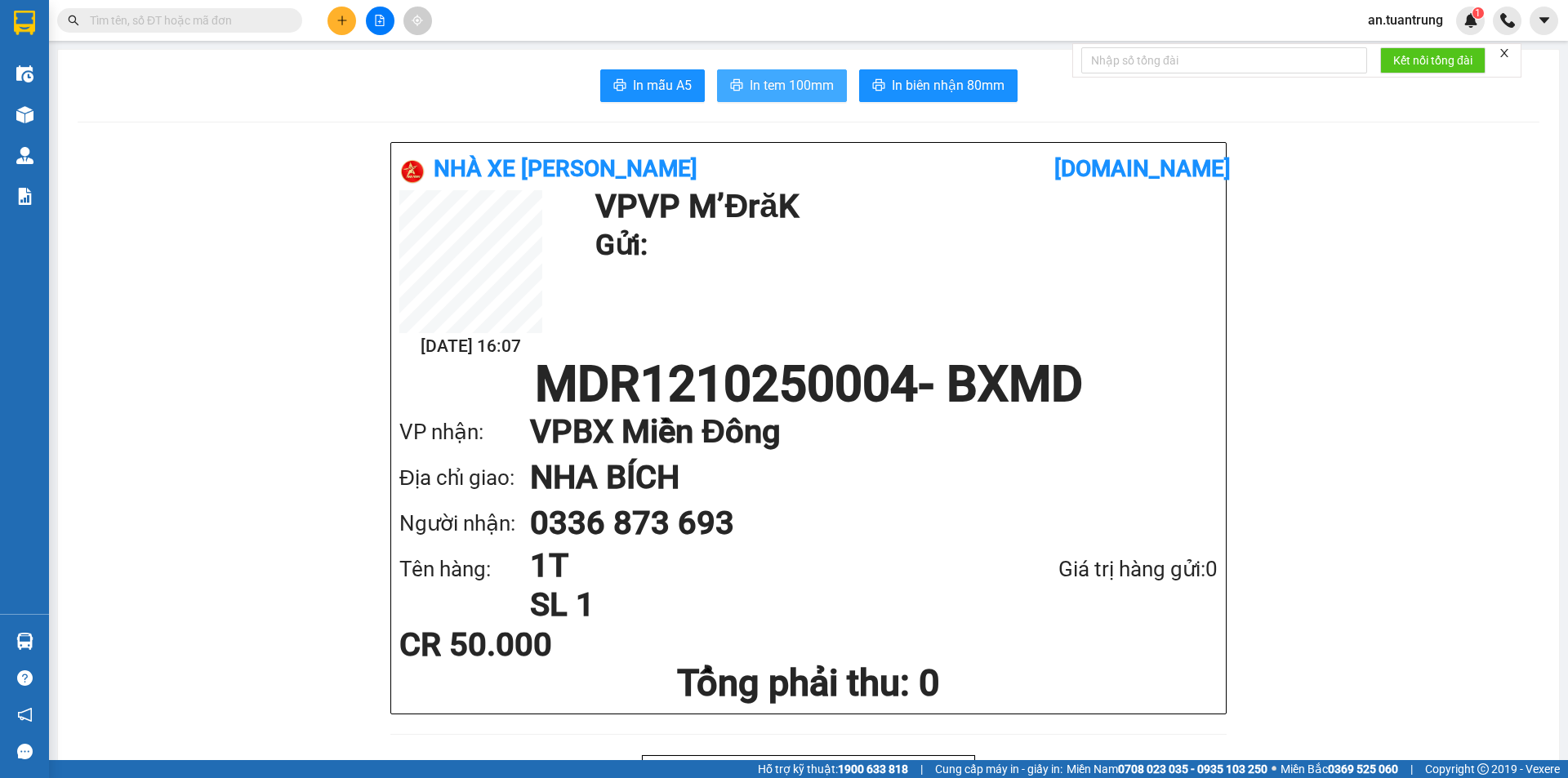
click at [772, 85] on span "In tem 100mm" at bounding box center [792, 84] width 84 height 20
click at [339, 29] on button at bounding box center [341, 21] width 29 height 29
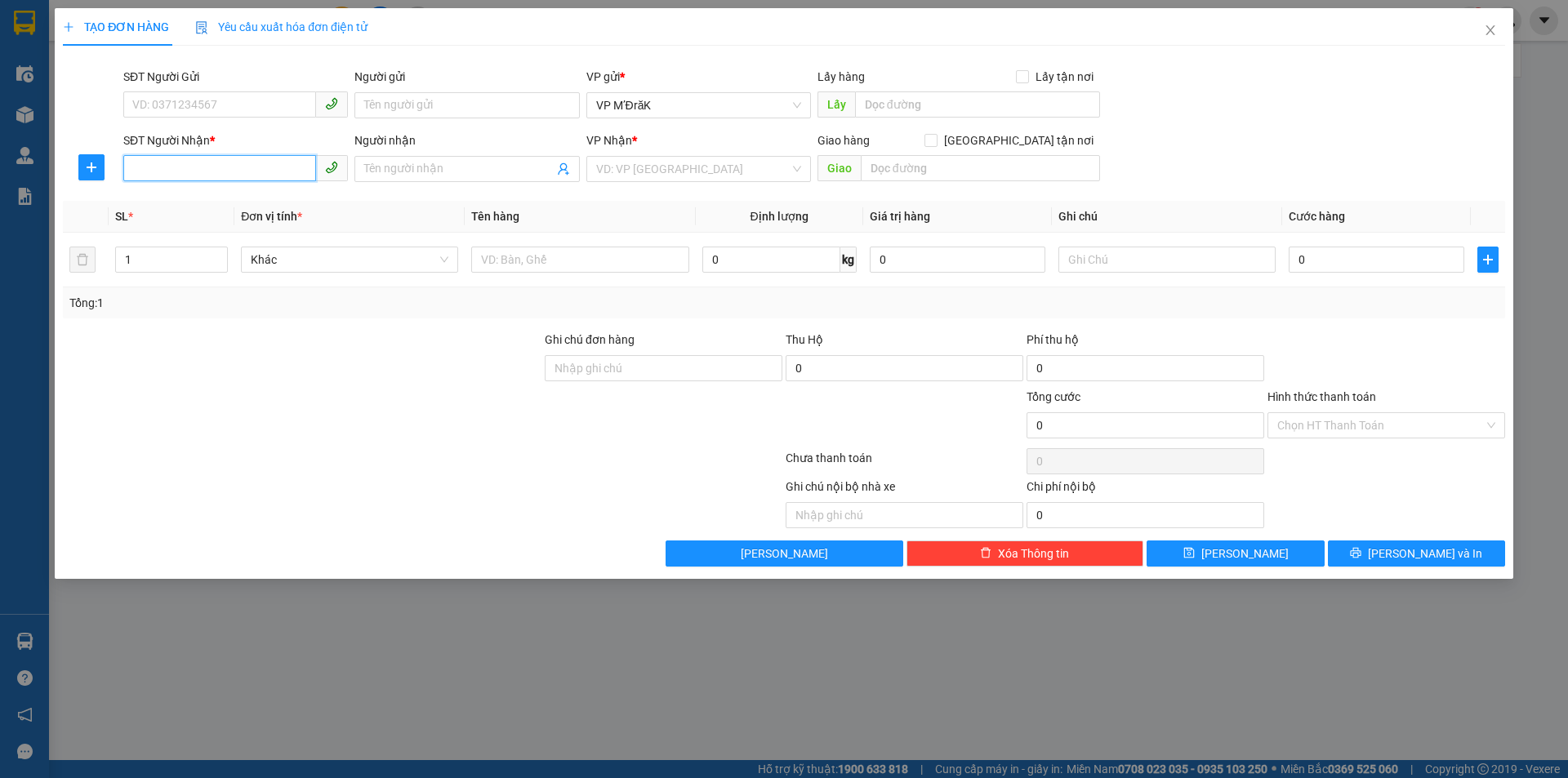
click at [293, 165] on input "SĐT Người Nhận *" at bounding box center [220, 168] width 193 height 26
type input "0859427079"
click at [651, 168] on input "search" at bounding box center [692, 169] width 194 height 25
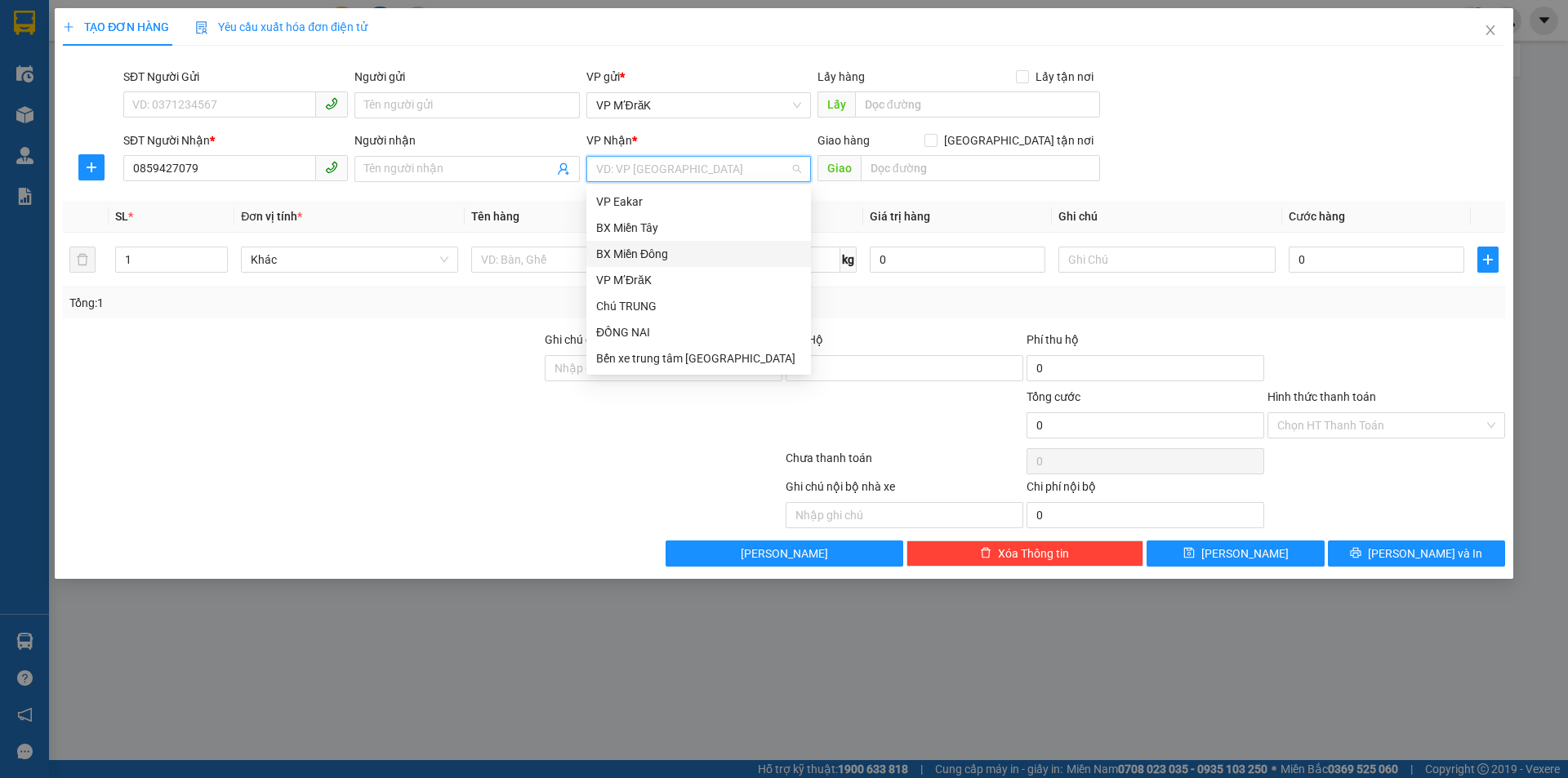
click at [665, 250] on div "BX Miền Đông" at bounding box center [698, 253] width 205 height 18
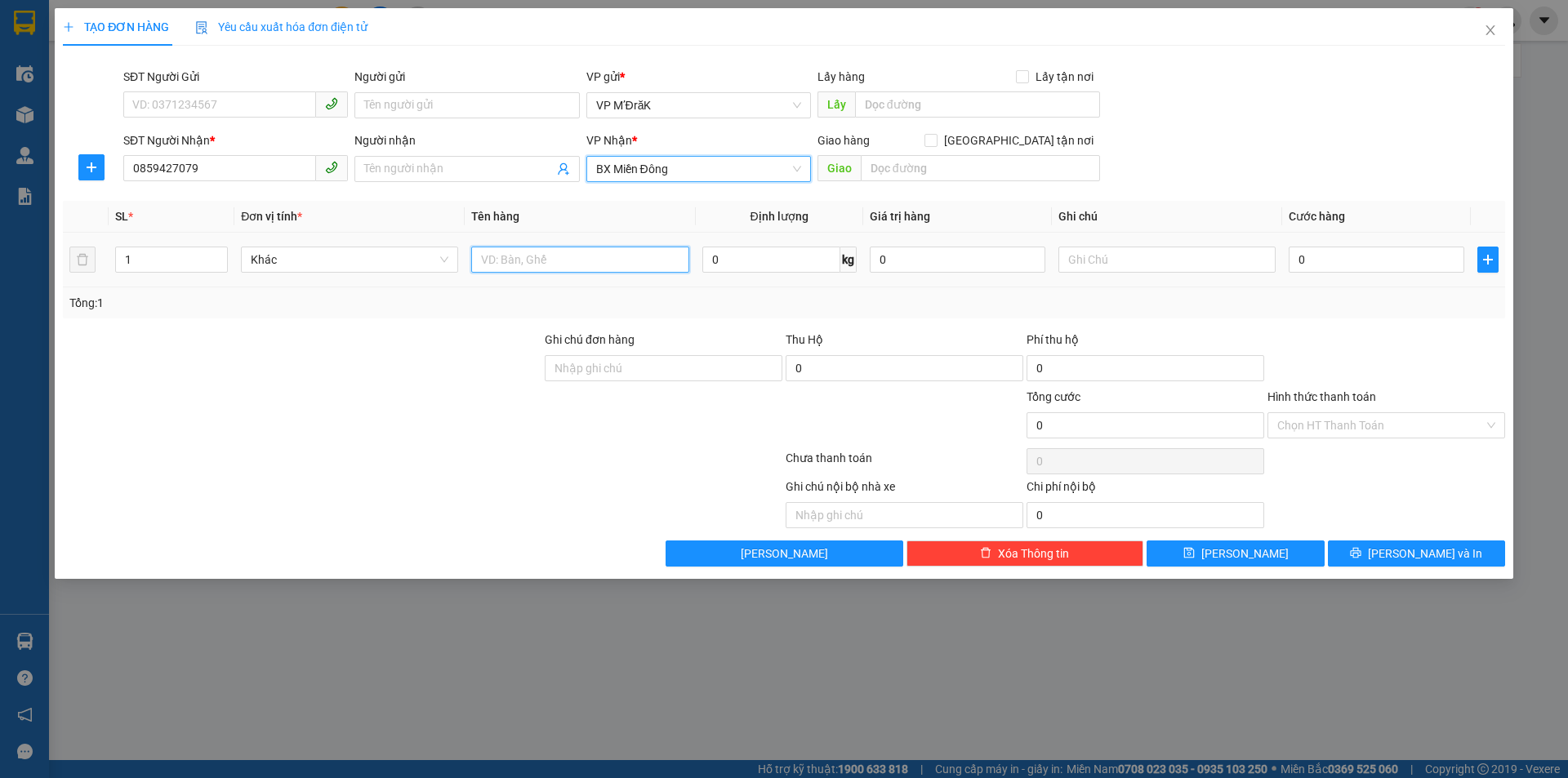
click at [573, 262] on input "text" at bounding box center [579, 259] width 217 height 26
type input "1T"
click at [1384, 262] on input "0" at bounding box center [1375, 259] width 176 height 26
type input "4"
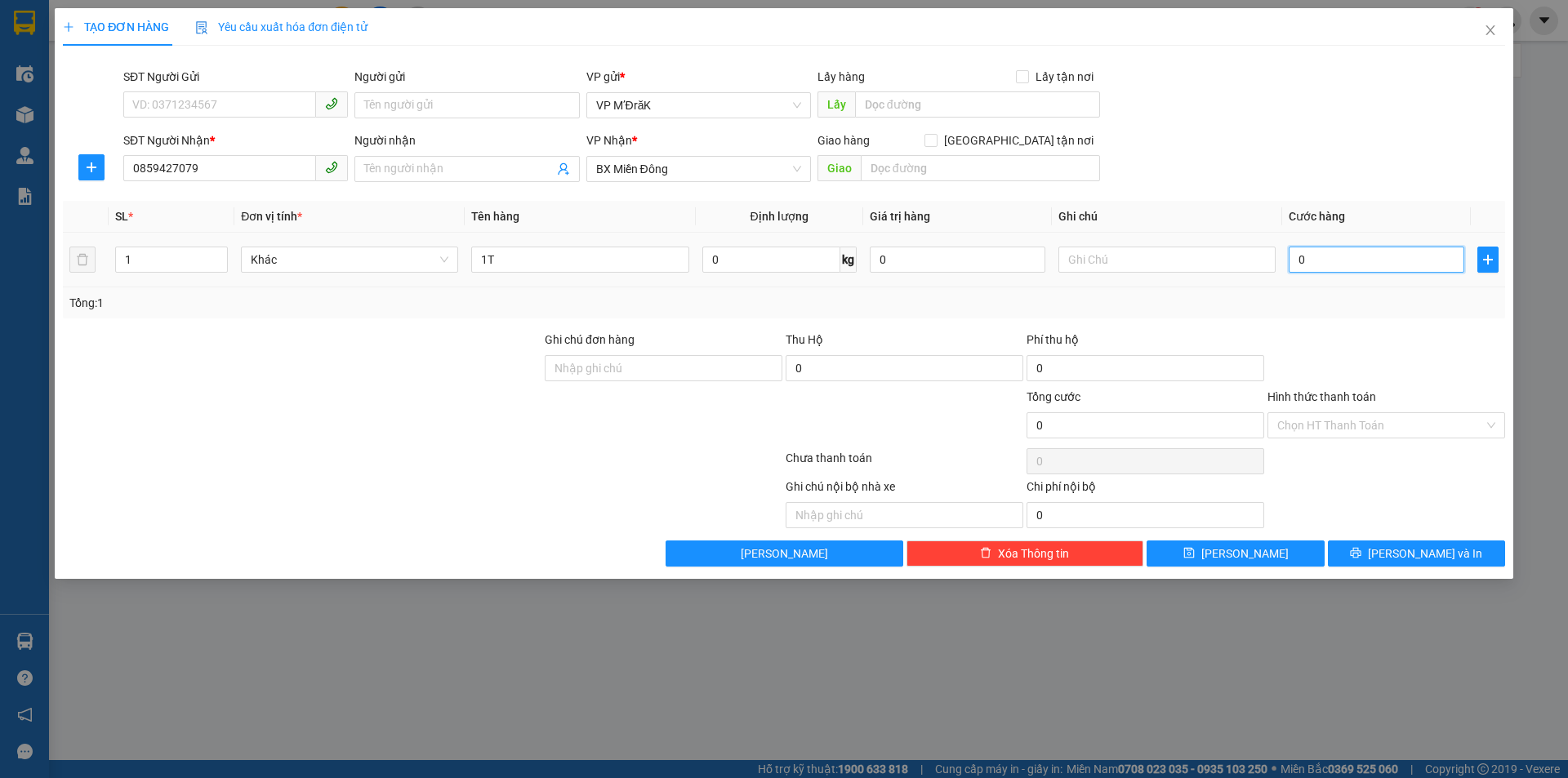
type input "4"
type input "40"
type input "400"
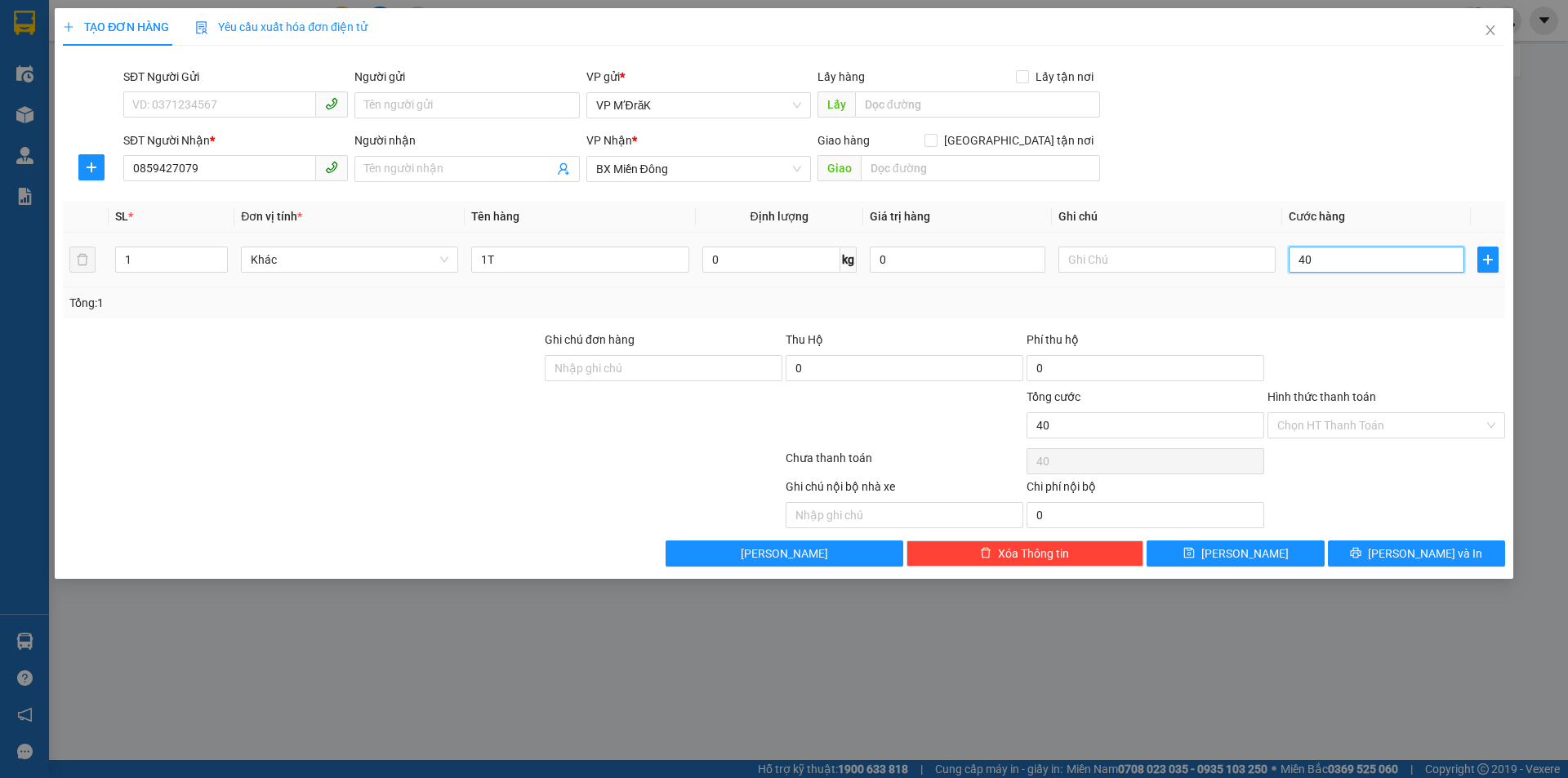
type input "400"
type input "4.000"
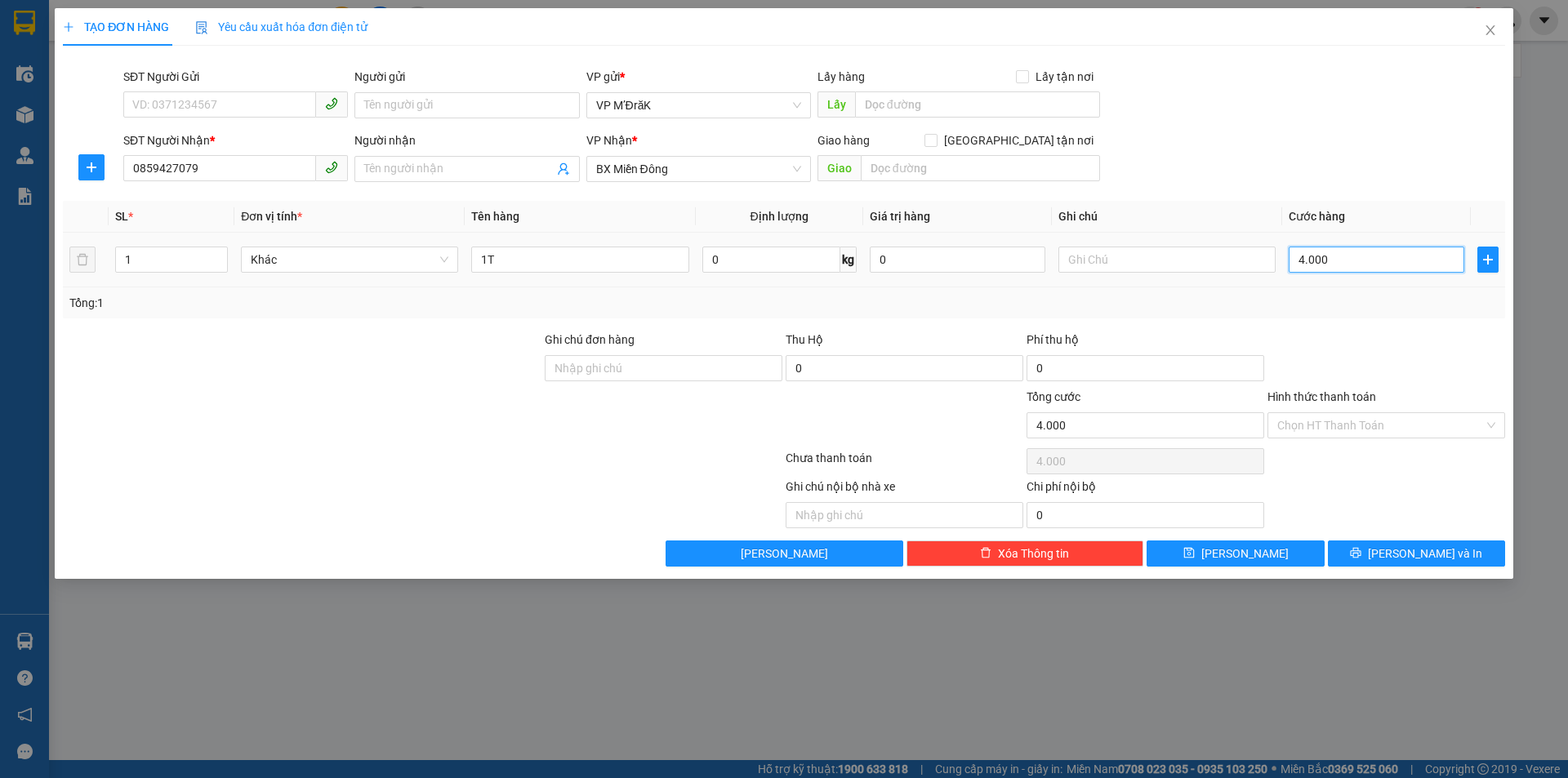
type input "40.000"
type input "400.000"
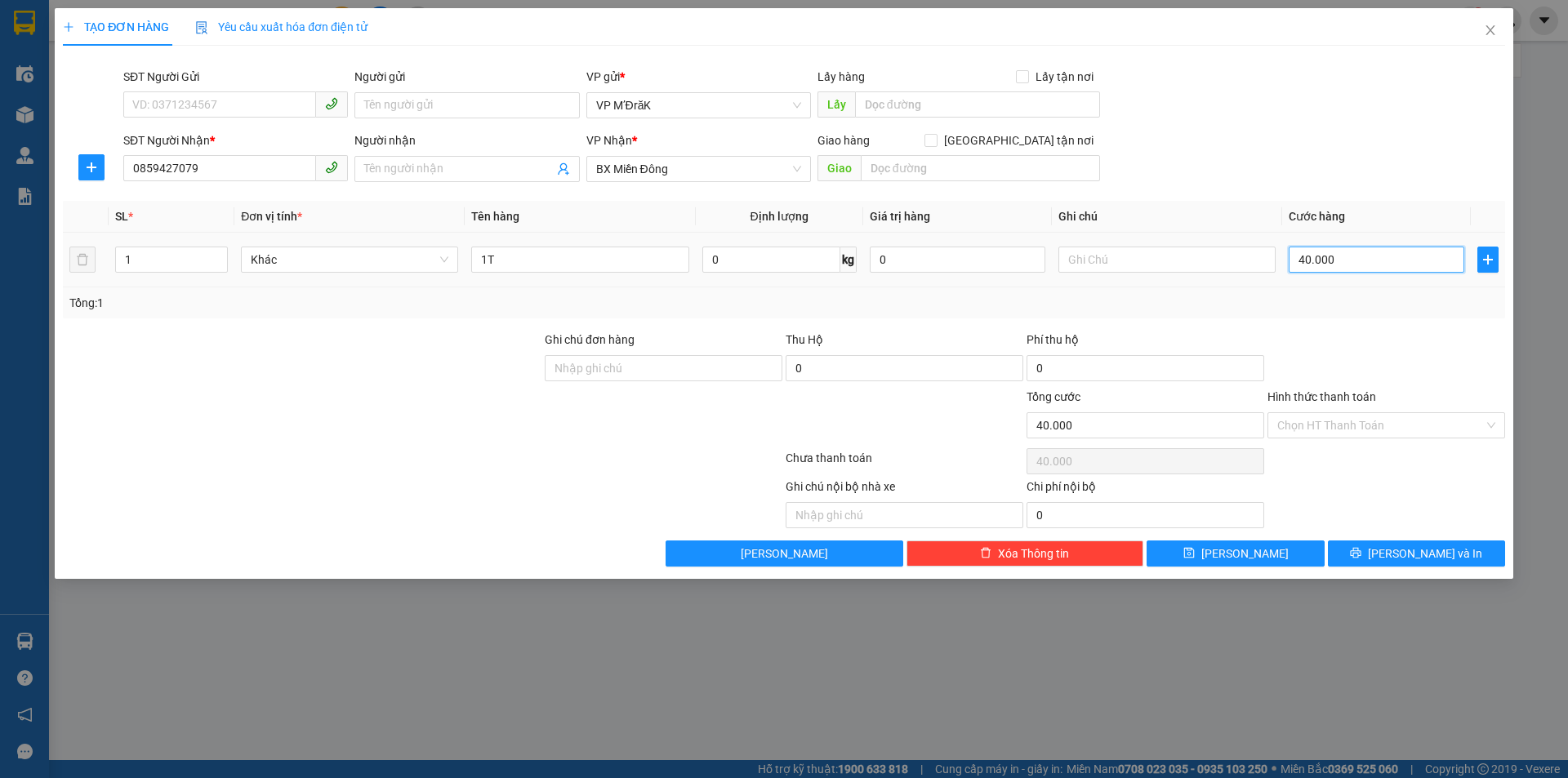
type input "400.000"
type input "40.000"
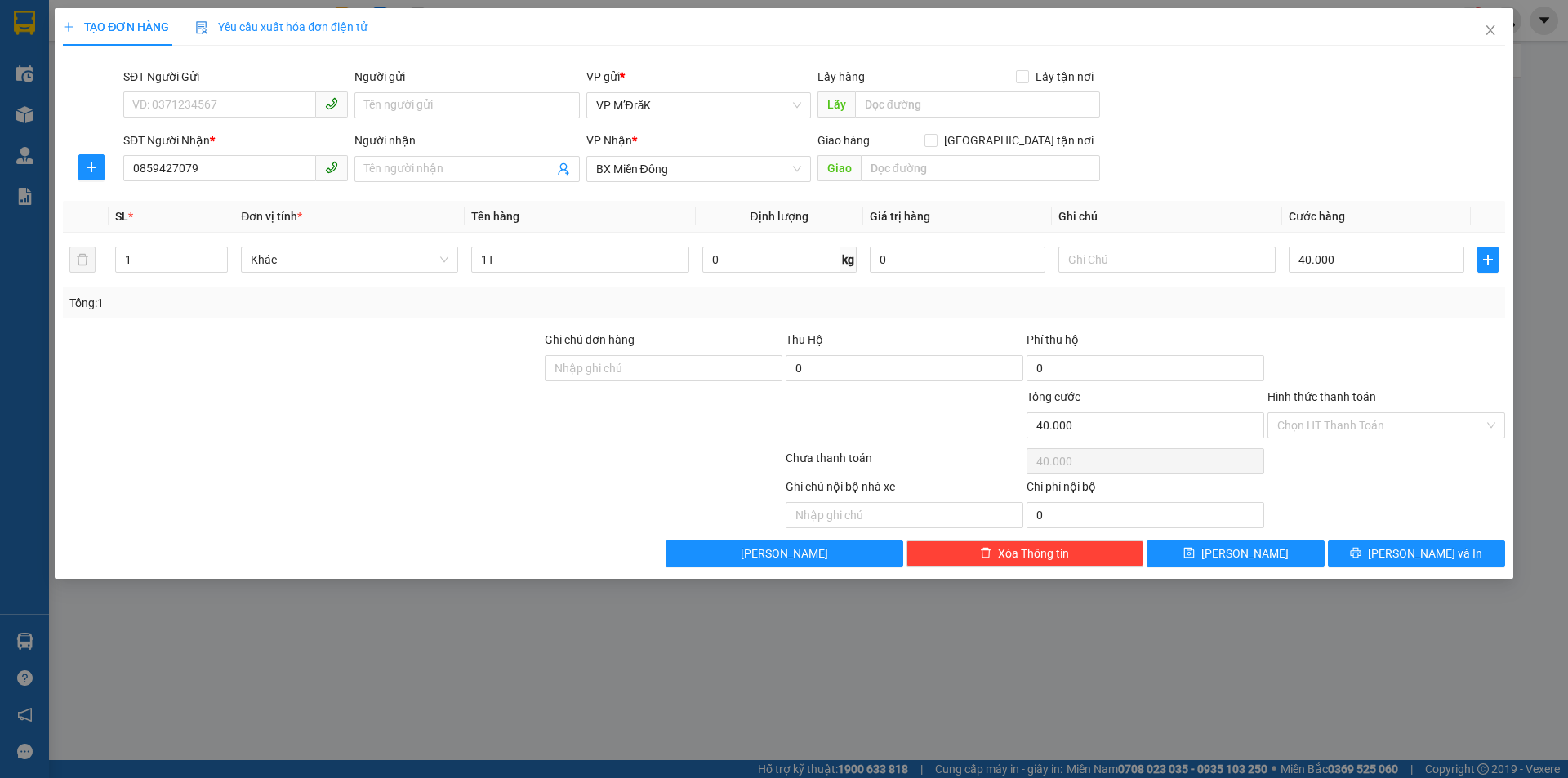
click at [1363, 410] on div "Hình thức thanh toán" at bounding box center [1386, 400] width 238 height 25
click at [1363, 435] on input "Hình thức thanh toán" at bounding box center [1379, 426] width 206 height 25
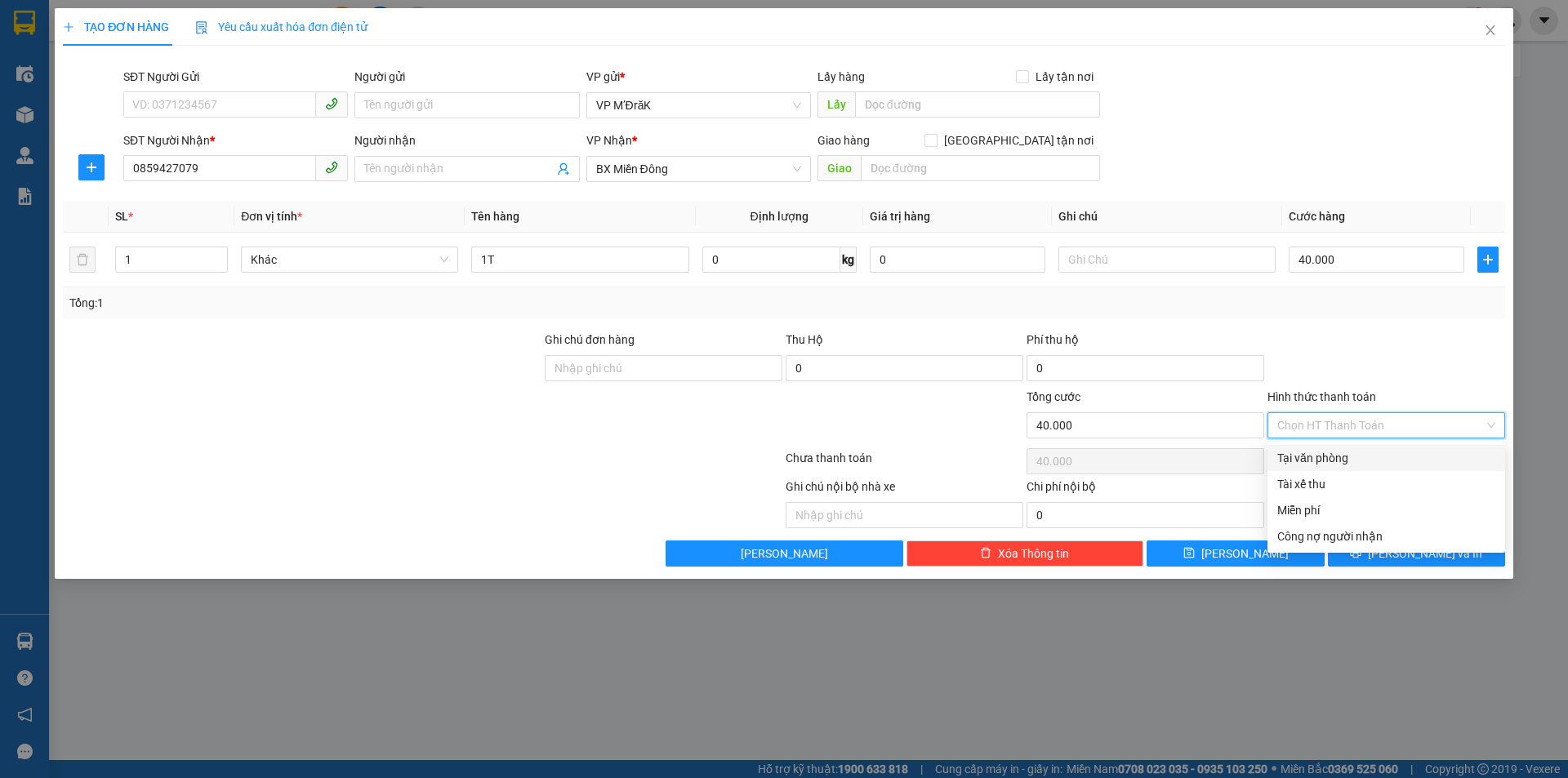
click at [1357, 459] on div "Tại văn phòng" at bounding box center [1385, 458] width 218 height 18
type input "0"
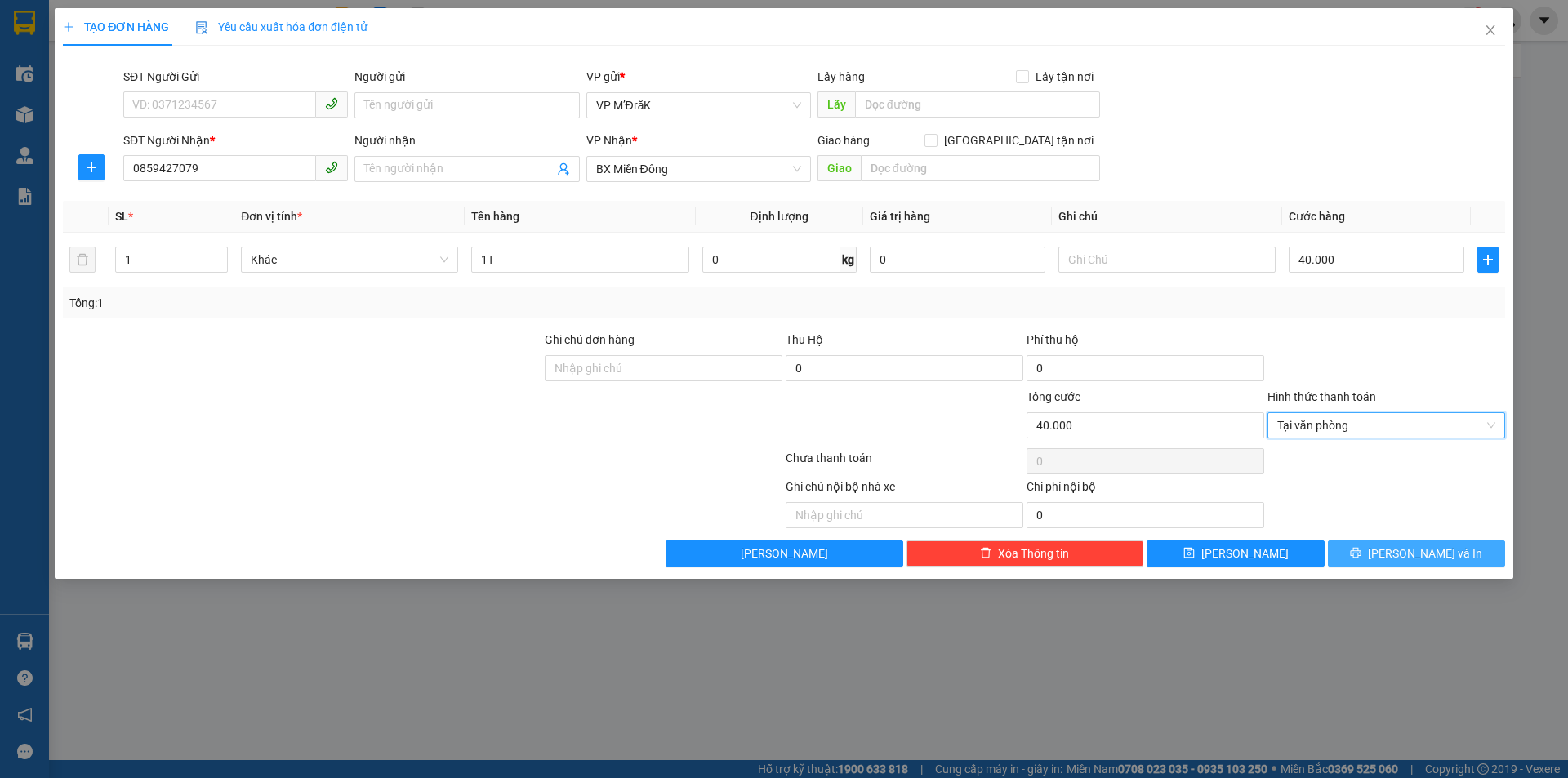
click at [1416, 541] on button "[PERSON_NAME] và In" at bounding box center [1416, 554] width 177 height 26
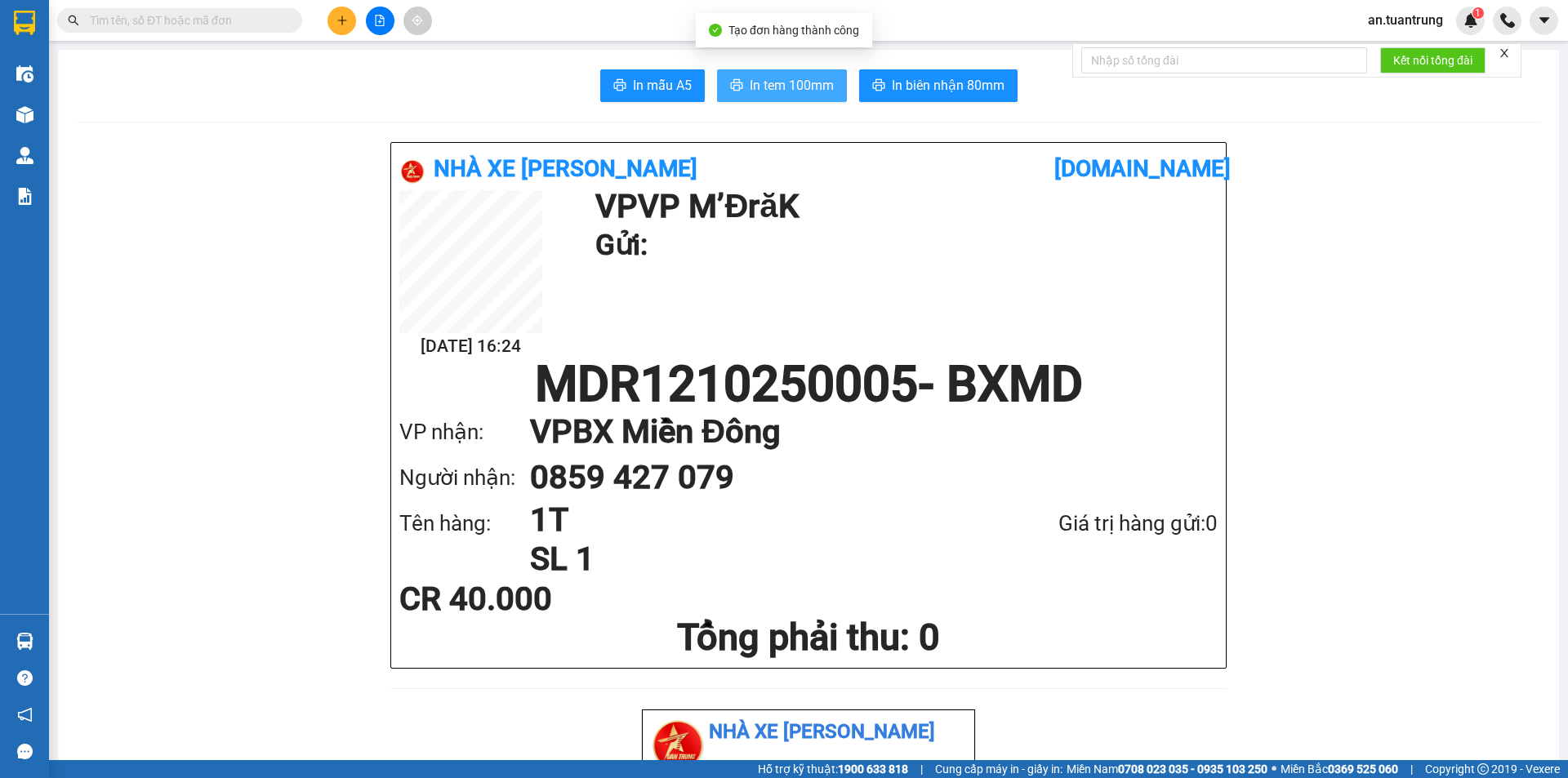
click at [797, 80] on span "In tem 100mm" at bounding box center [792, 84] width 84 height 20
click at [335, 23] on button at bounding box center [341, 21] width 29 height 29
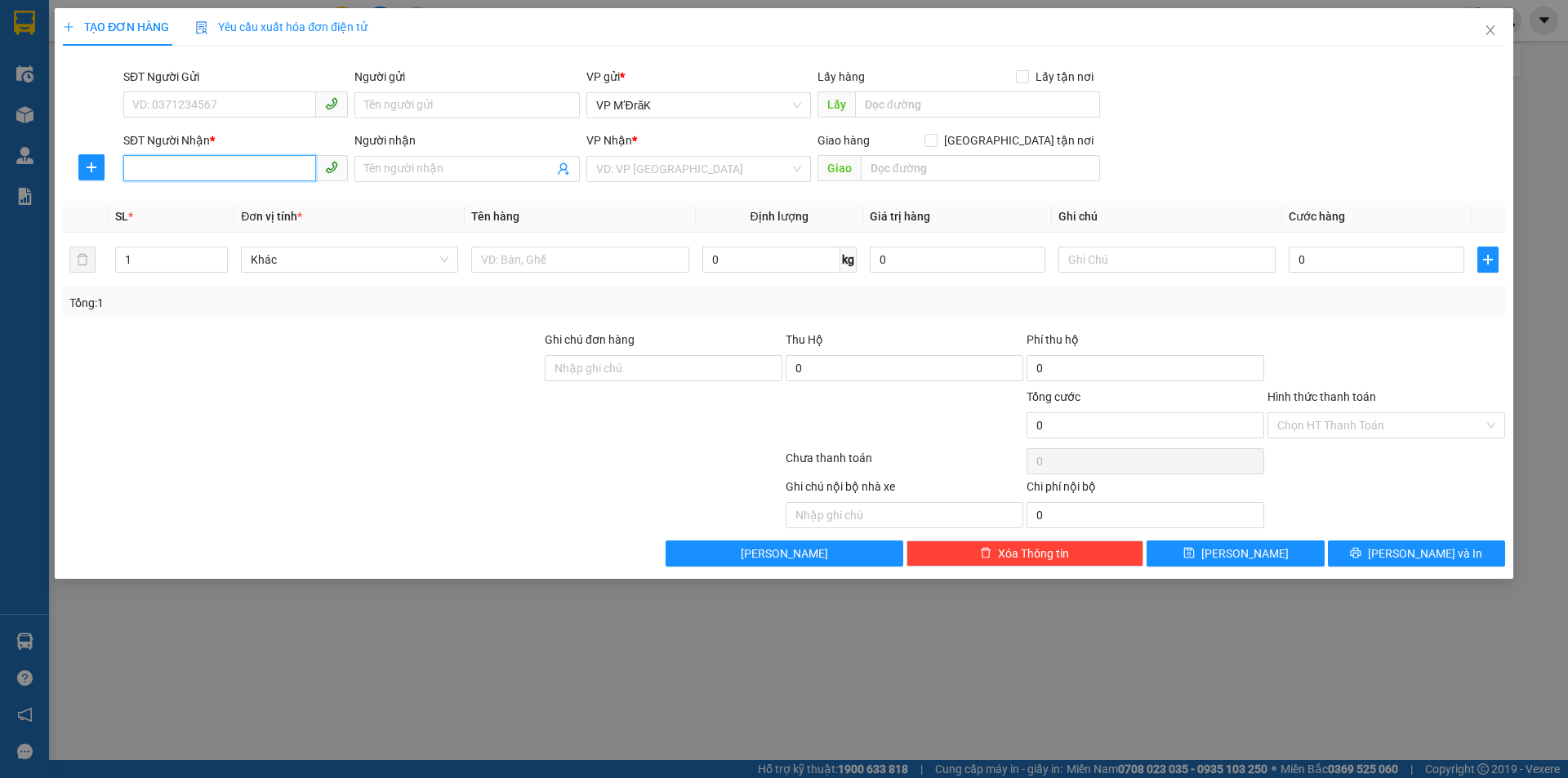
click at [273, 170] on input "SĐT Người Nhận *" at bounding box center [220, 168] width 193 height 26
type input "0367262123"
click at [277, 209] on div "0367262123" at bounding box center [236, 201] width 205 height 18
type input "BẦU BÀNG"
type input "1.000.000"
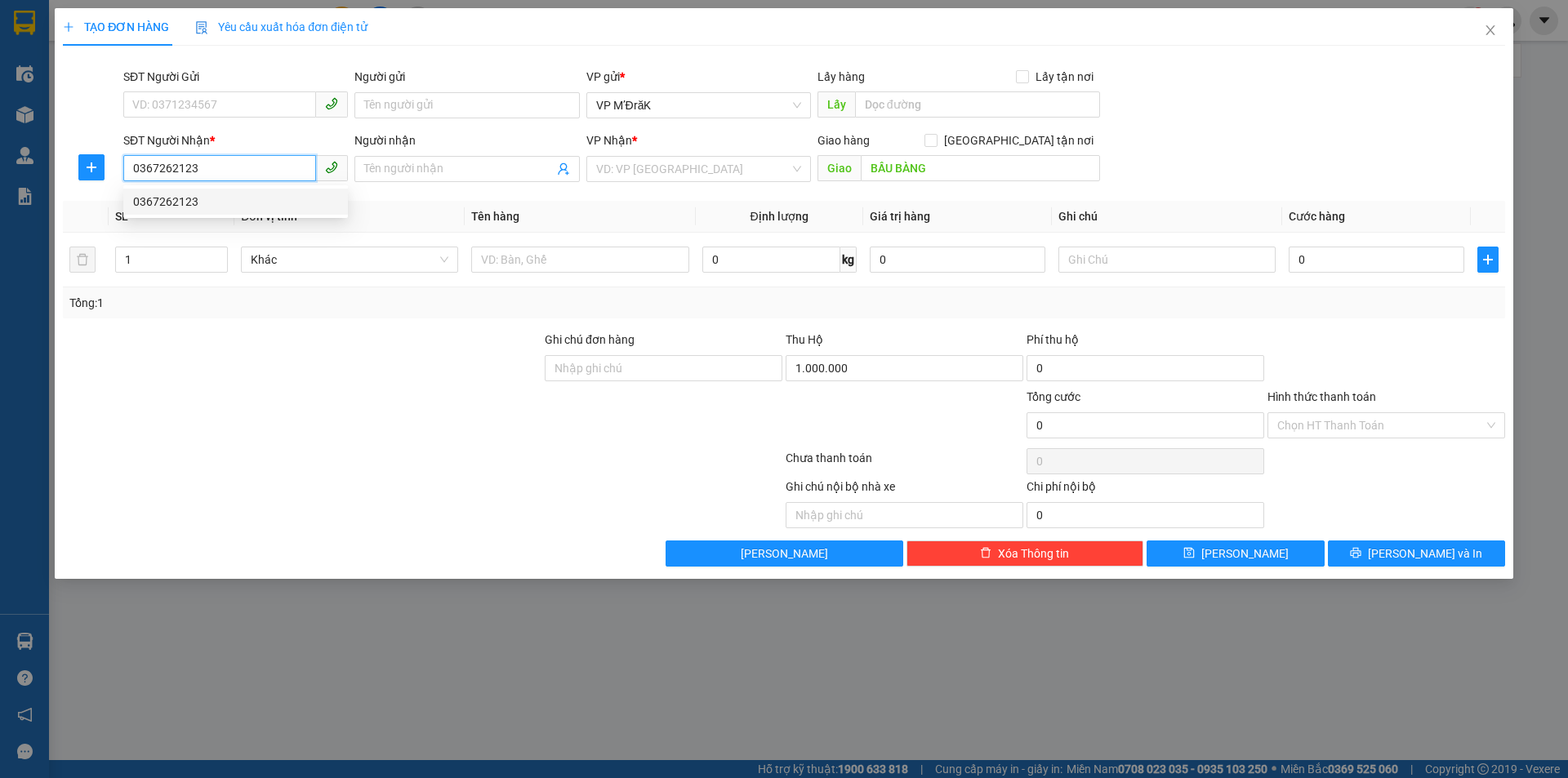
type input "100.000"
type input "0367262123"
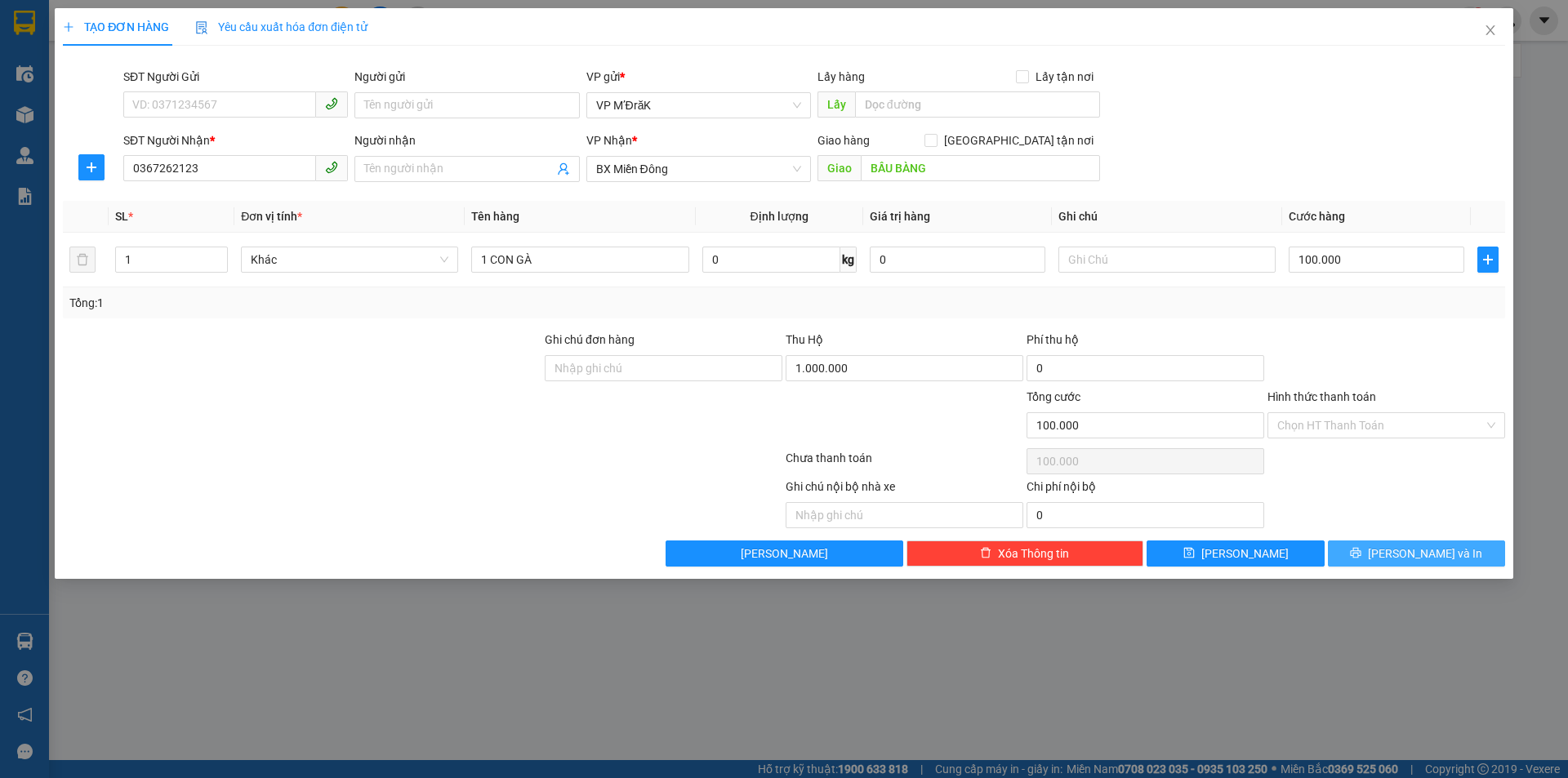
click at [1353, 555] on button "[PERSON_NAME] và In" at bounding box center [1416, 554] width 177 height 26
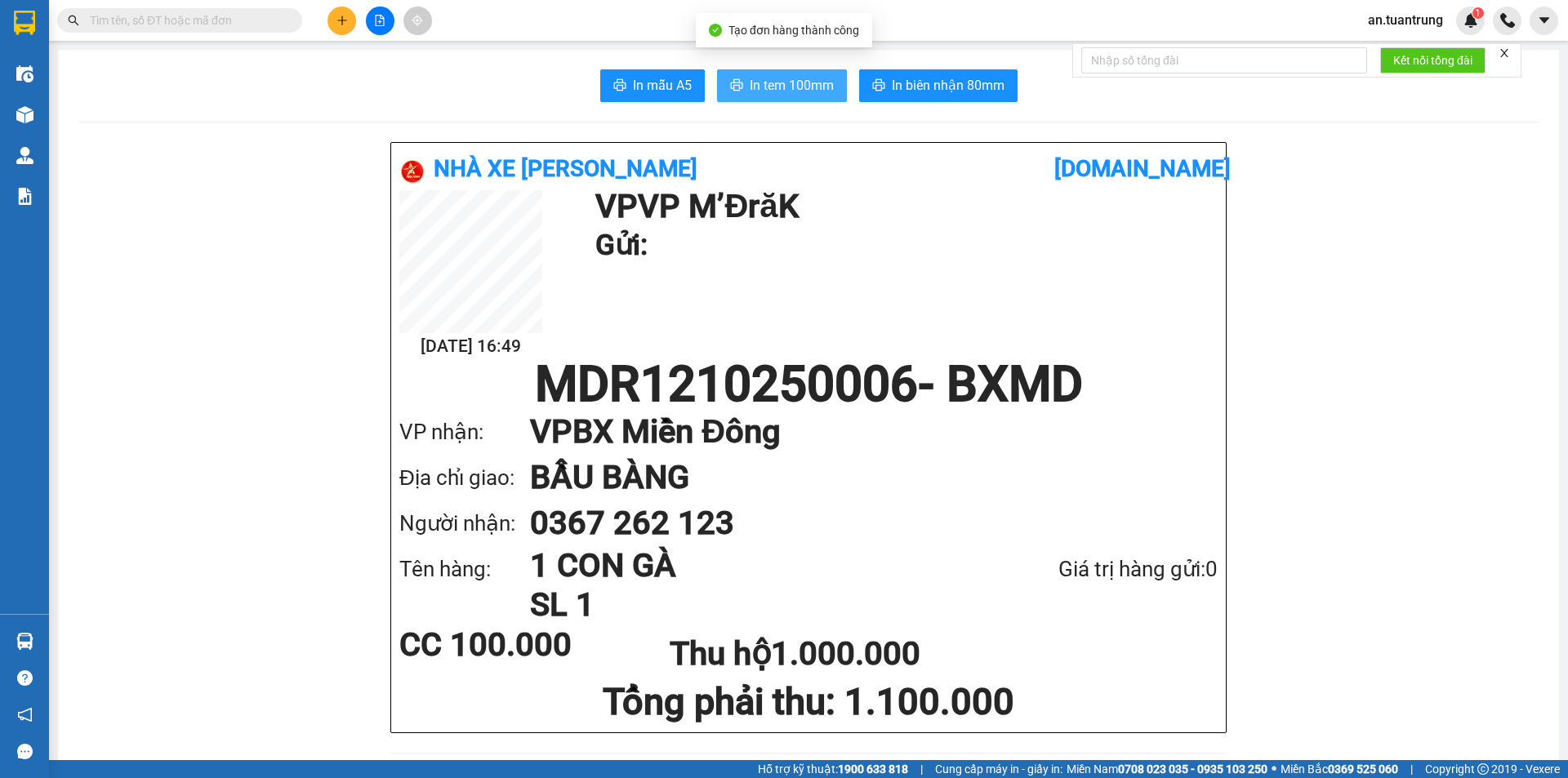
click at [762, 84] on span "In tem 100mm" at bounding box center [792, 84] width 84 height 20
click at [341, 16] on icon "plus" at bounding box center [342, 20] width 12 height 12
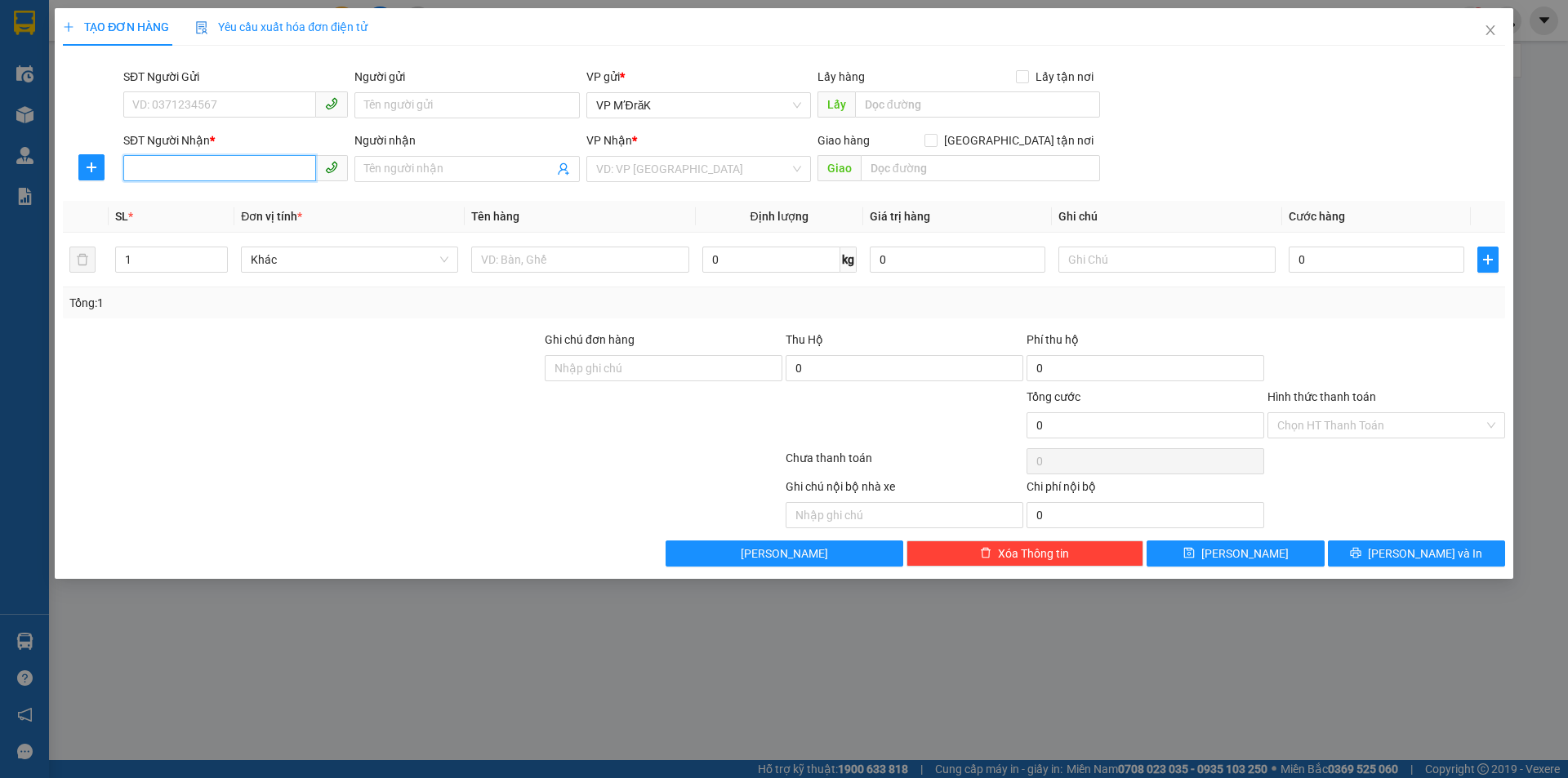
click at [218, 168] on input "SĐT Người Nhận *" at bounding box center [220, 168] width 193 height 26
click at [222, 203] on div "0981131360" at bounding box center [236, 201] width 205 height 18
type input "0981131360"
type input "AN SƯƠNG"
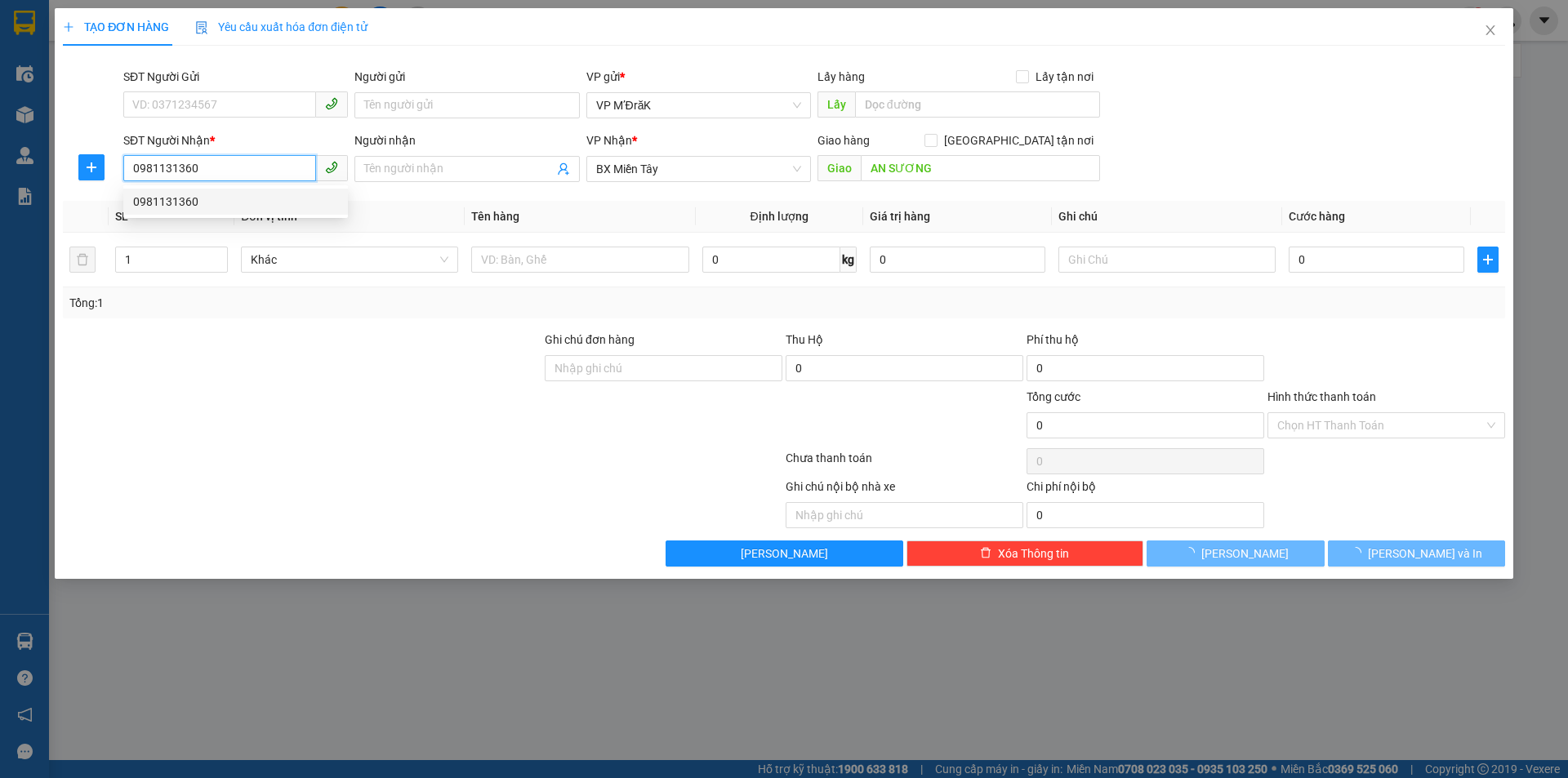
type input "70.000"
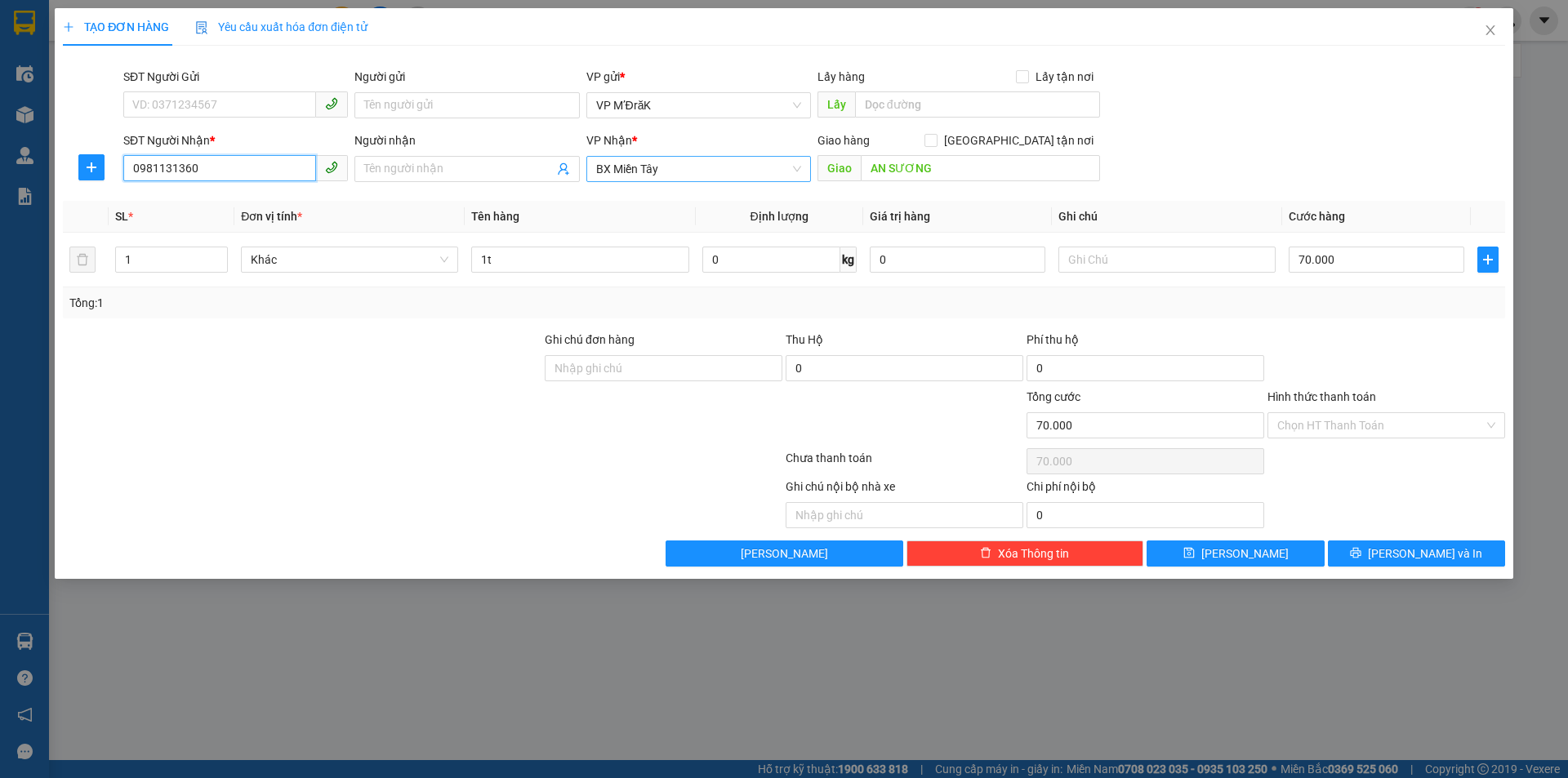
click at [700, 162] on span "BX Miền Tây" at bounding box center [698, 169] width 205 height 25
type input "0981131360"
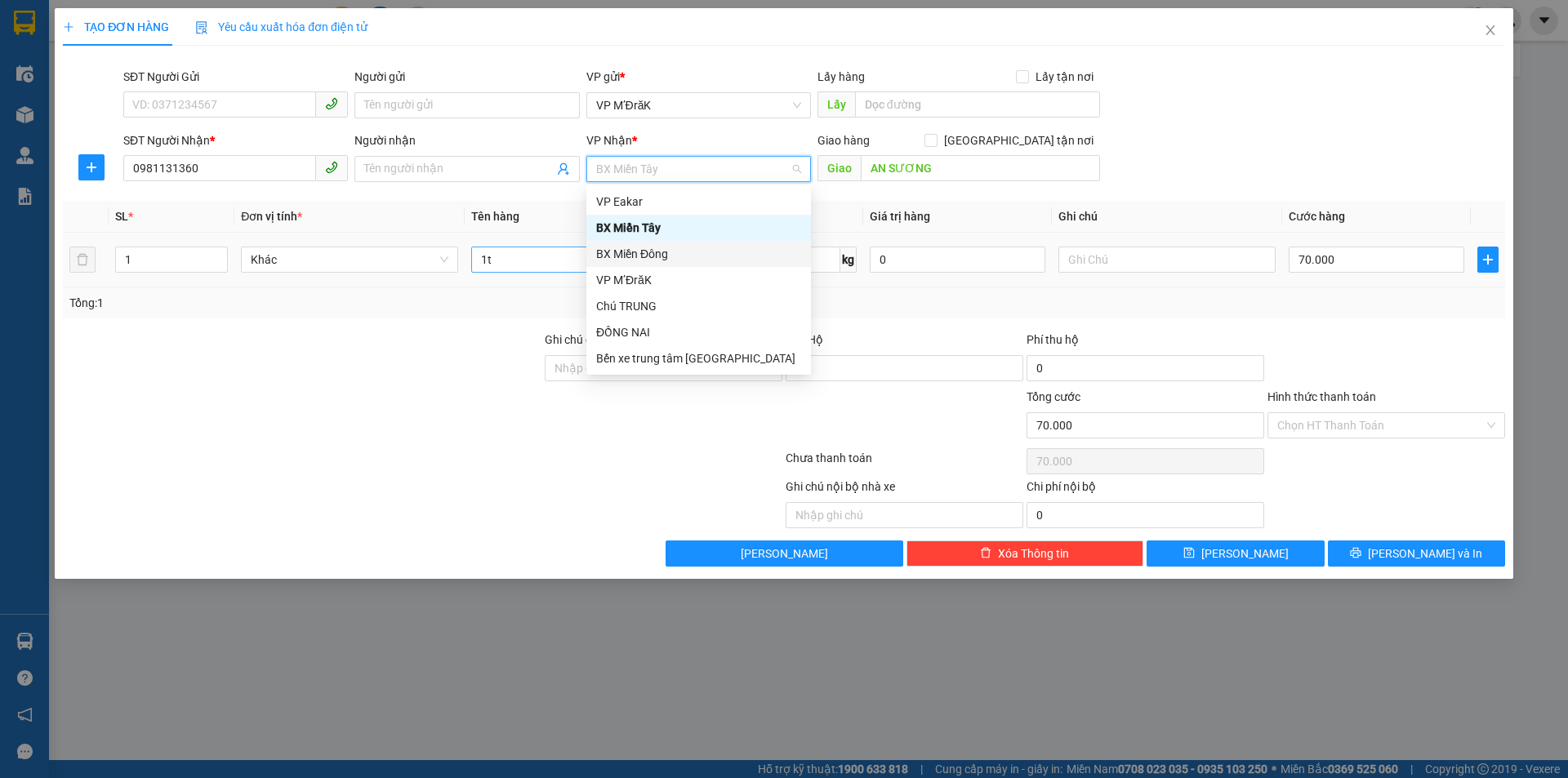
click at [665, 249] on div "BX Miền Đông" at bounding box center [698, 253] width 205 height 18
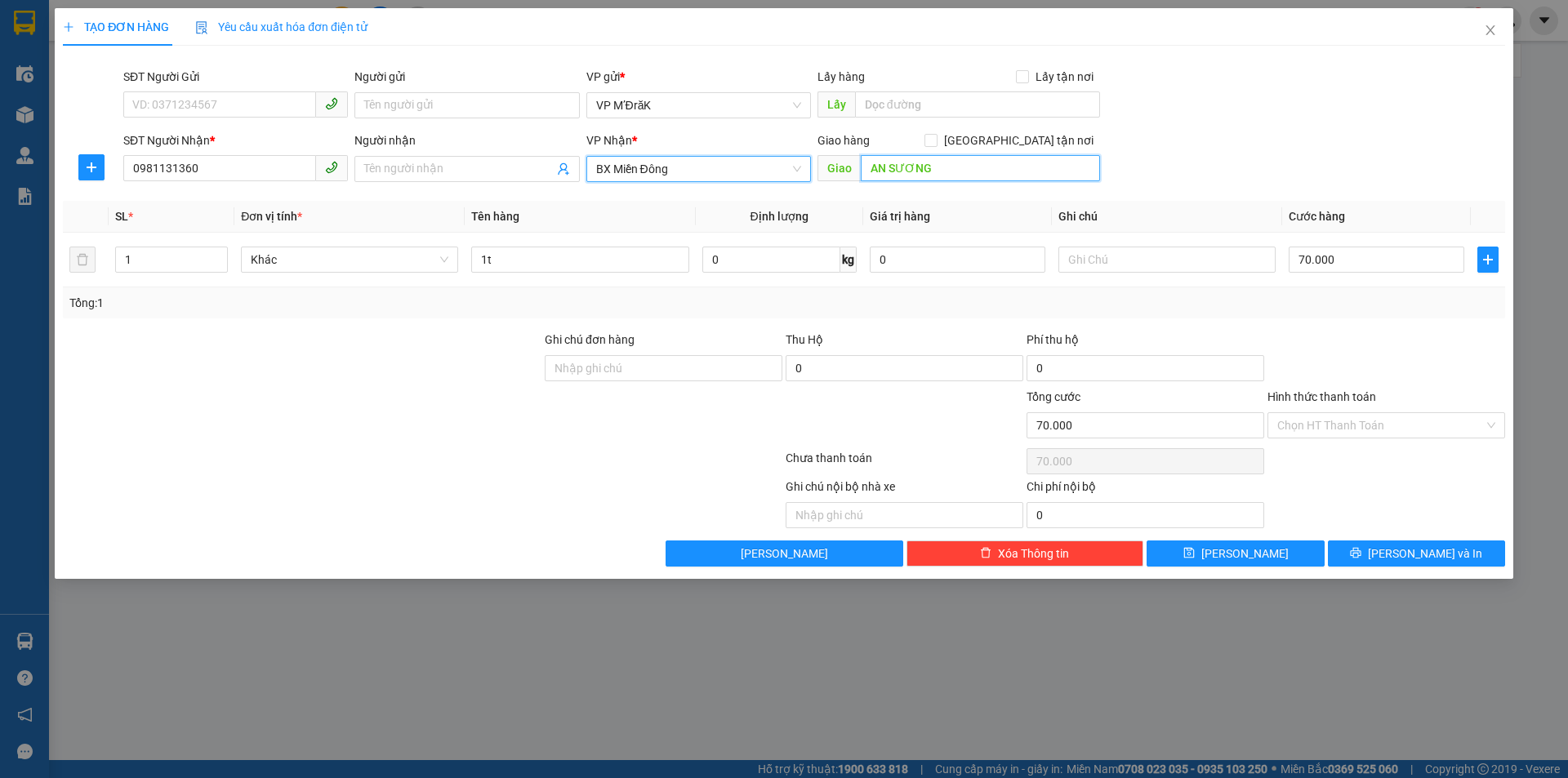
click at [957, 168] on input "AN SƯƠNG" at bounding box center [979, 168] width 239 height 26
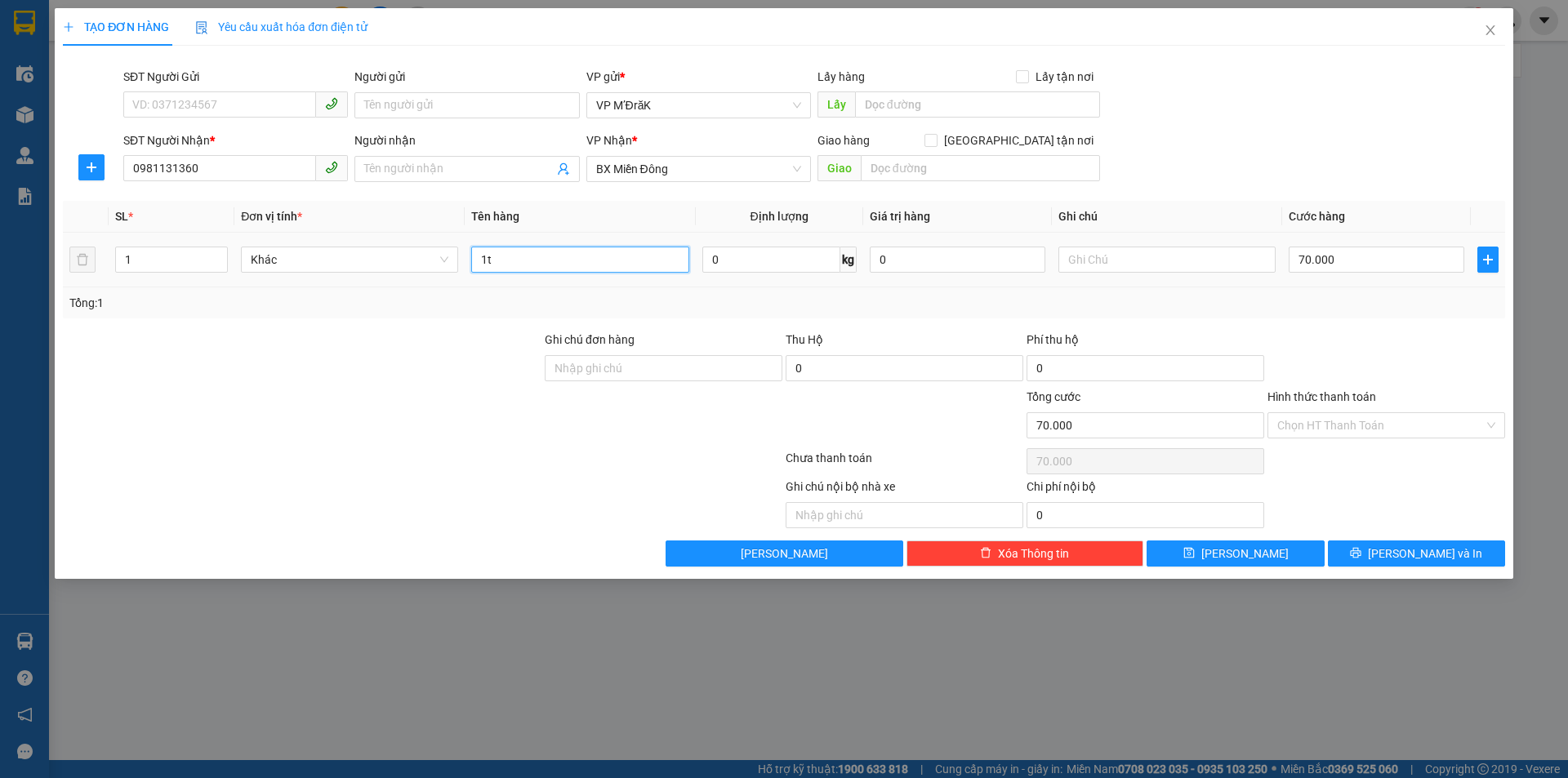
click at [664, 264] on input "1t" at bounding box center [579, 259] width 217 height 26
type input "1 HỘP"
click at [1352, 256] on input "70.000" at bounding box center [1375, 259] width 176 height 26
type input "5"
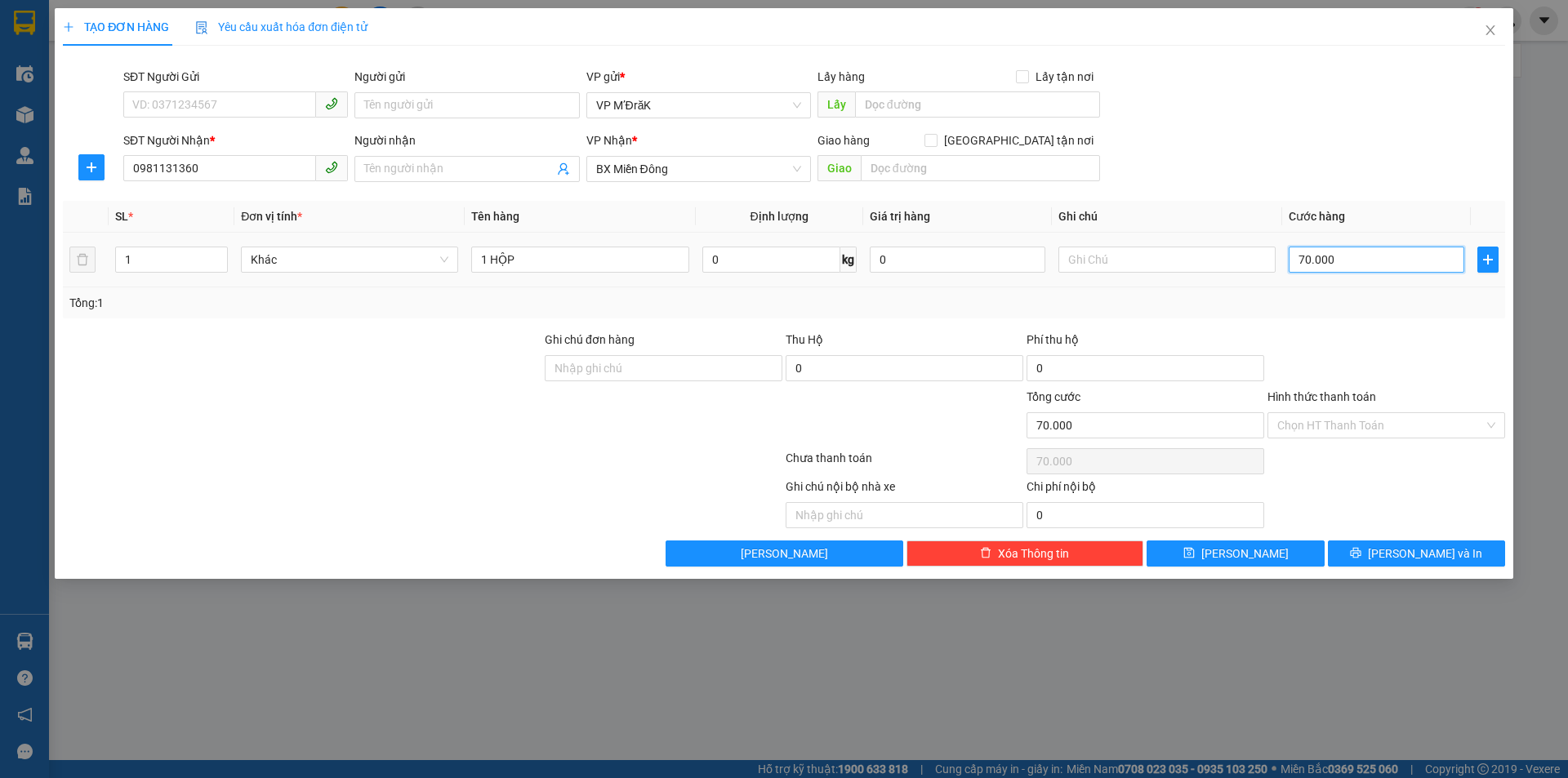
type input "5"
type input "50"
type input "500"
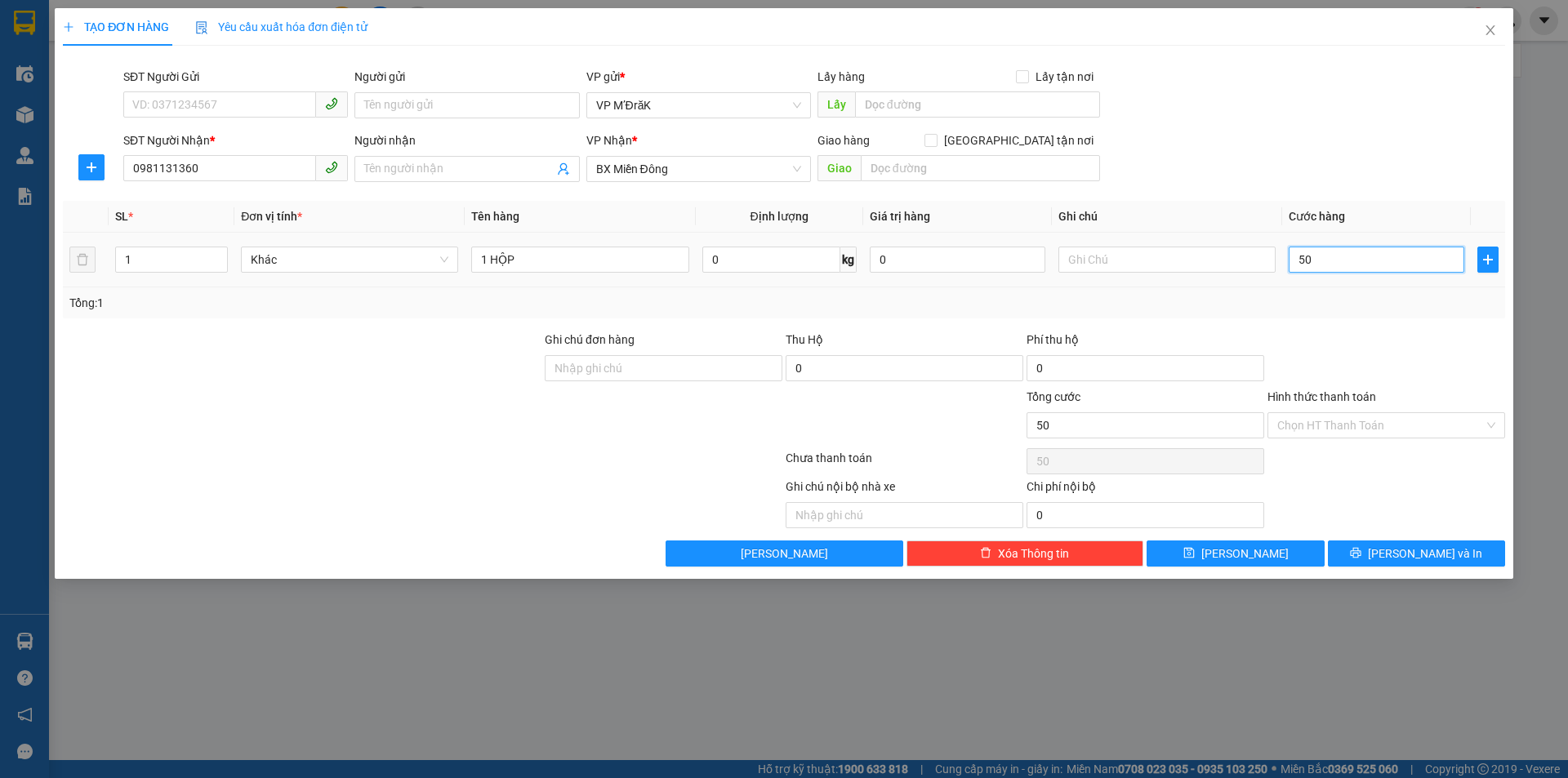
type input "500"
type input "5.000"
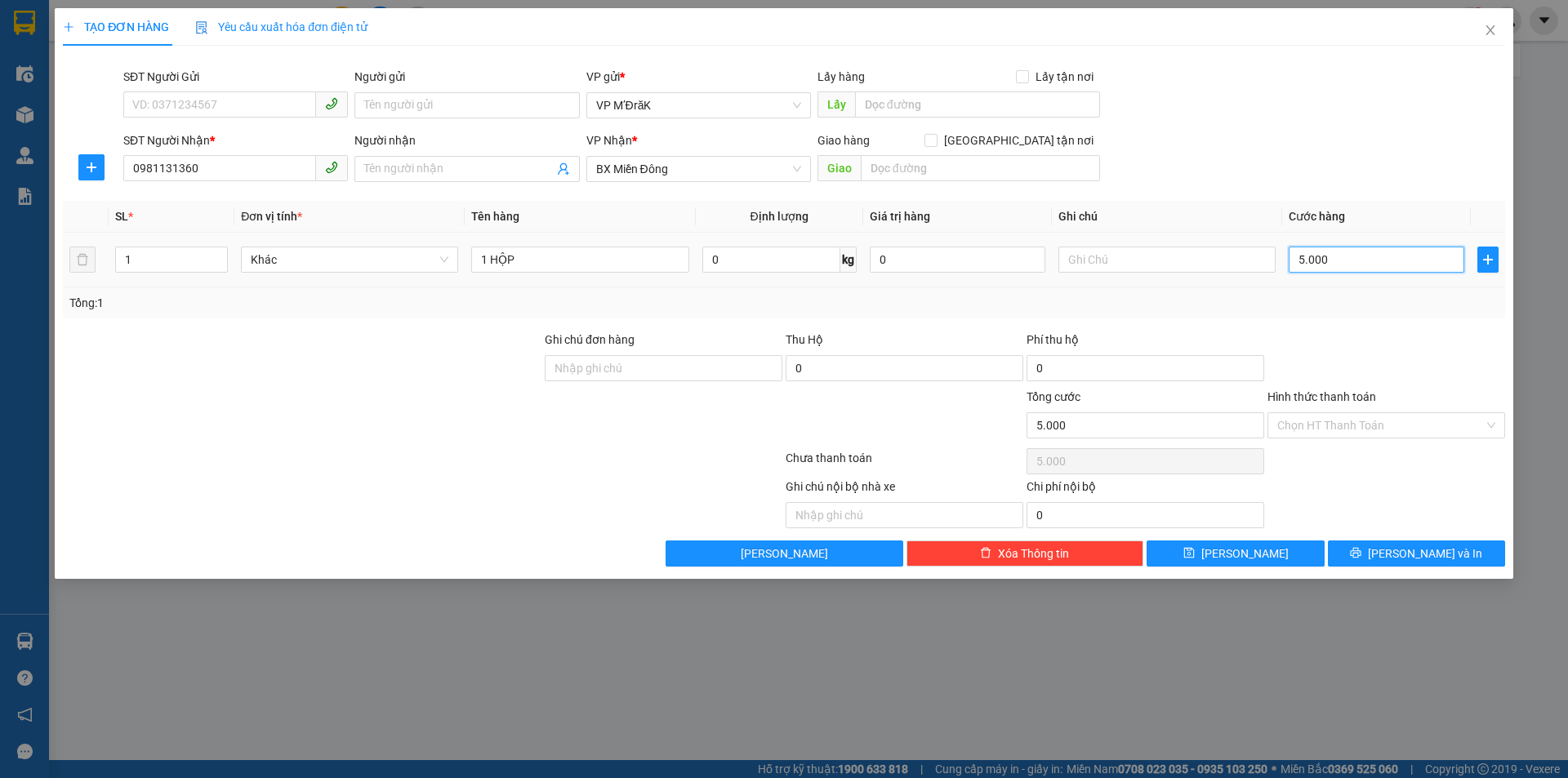
type input "50.000"
drag, startPoint x: 1398, startPoint y: 569, endPoint x: 1397, endPoint y: 555, distance: 14.0
click at [1397, 562] on div "TẠO ĐƠN HÀNG Yêu cầu xuất hóa đơn điện tử Transit Pickup Surcharge Ids Transit …" at bounding box center [784, 294] width 1458 height 571
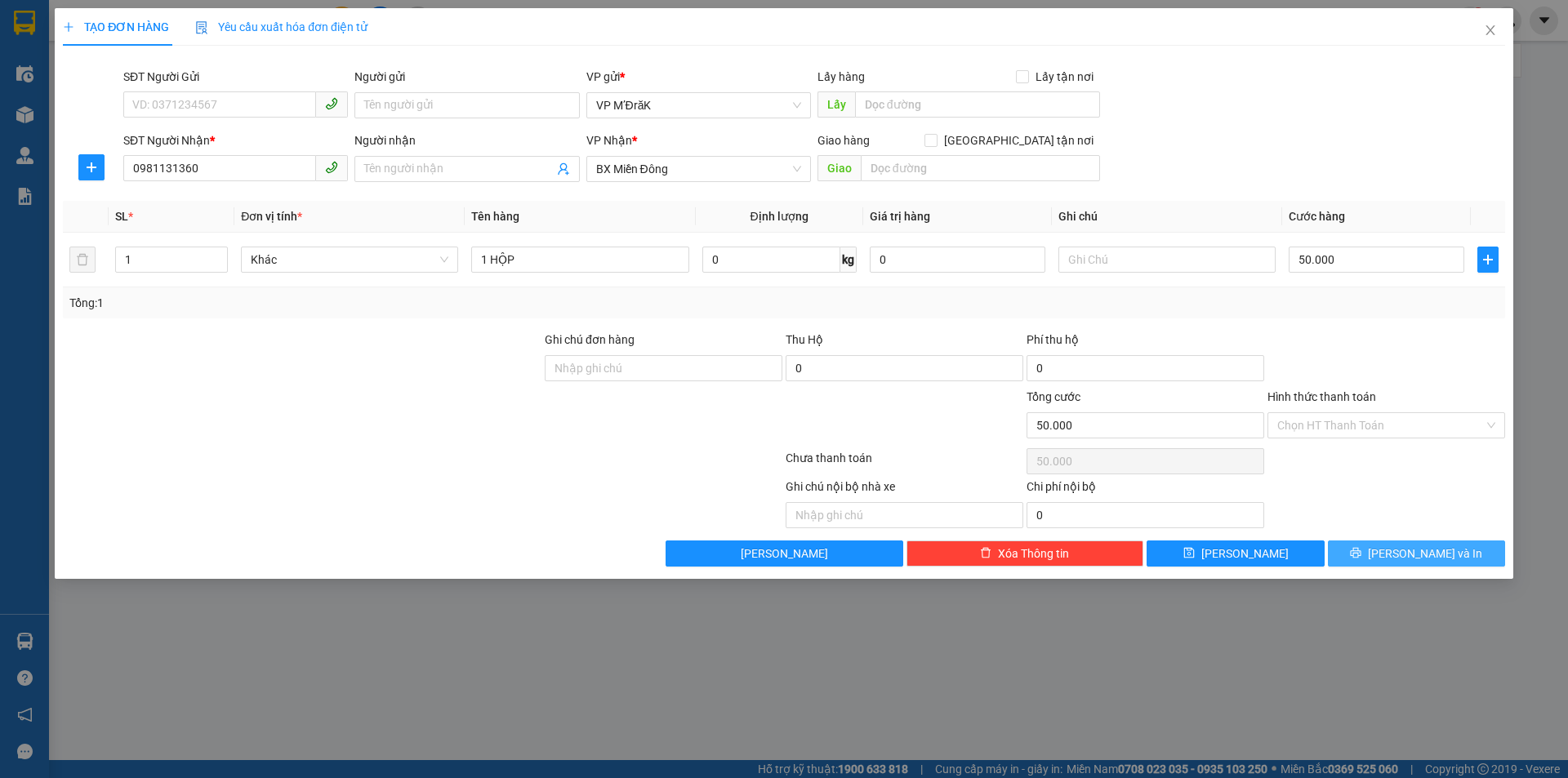
click at [1397, 555] on button "[PERSON_NAME] và In" at bounding box center [1416, 554] width 177 height 26
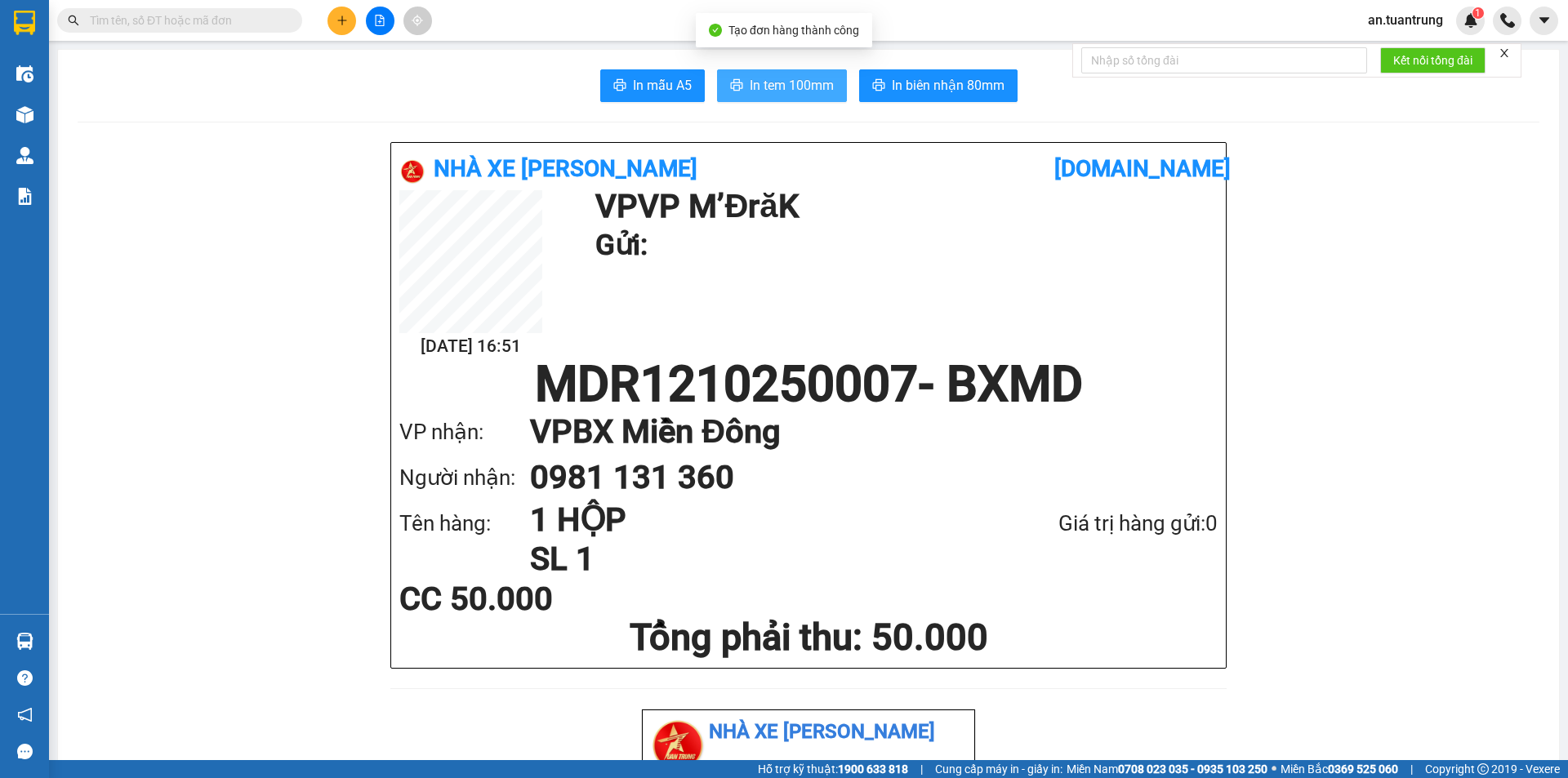
click at [804, 94] on span "In tem 100mm" at bounding box center [792, 84] width 84 height 20
click at [340, 25] on icon "plus" at bounding box center [342, 20] width 12 height 12
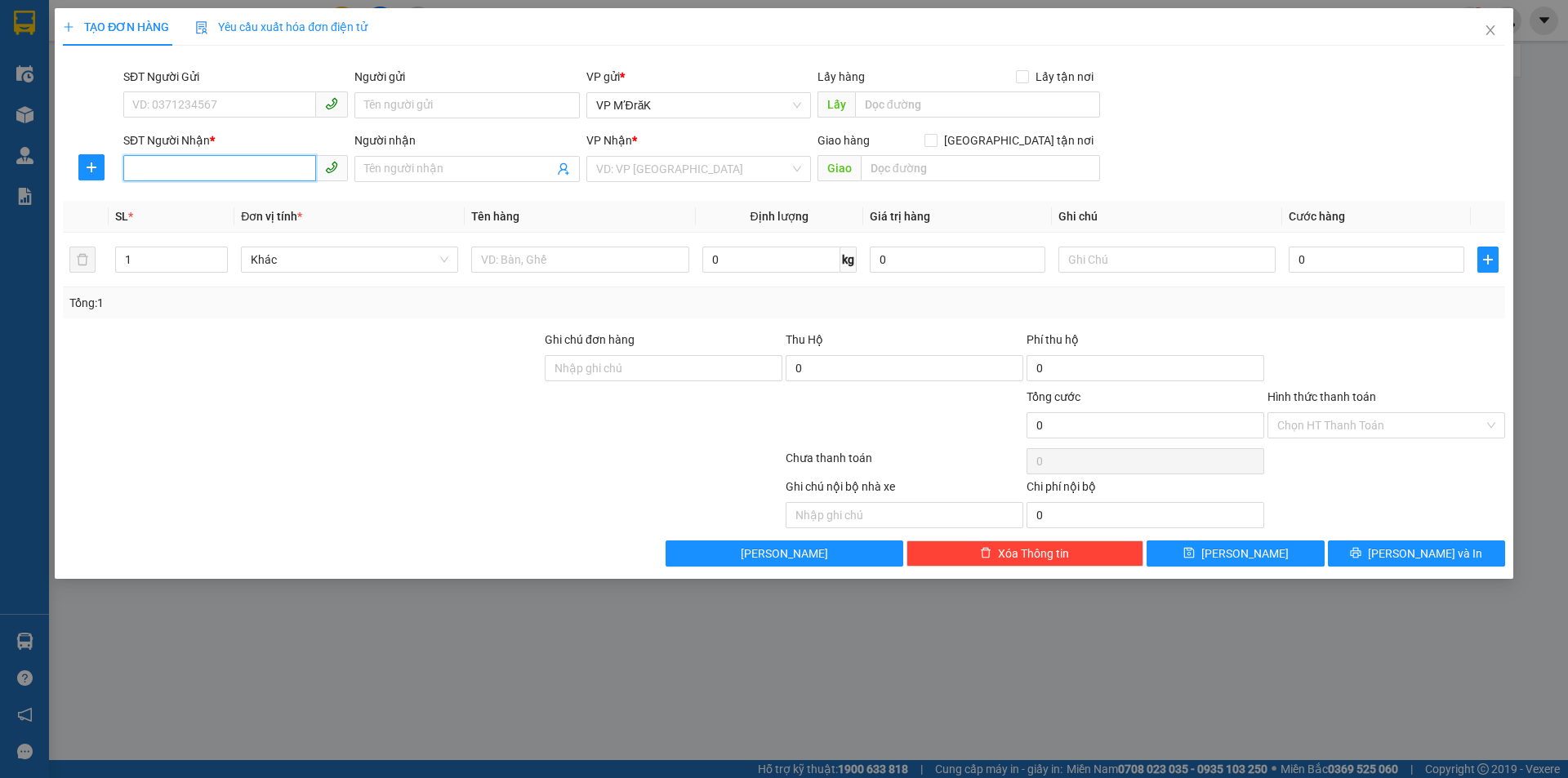
click at [231, 168] on input "SĐT Người Nhận *" at bounding box center [220, 168] width 193 height 26
click at [228, 202] on div "0938666801" at bounding box center [236, 201] width 205 height 18
type input "0938666801"
type input "100.000"
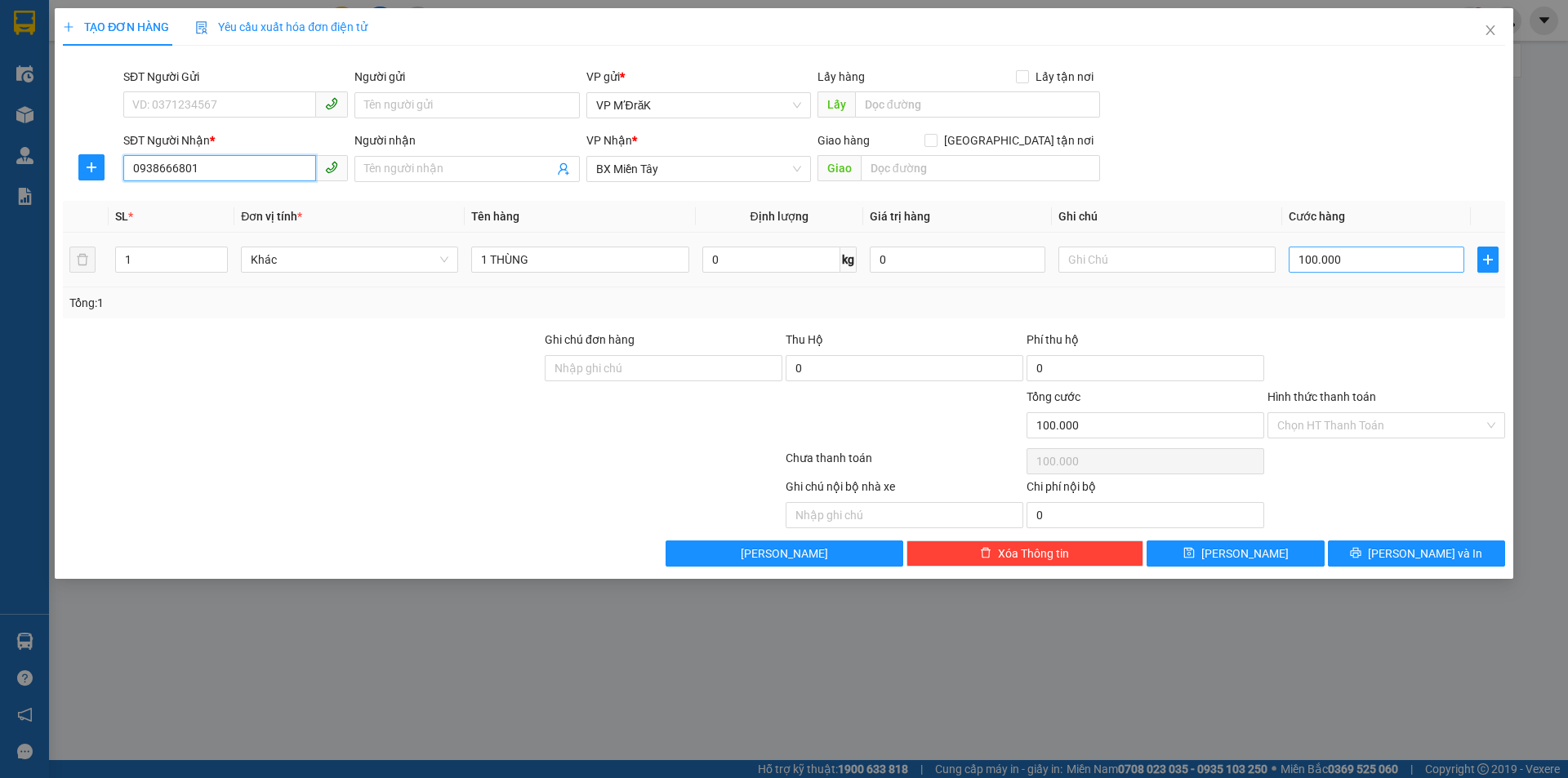
type input "0938666801"
click at [1369, 254] on input "100.000" at bounding box center [1375, 259] width 176 height 26
type input "7"
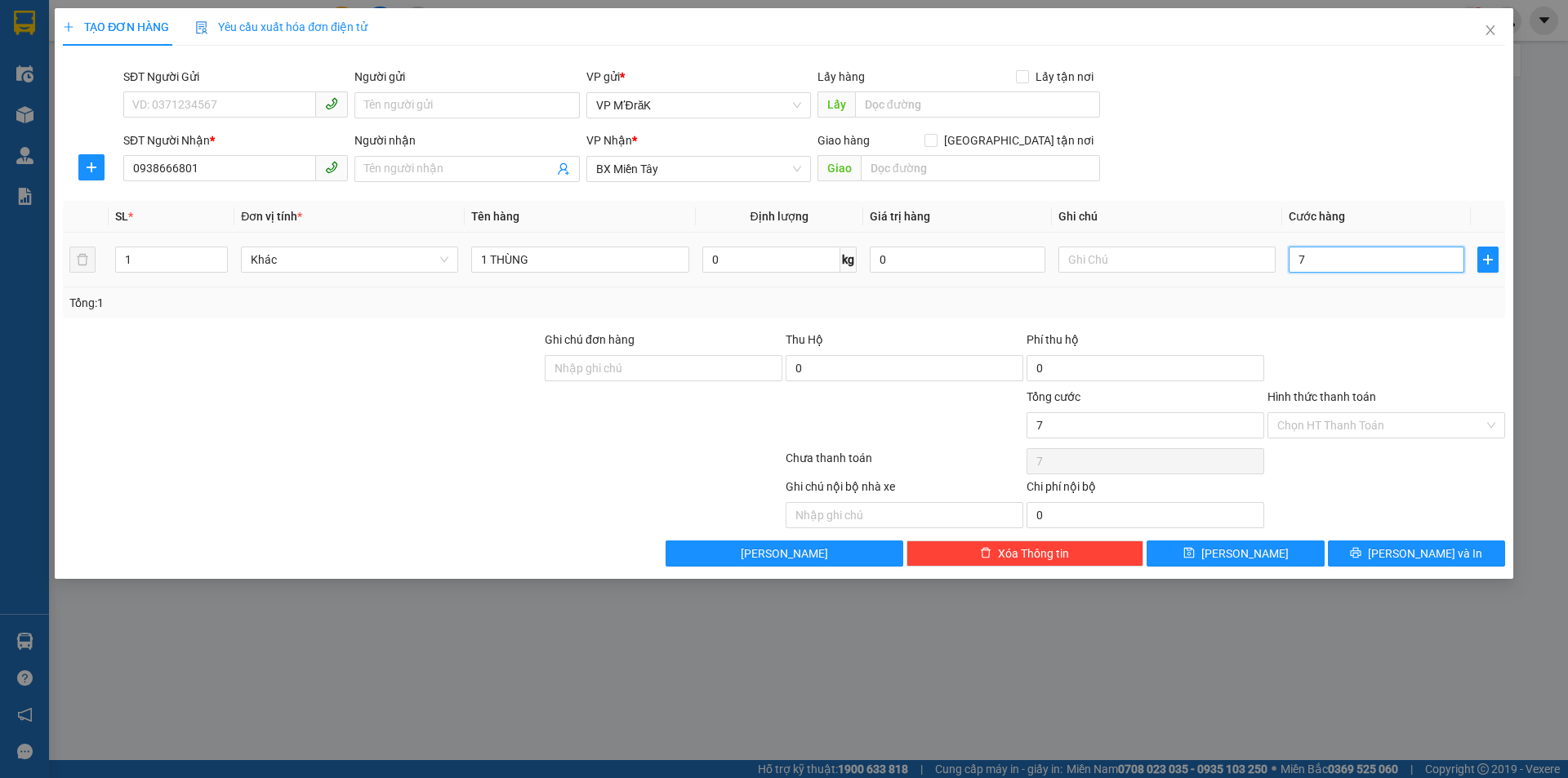
type input "70"
type input "700"
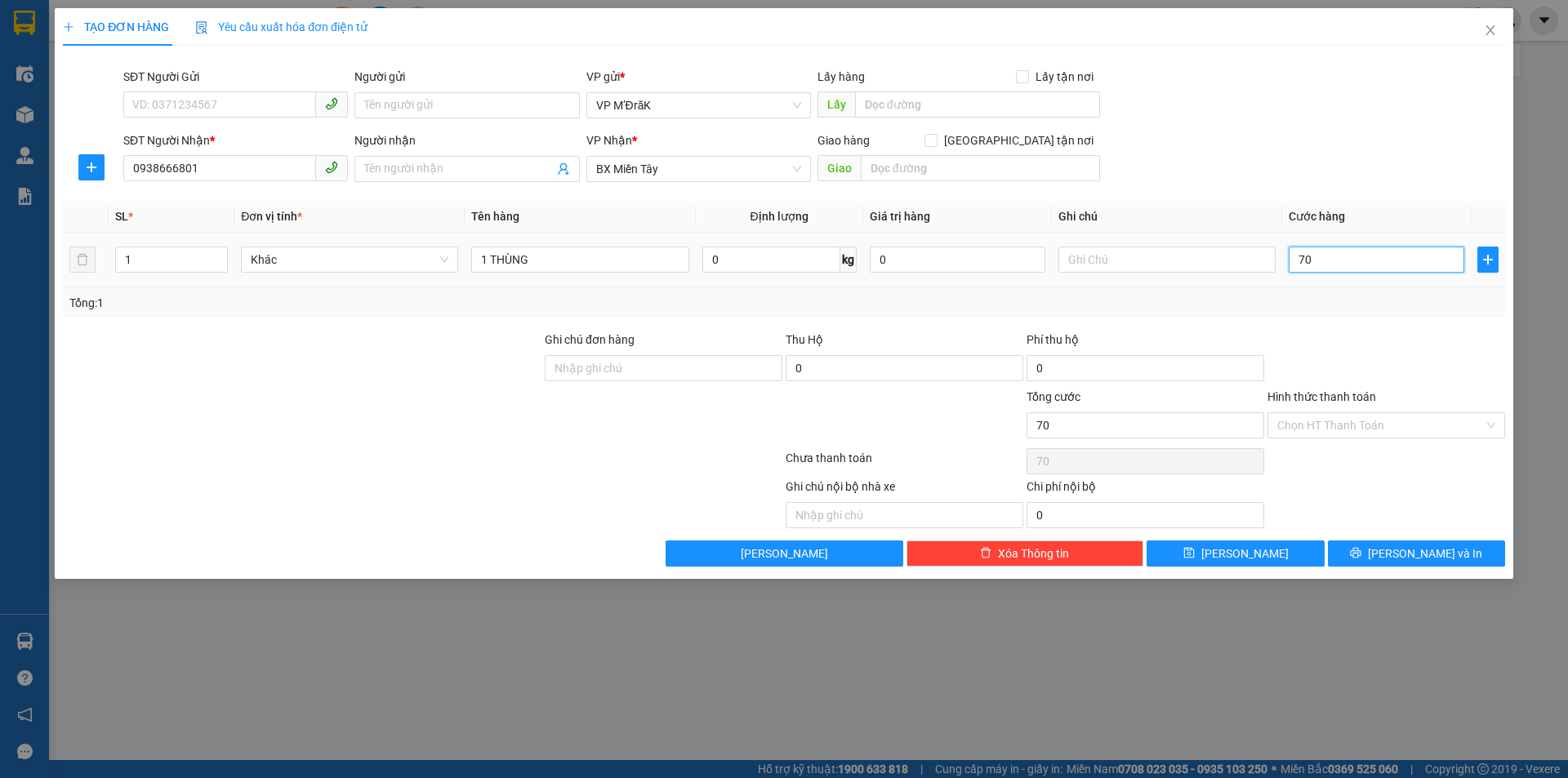
type input "700"
type input "7.000"
type input "70.000"
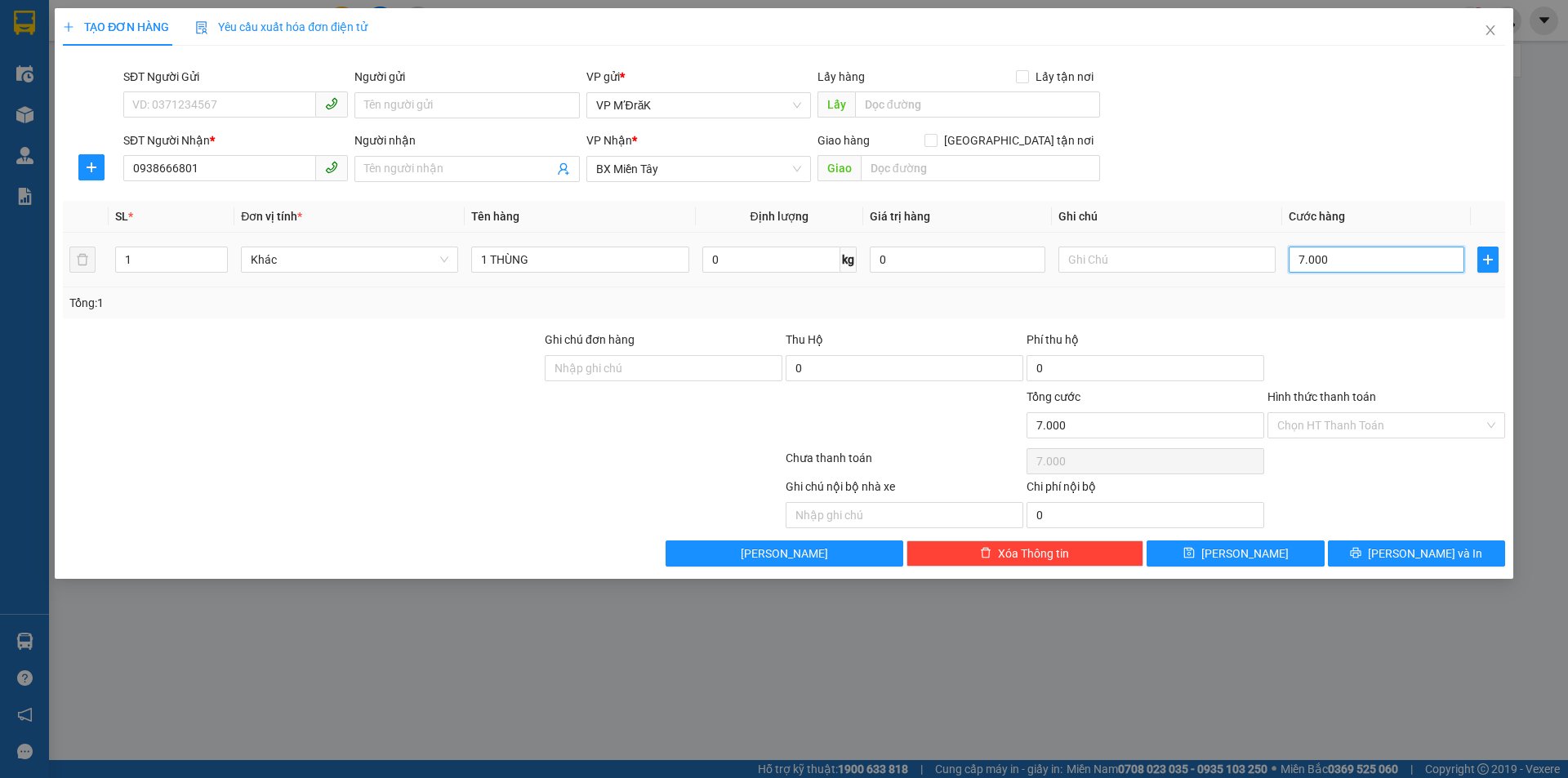
type input "70.000"
click at [1436, 550] on span "[PERSON_NAME] và In" at bounding box center [1424, 554] width 114 height 18
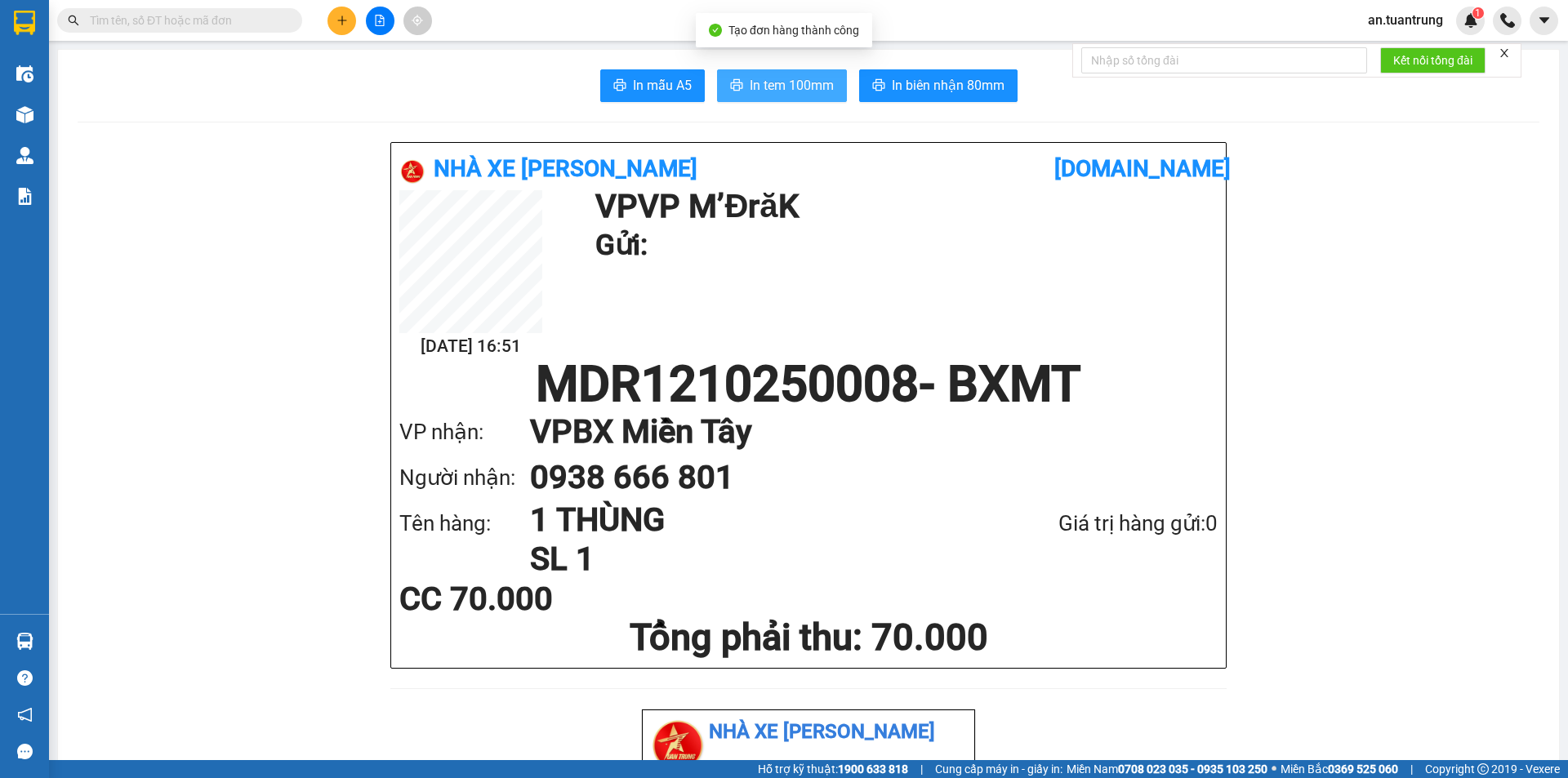
click at [783, 89] on span "In tem 100mm" at bounding box center [792, 84] width 84 height 20
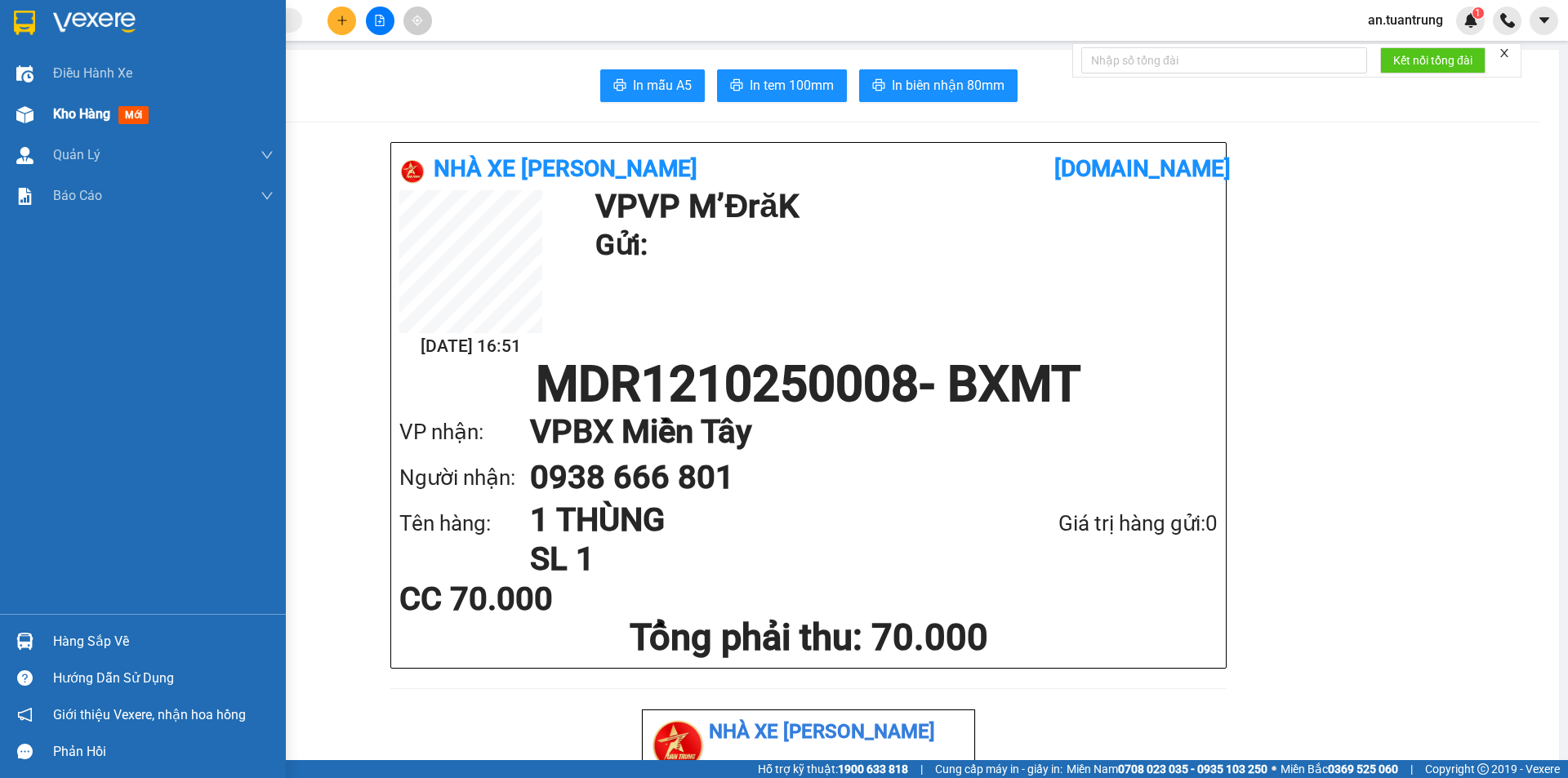
click at [63, 114] on span "Kho hàng" at bounding box center [82, 114] width 58 height 15
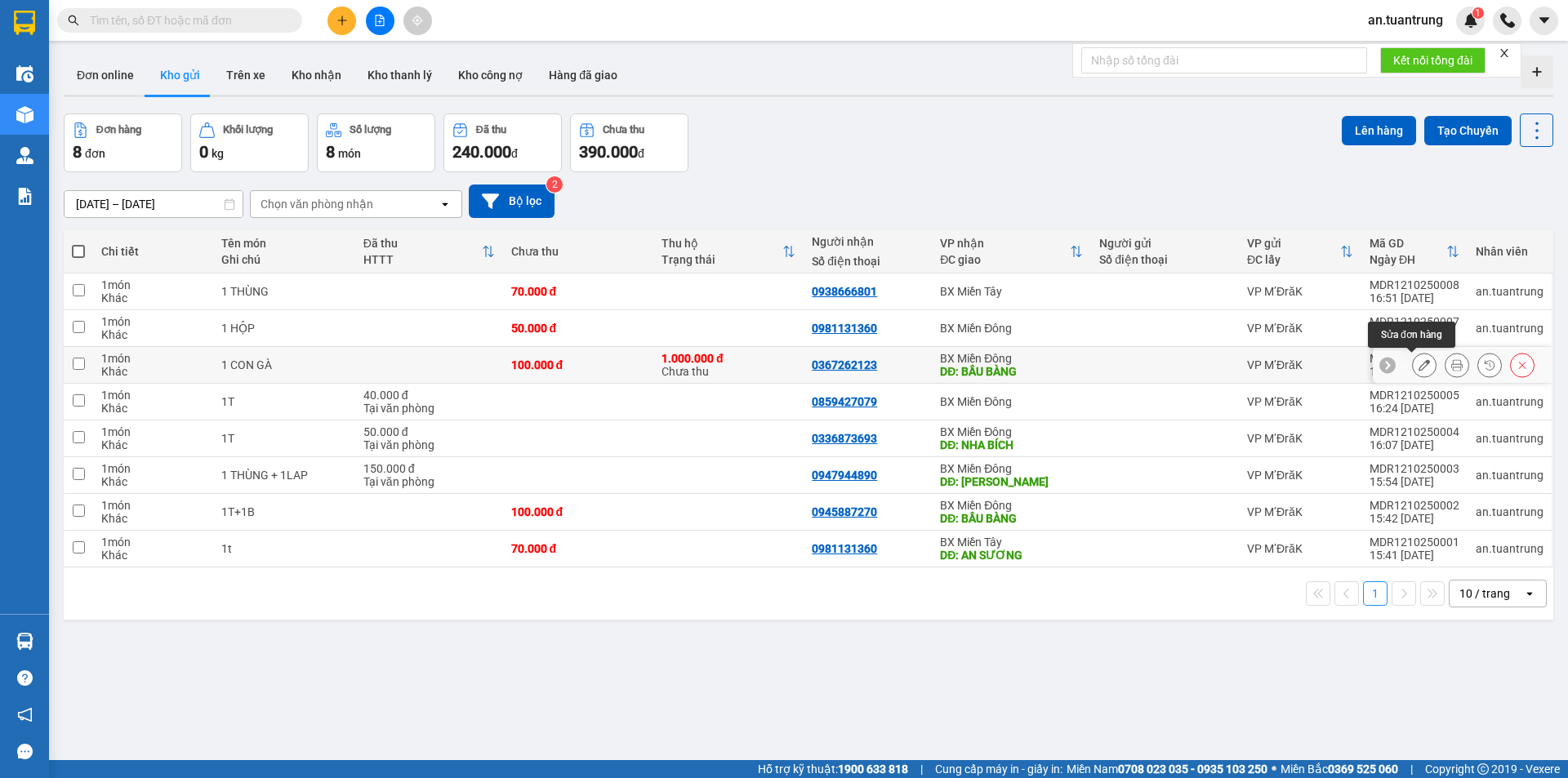
click at [1418, 368] on icon at bounding box center [1424, 365] width 12 height 12
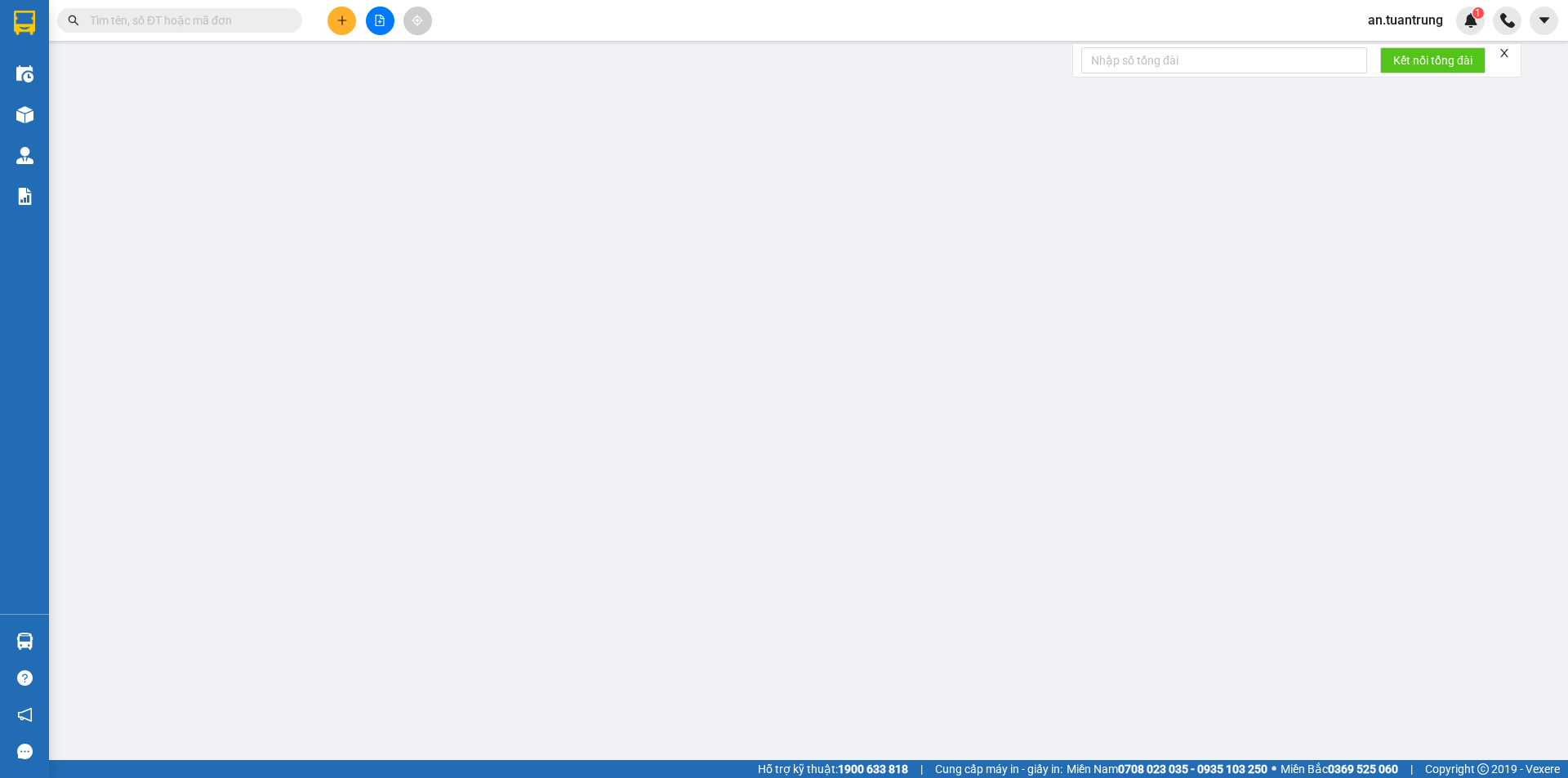
type input "0367262123"
type input "BẦU BÀNG"
type input "100.000"
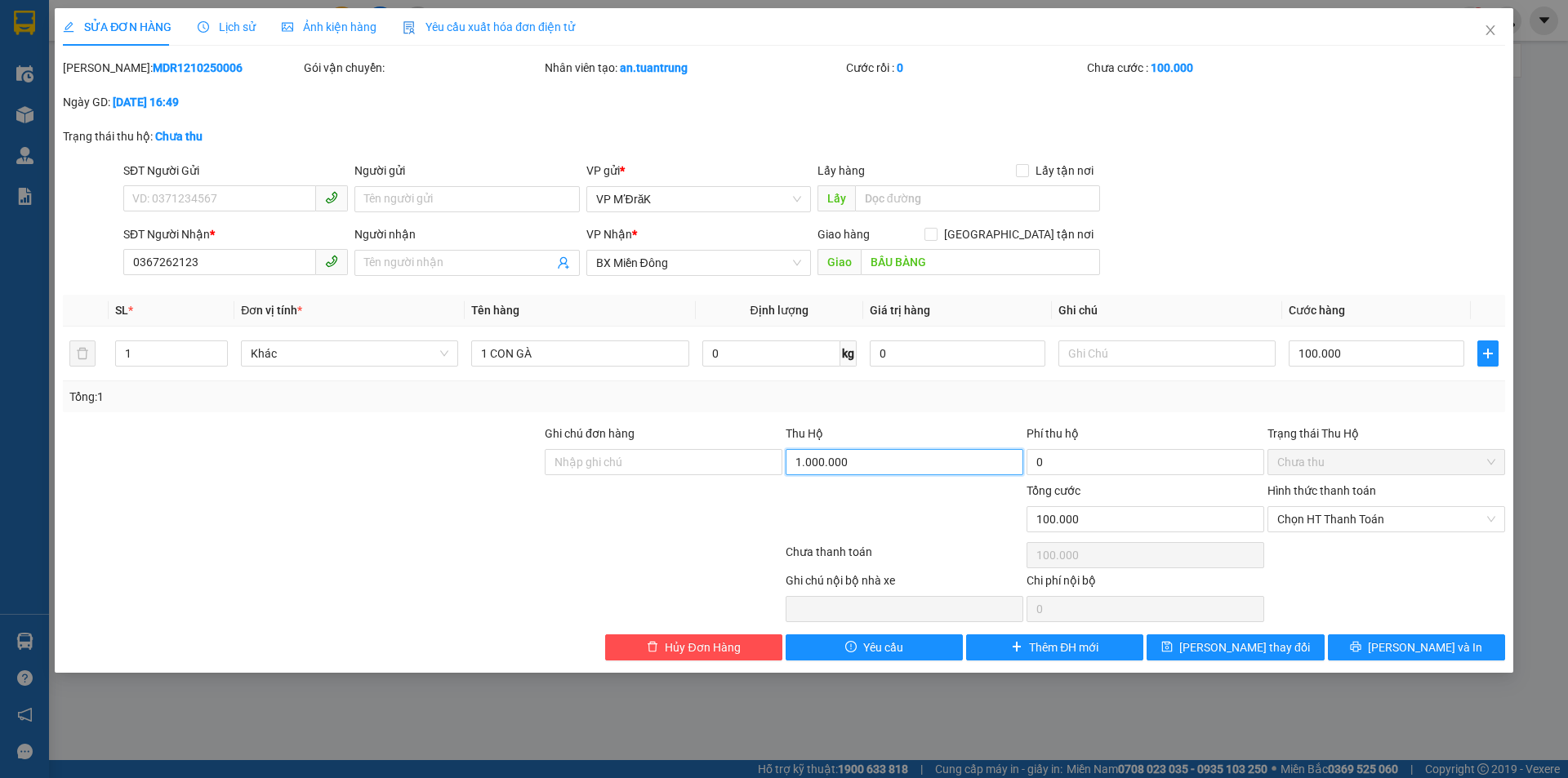
click at [924, 468] on input "1.000.000" at bounding box center [904, 461] width 238 height 26
type input "0"
click at [1284, 578] on div "Ghi chú nội bộ nhà xe Chi phí nội bộ 0" at bounding box center [784, 597] width 1445 height 51
click at [1361, 646] on icon "printer" at bounding box center [1355, 647] width 12 height 12
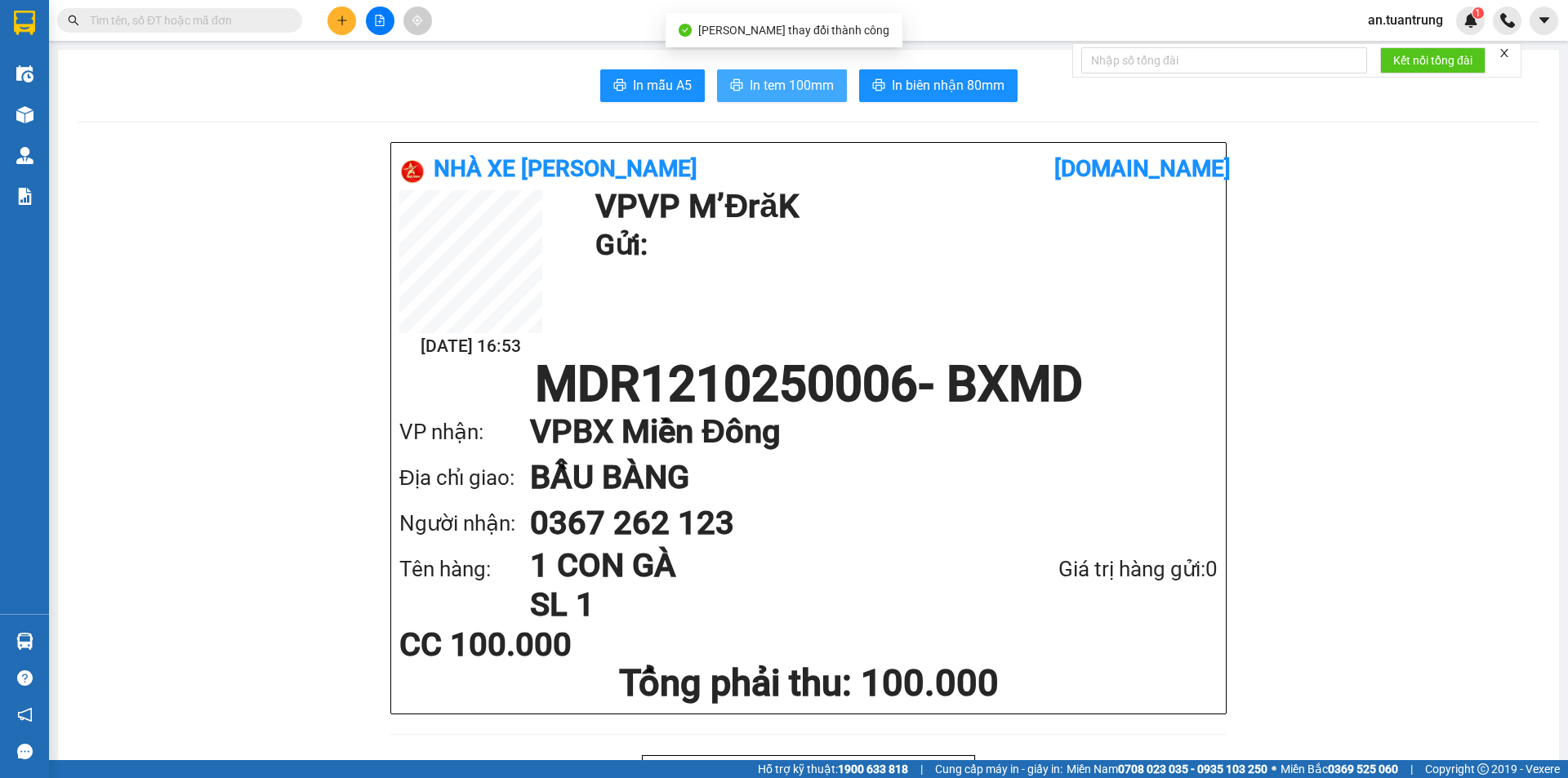
click at [790, 69] on button "In tem 100mm" at bounding box center [781, 85] width 129 height 33
